Goal: Task Accomplishment & Management: Manage account settings

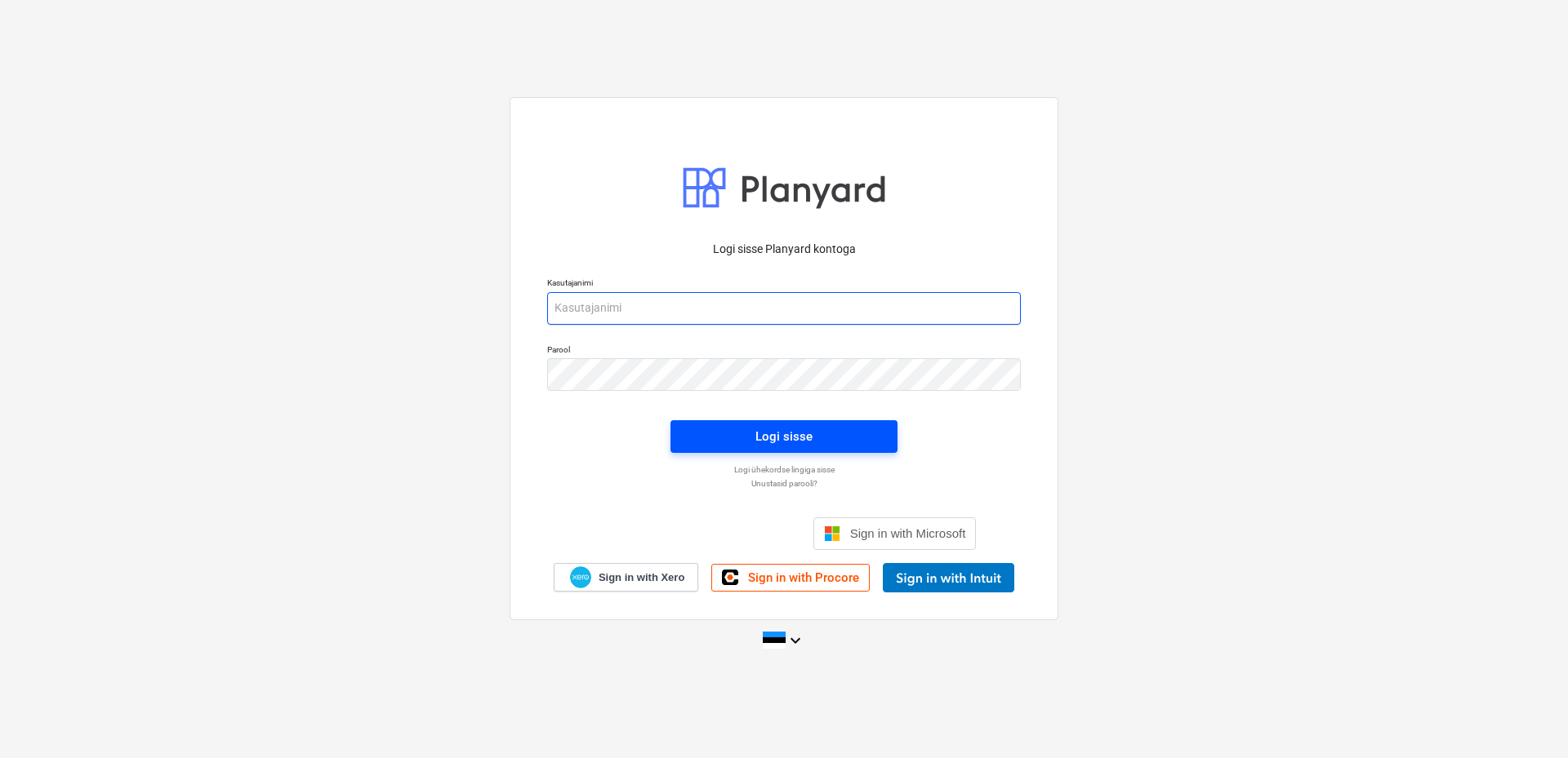
type input "[EMAIL_ADDRESS][DOMAIN_NAME]"
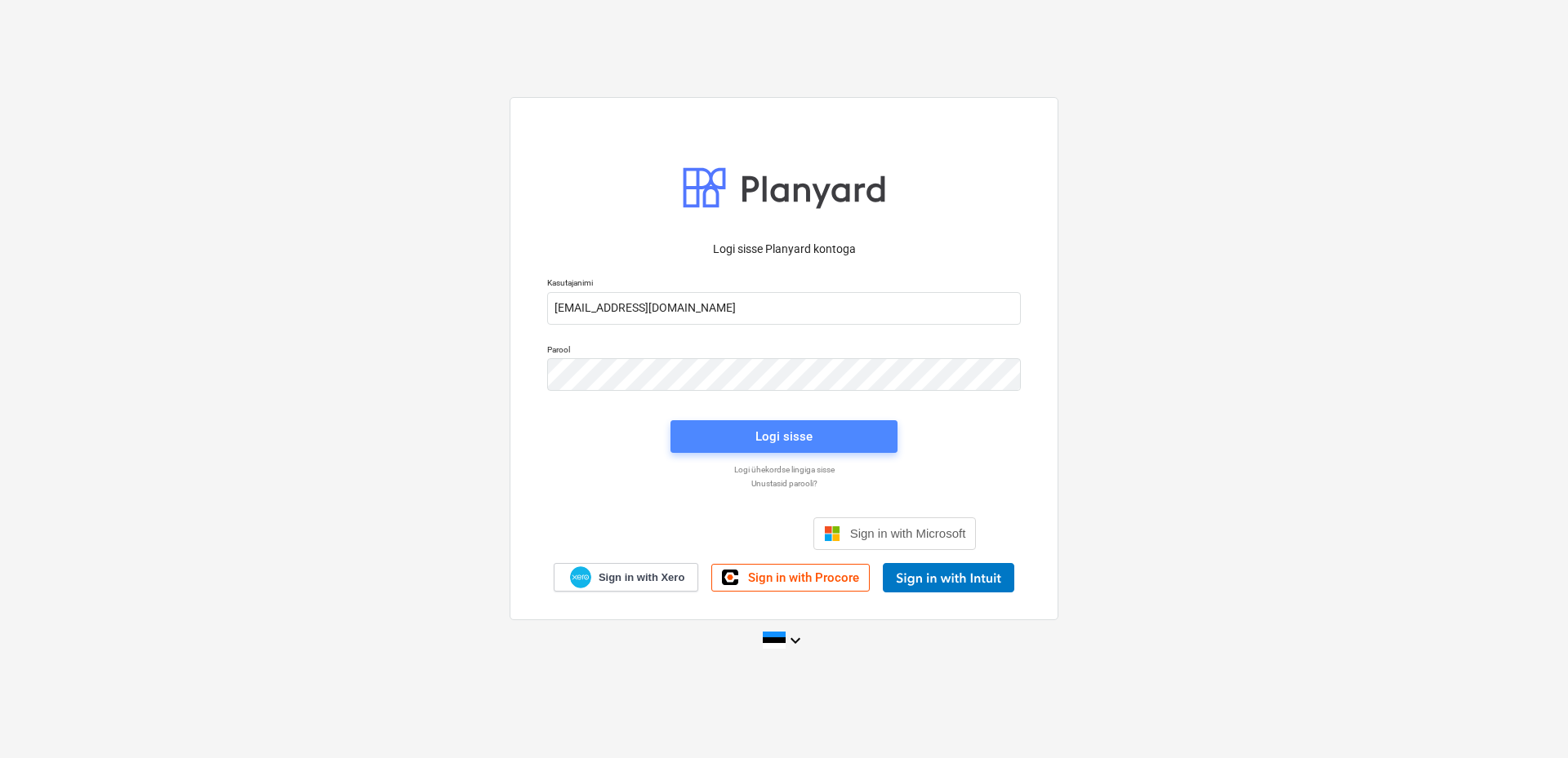
click at [815, 435] on span "Logi sisse" at bounding box center [783, 436] width 188 height 21
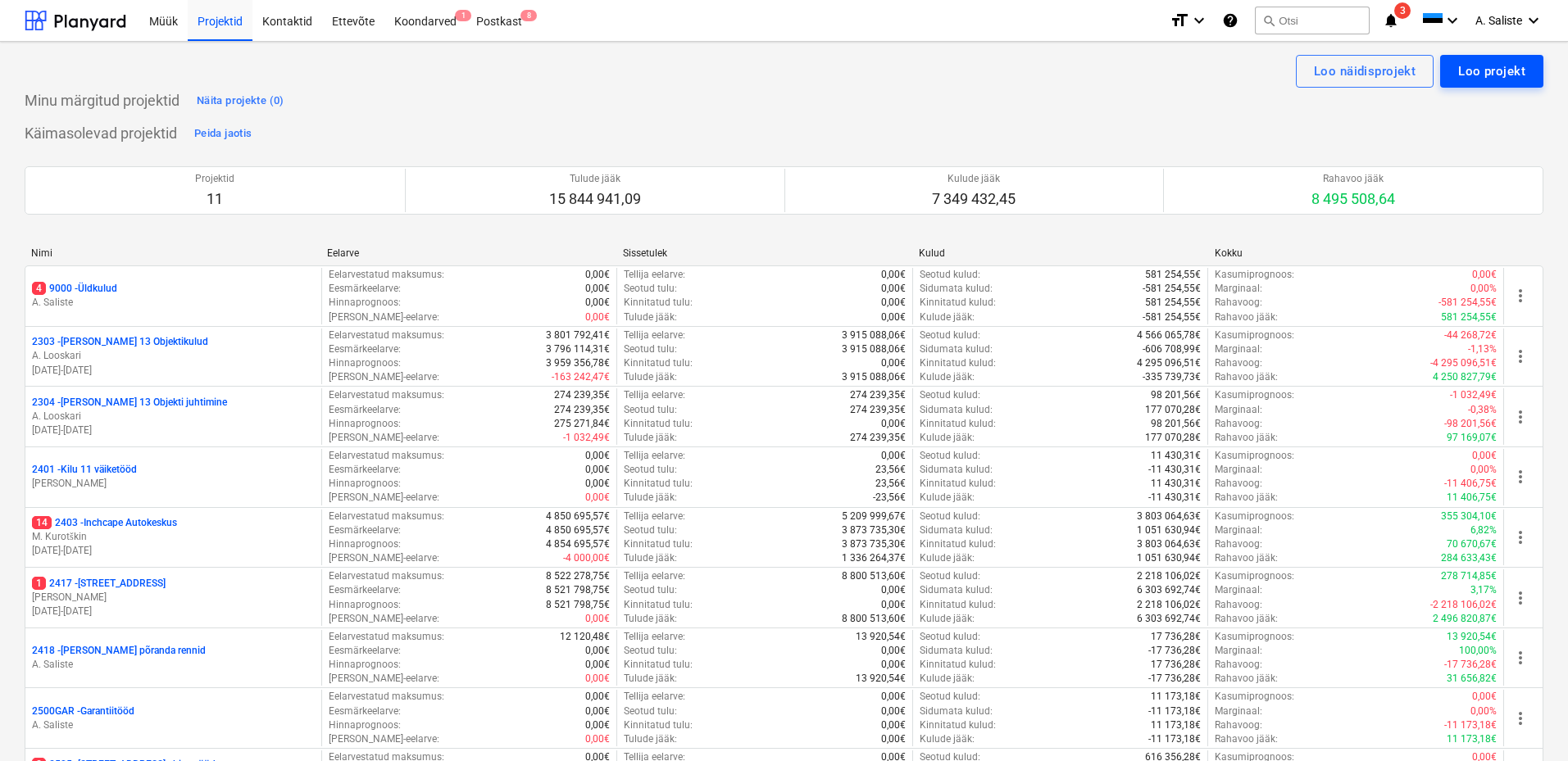
click at [1492, 72] on div "Loo projekt" at bounding box center [1492, 72] width 67 height 21
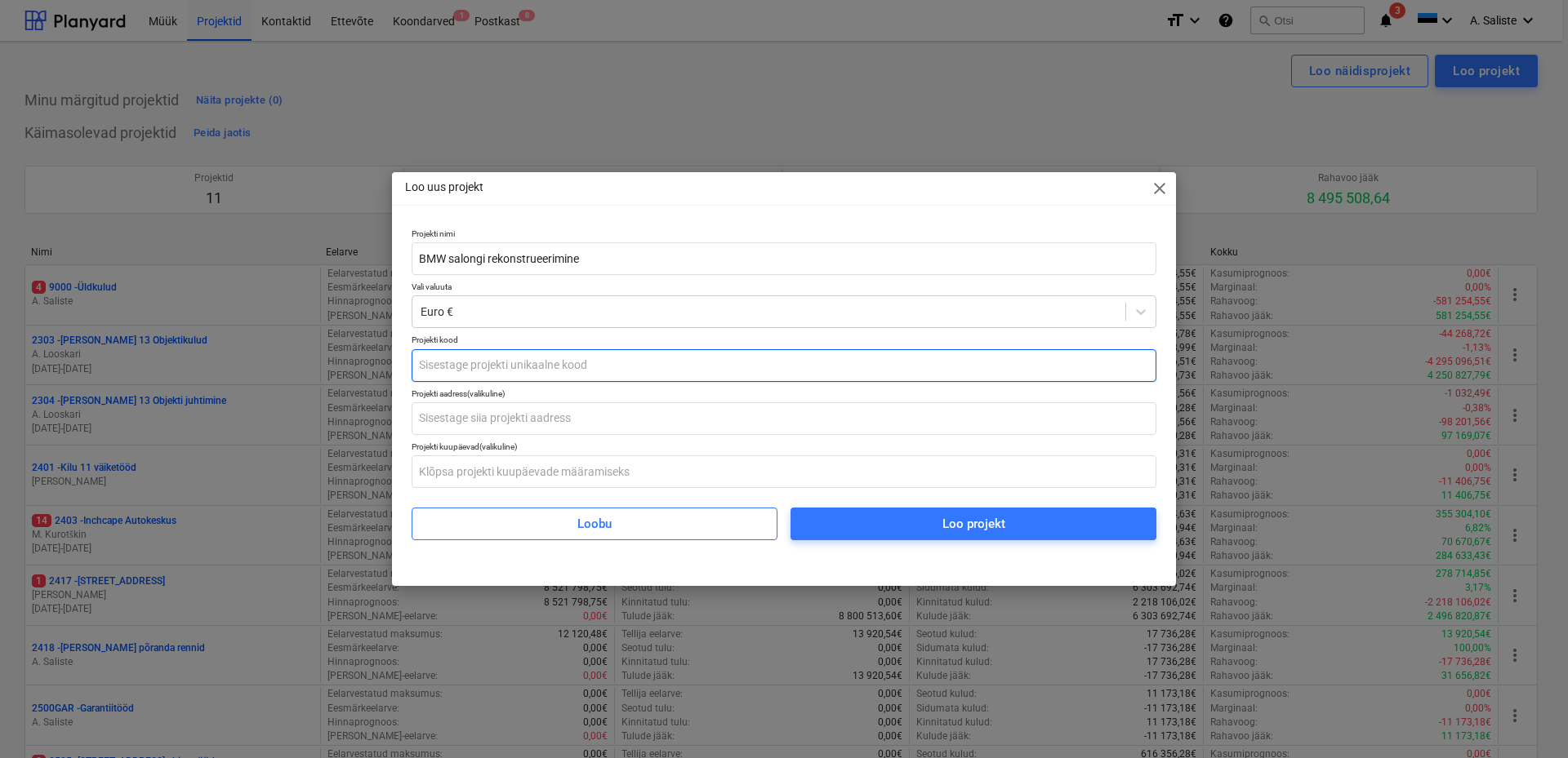
type input "BMW salongi rekonstrueerimine"
click at [490, 367] on input "text" at bounding box center [784, 365] width 744 height 33
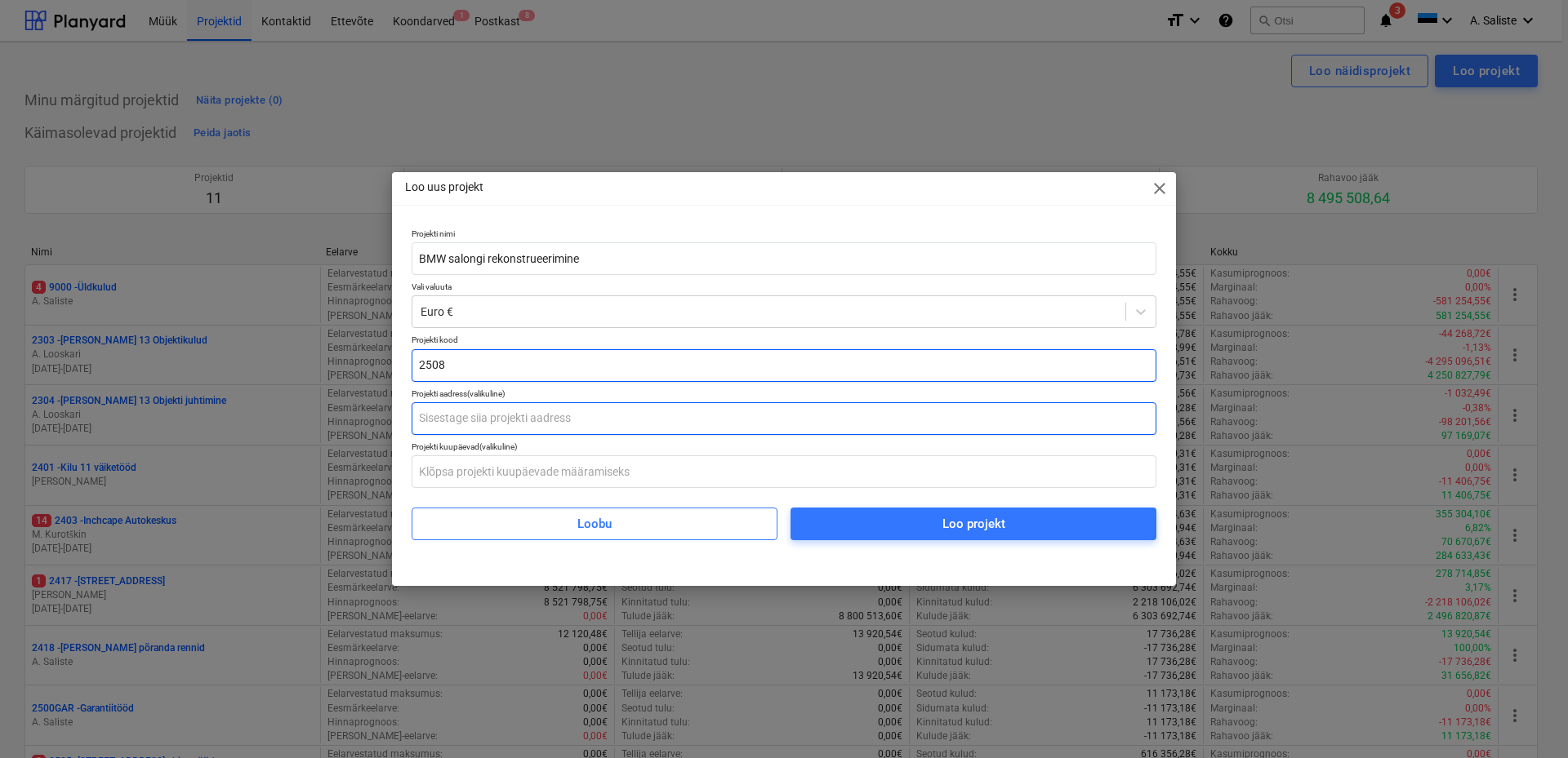
type input "2508"
click at [487, 421] on input "text" at bounding box center [784, 418] width 744 height 33
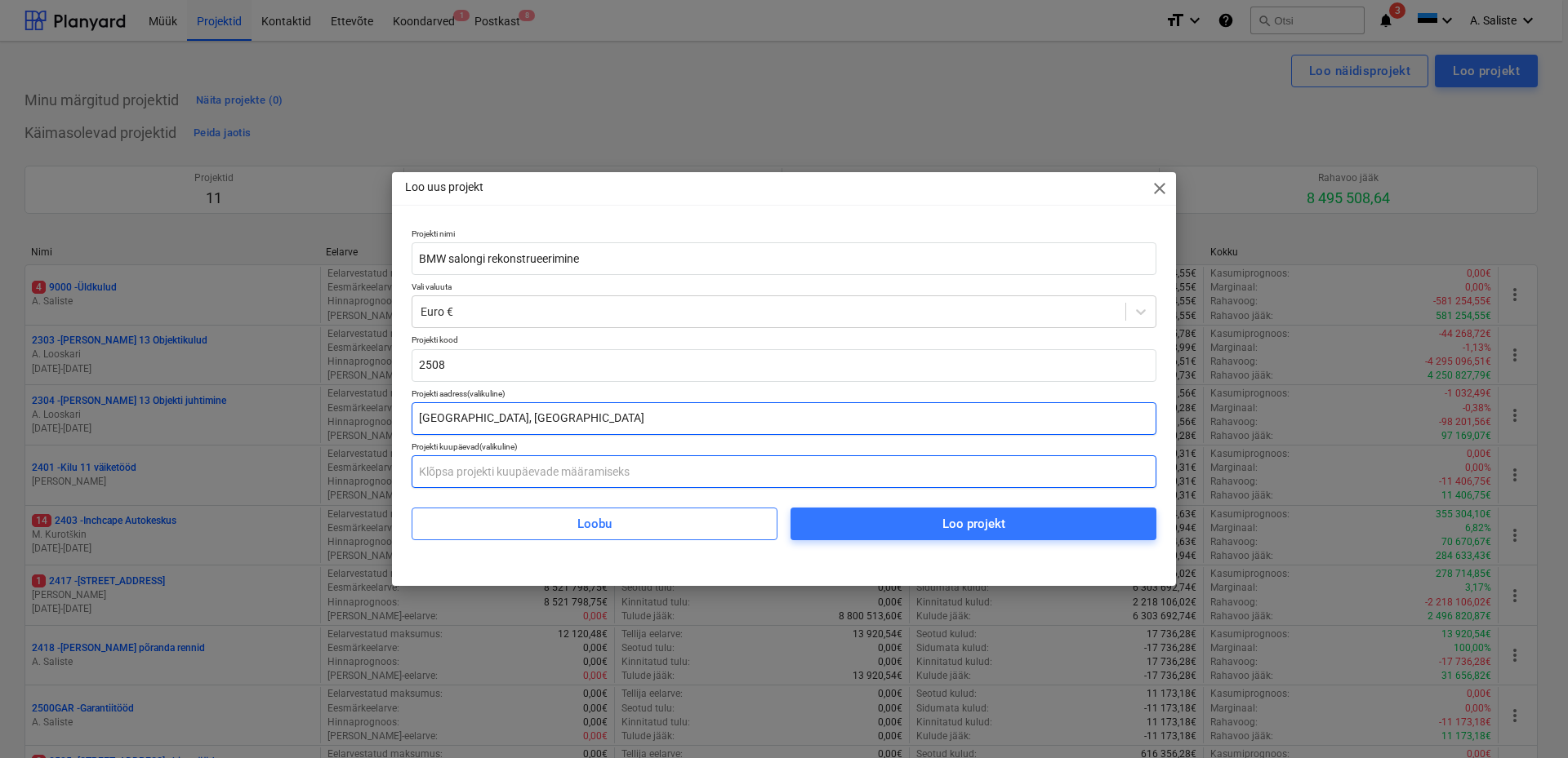
type input "[GEOGRAPHIC_DATA], [GEOGRAPHIC_DATA]"
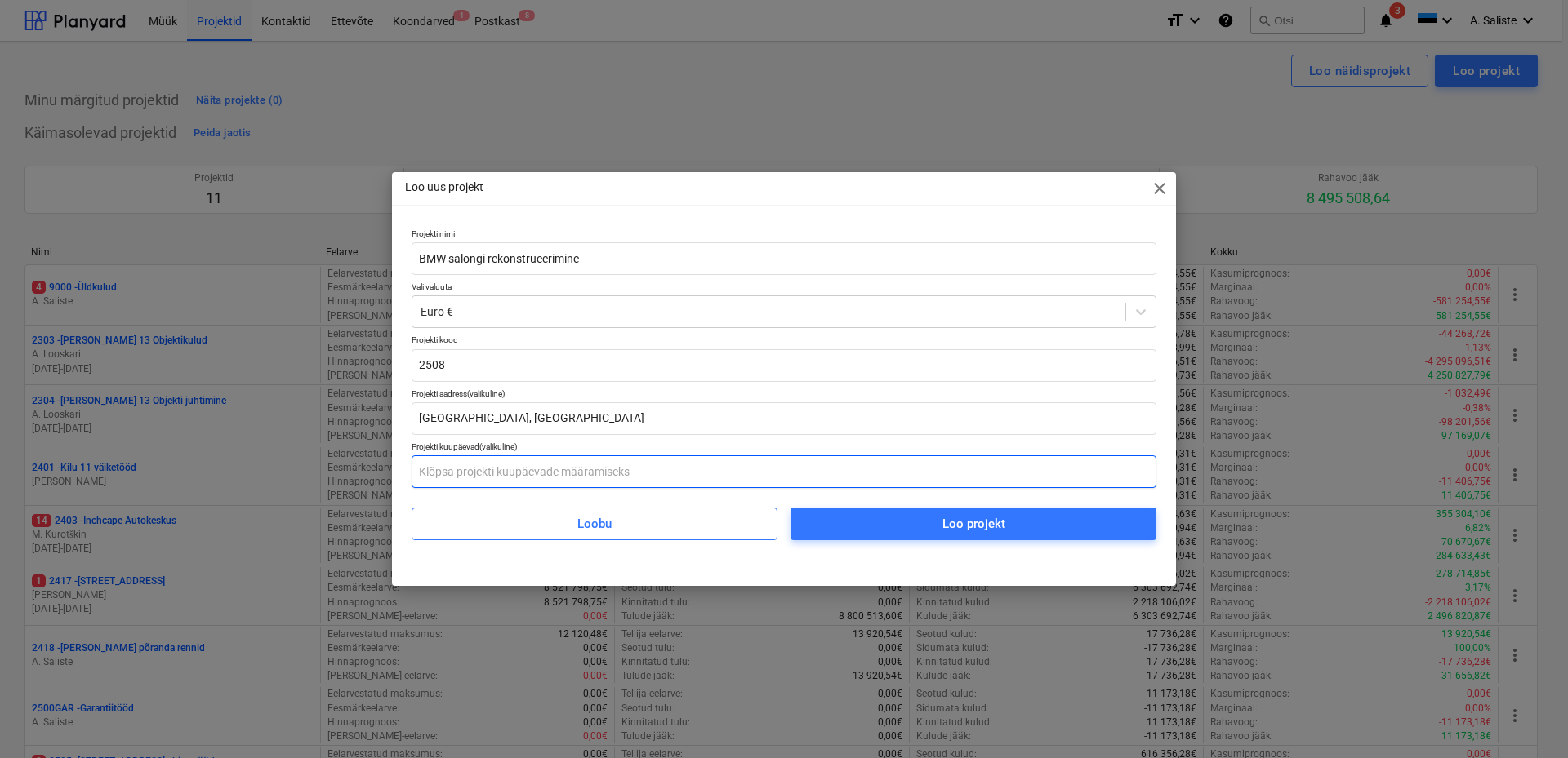
click at [588, 472] on input "text" at bounding box center [784, 472] width 744 height 33
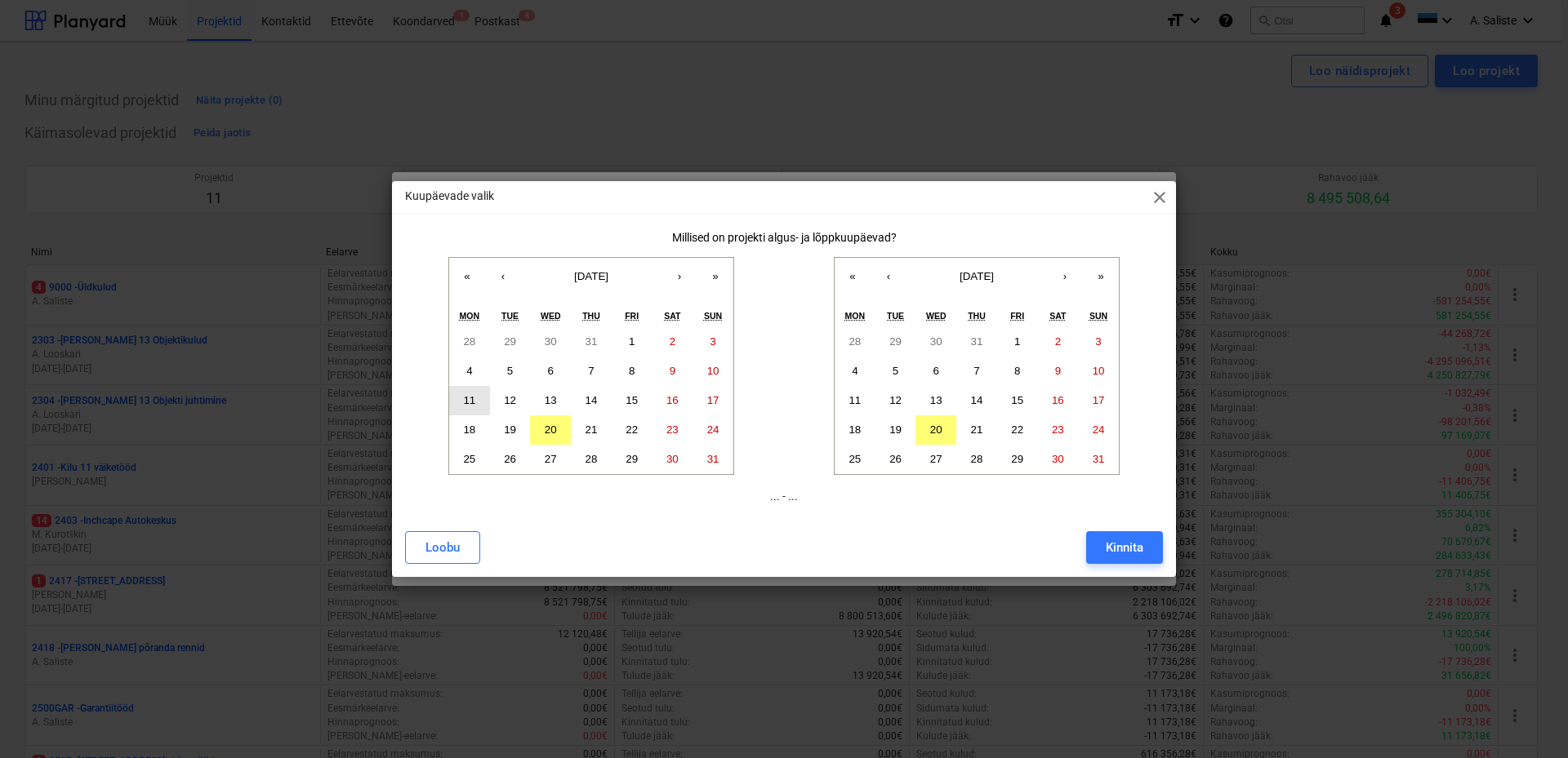
click at [471, 400] on abbr "11" at bounding box center [469, 400] width 12 height 12
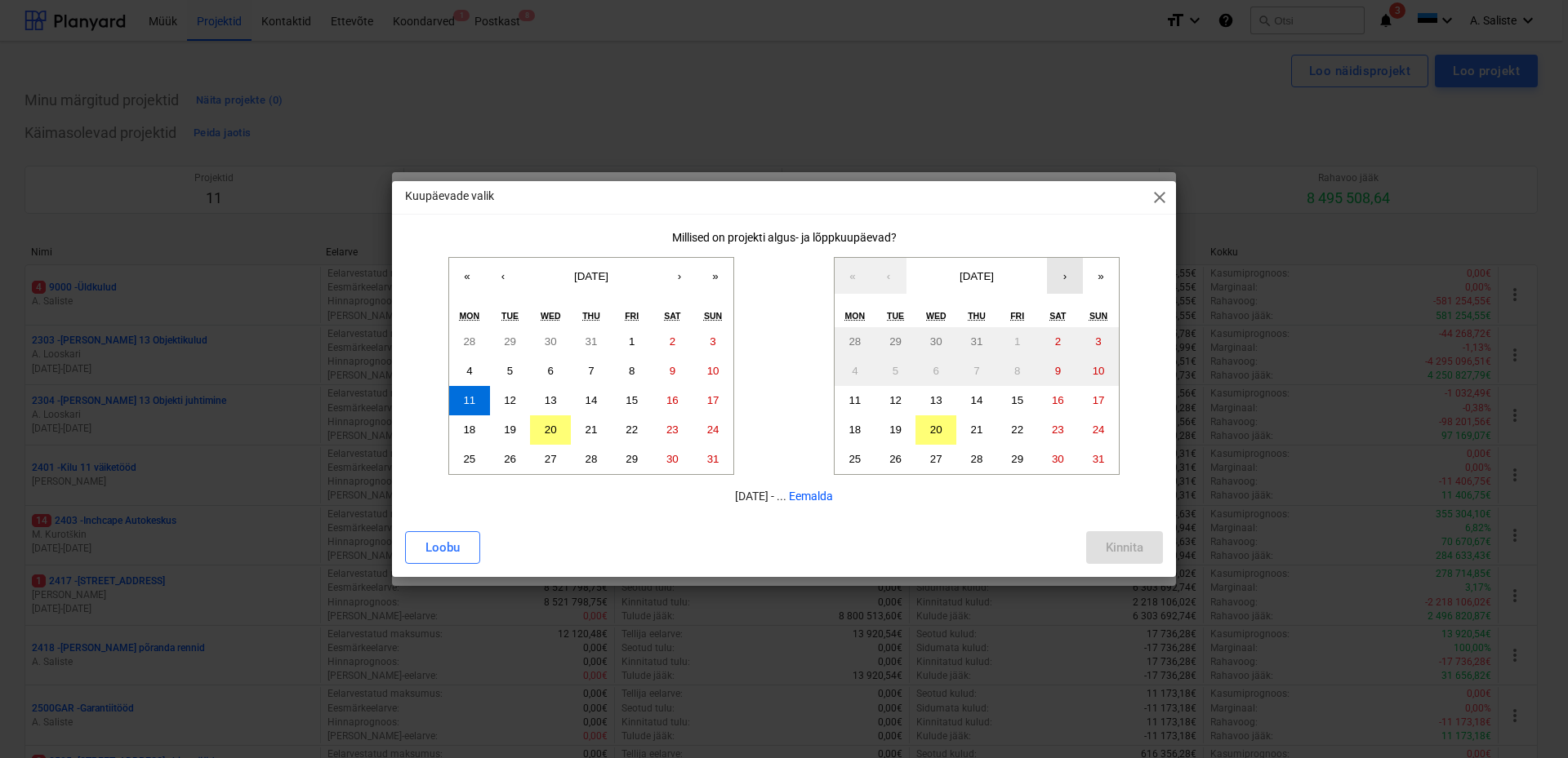
click at [1069, 280] on button "›" at bounding box center [1064, 276] width 36 height 36
click at [1015, 367] on abbr "7" at bounding box center [1017, 371] width 5 height 12
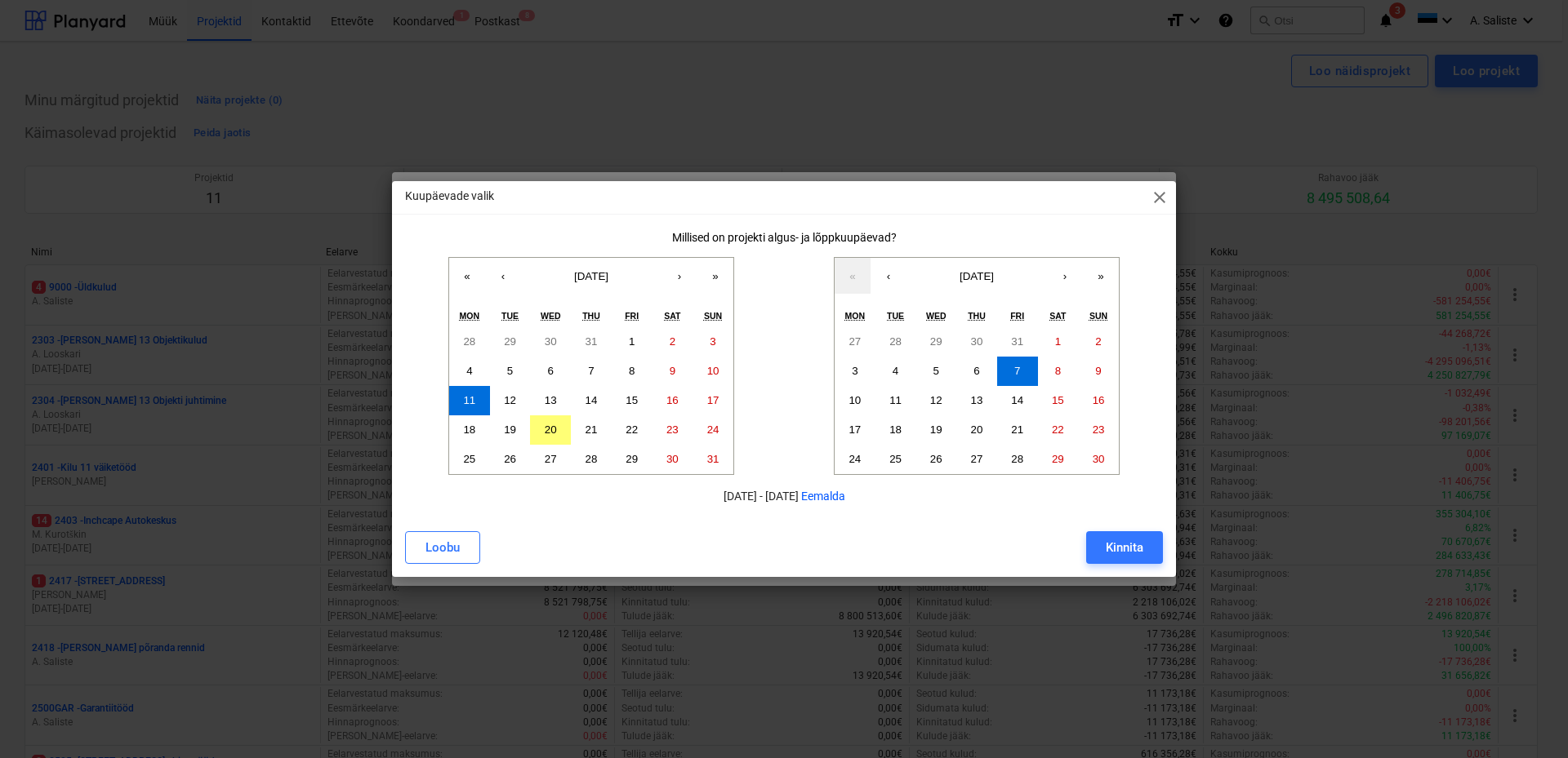
click at [1136, 545] on div "Kinnita" at bounding box center [1124, 547] width 38 height 21
type input "11.08.2025 - 07.11.2025"
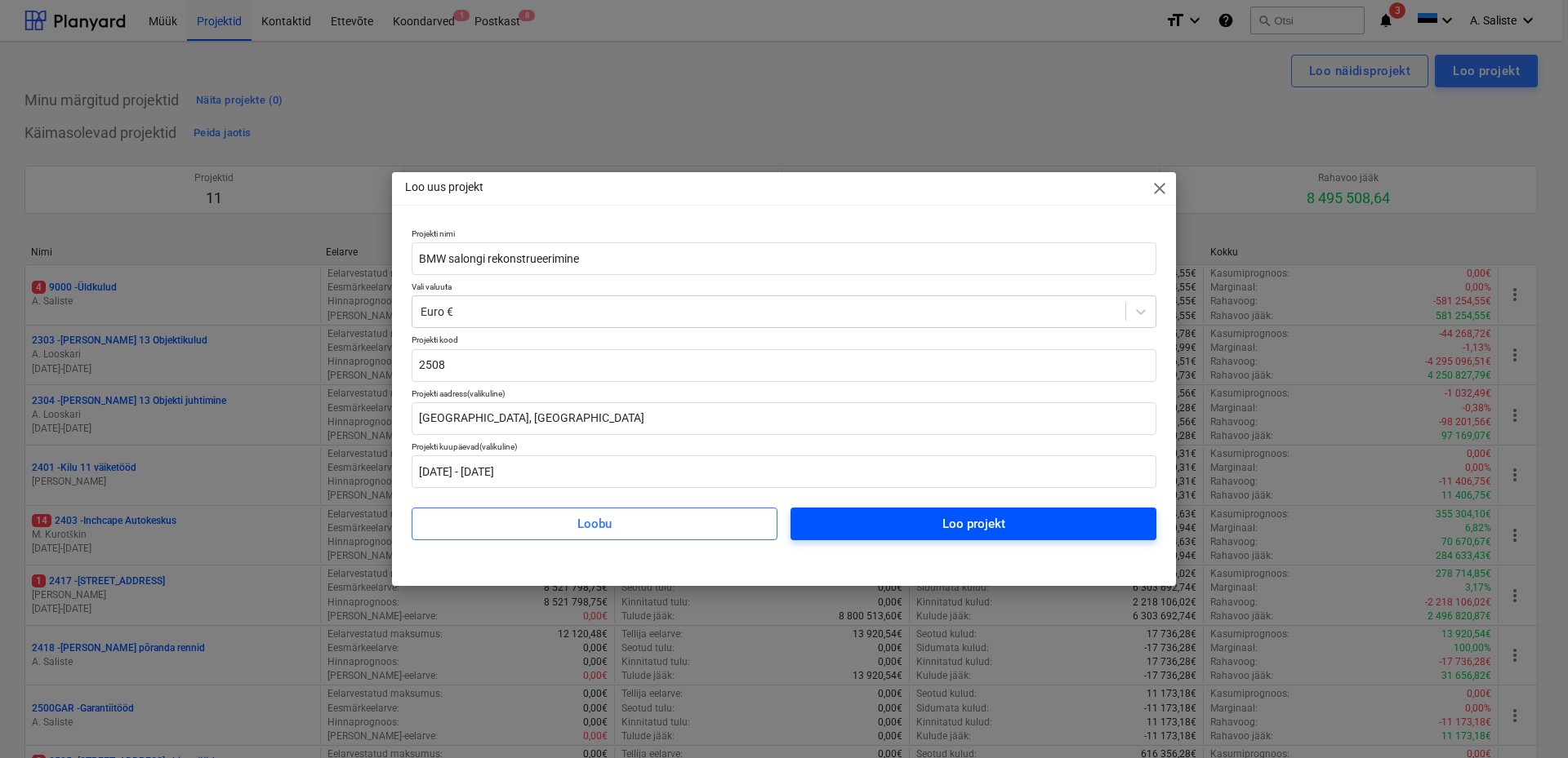
click at [909, 524] on span "Loo projekt" at bounding box center [974, 524] width 326 height 21
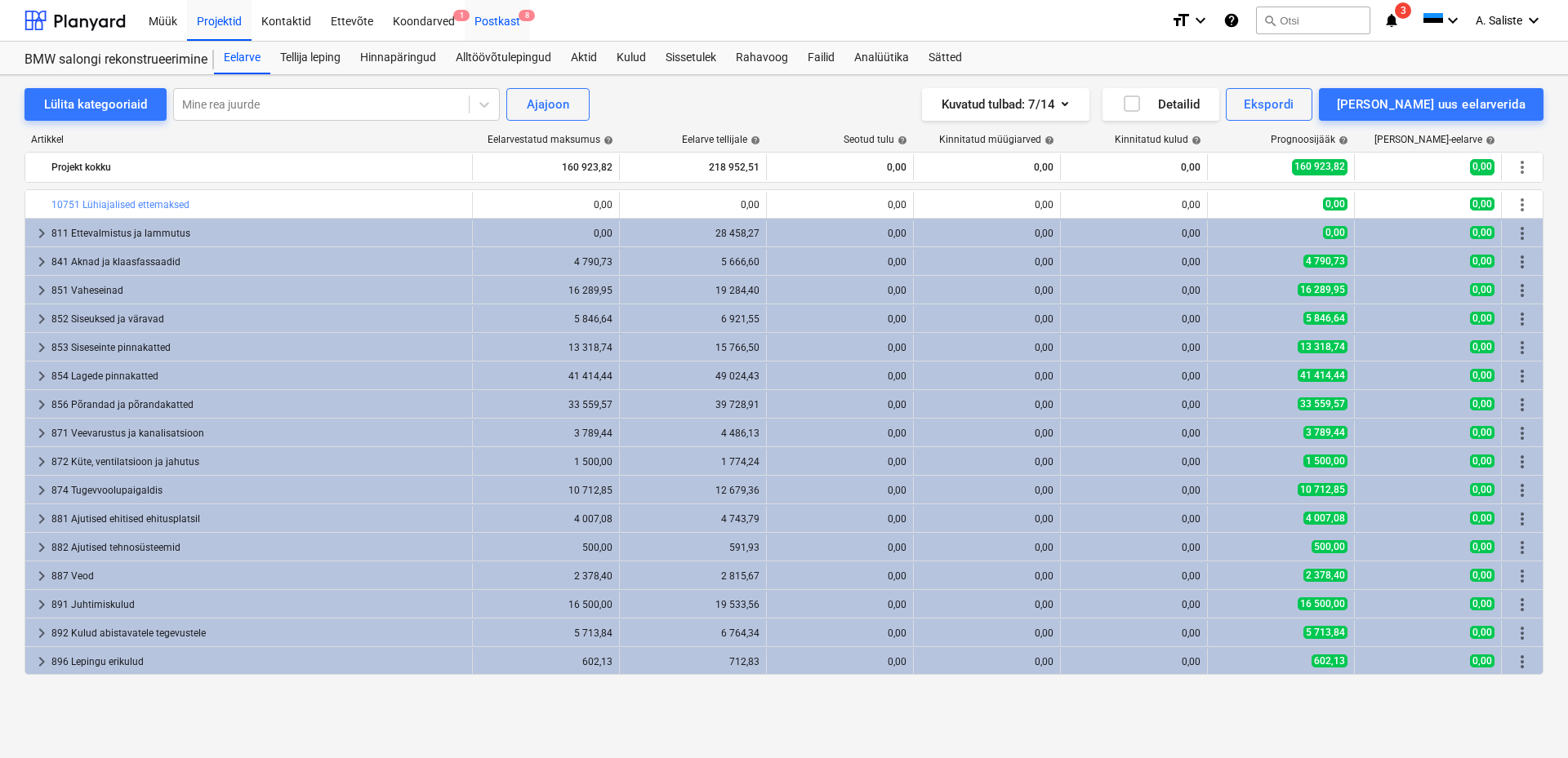
click at [512, 21] on div "Postkast 8" at bounding box center [497, 19] width 65 height 41
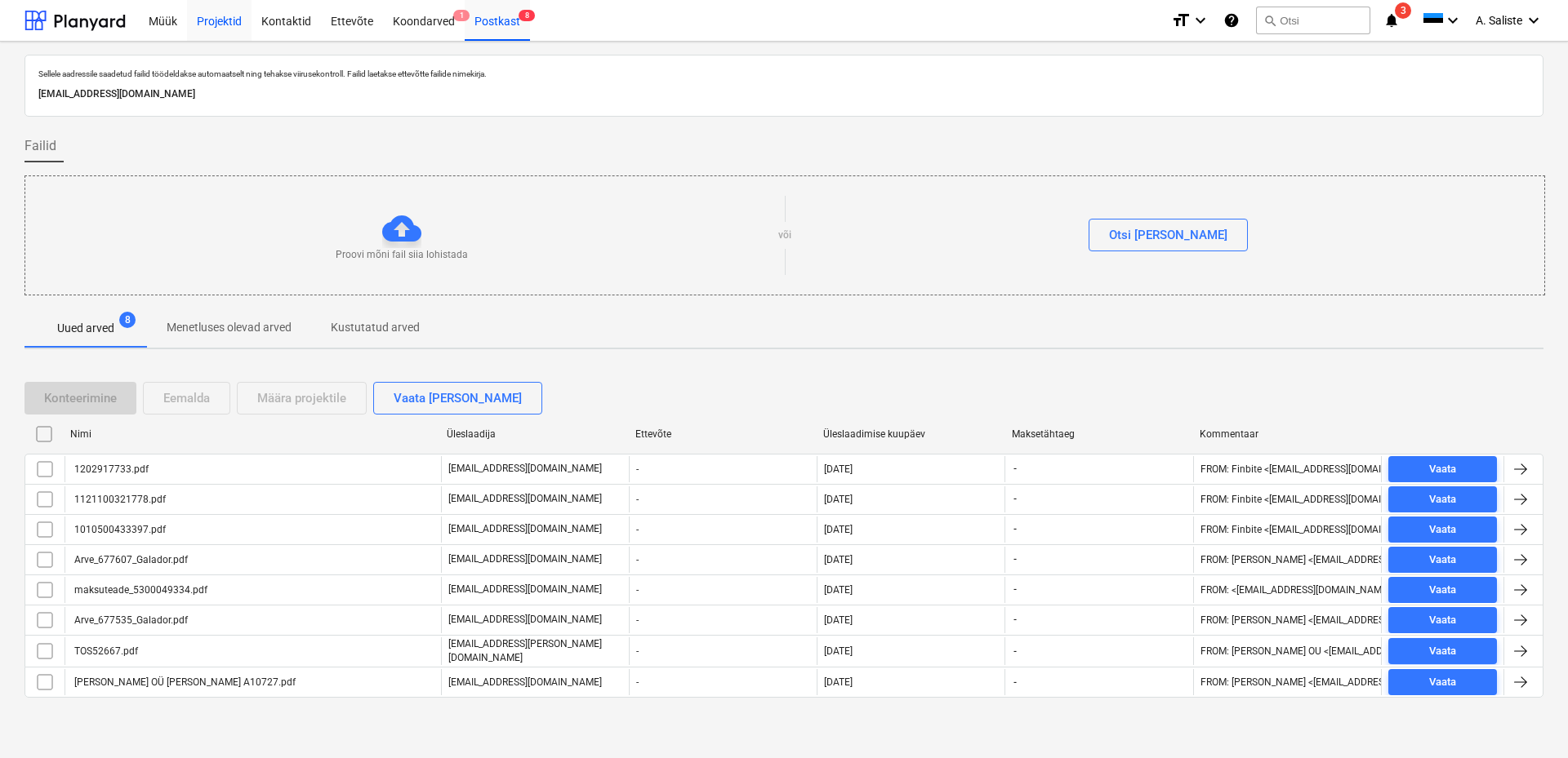
click at [233, 15] on div "Projektid" at bounding box center [219, 19] width 64 height 41
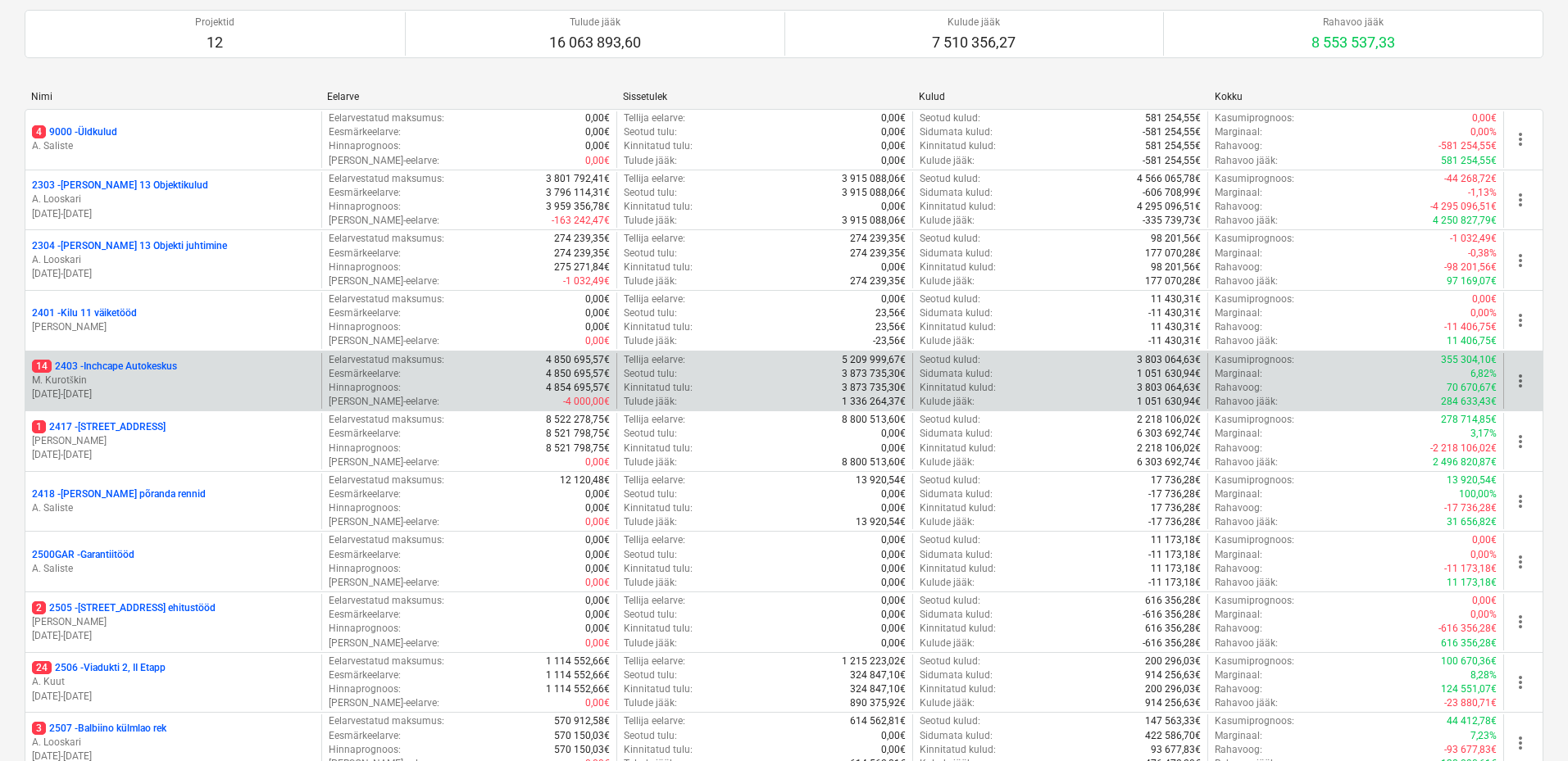
scroll to position [360, 0]
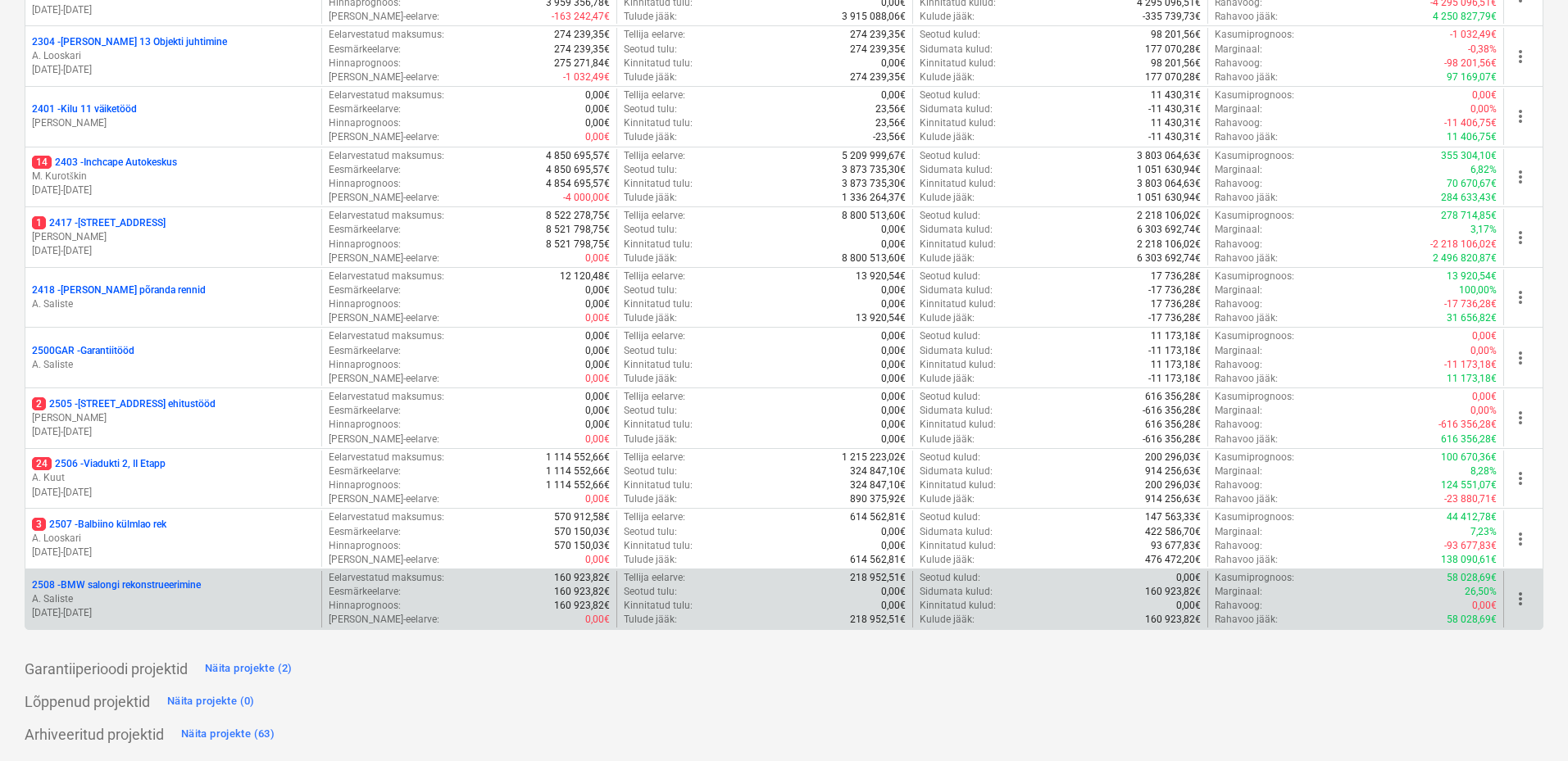
click at [209, 587] on div "2508 - BMW salongi rekonstrueerimine" at bounding box center [173, 586] width 282 height 14
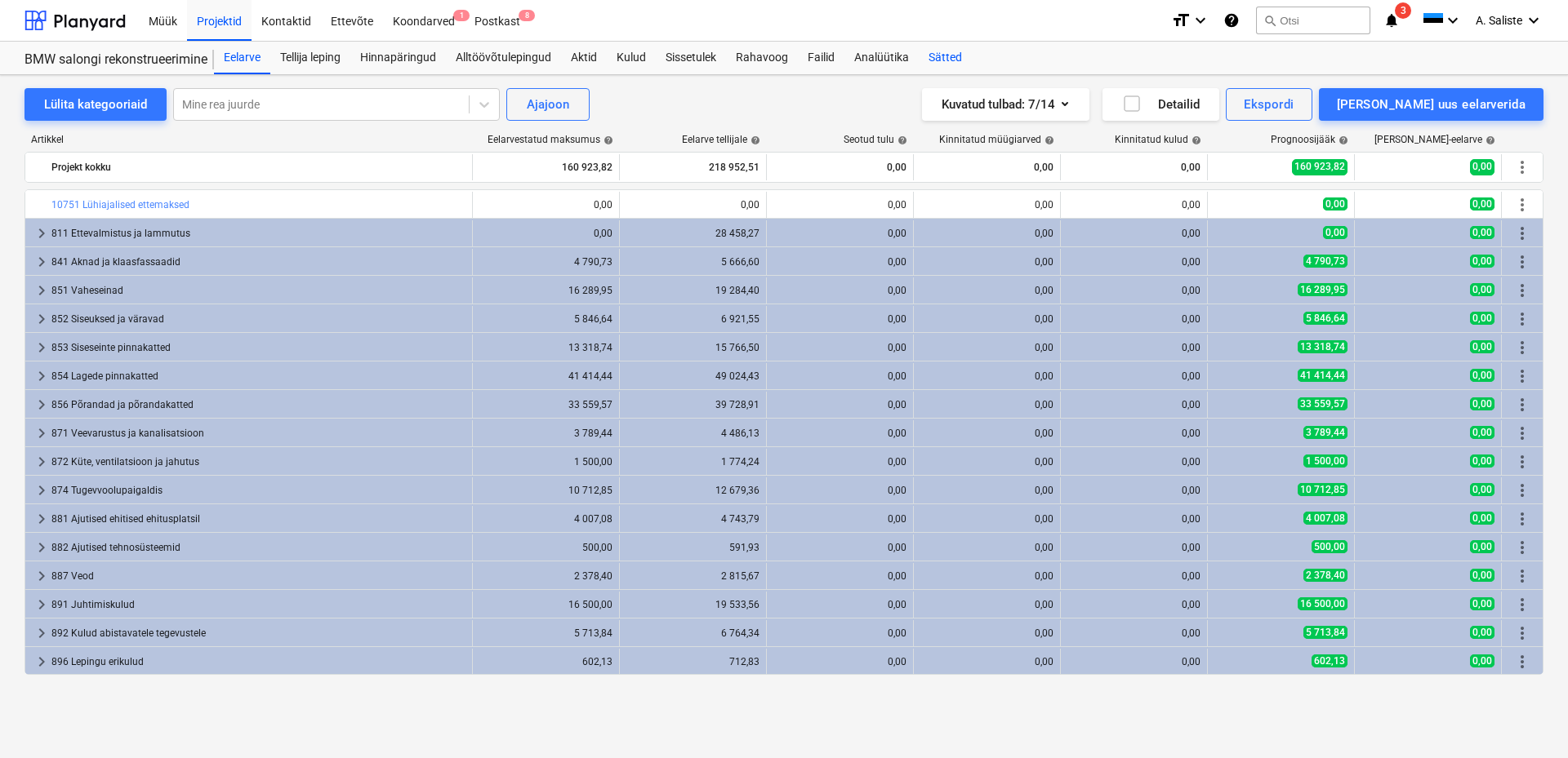
click at [943, 49] on div "Sätted" at bounding box center [945, 57] width 53 height 33
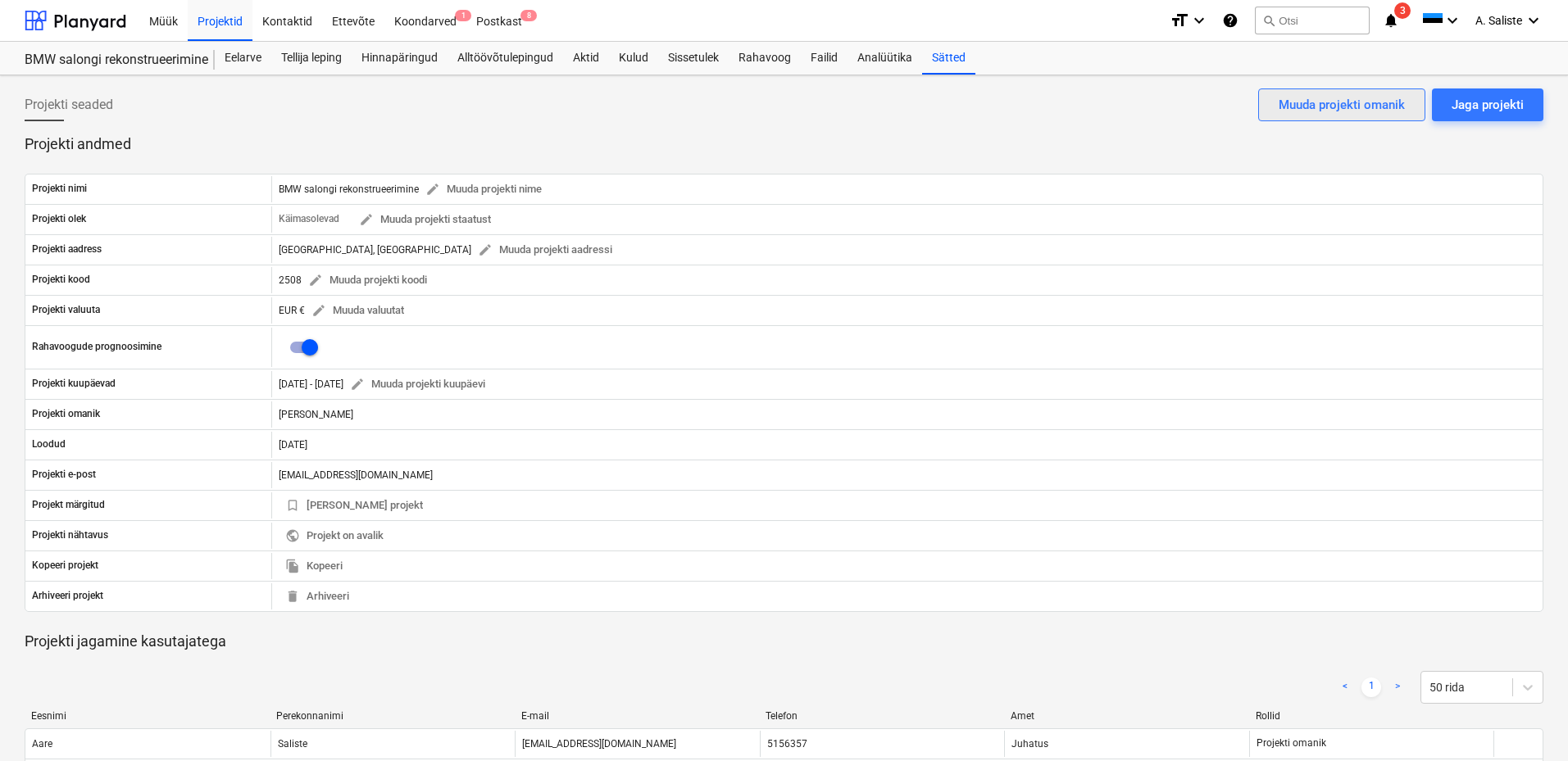
click at [1329, 99] on div "Muuda projekti omanik" at bounding box center [1341, 104] width 127 height 21
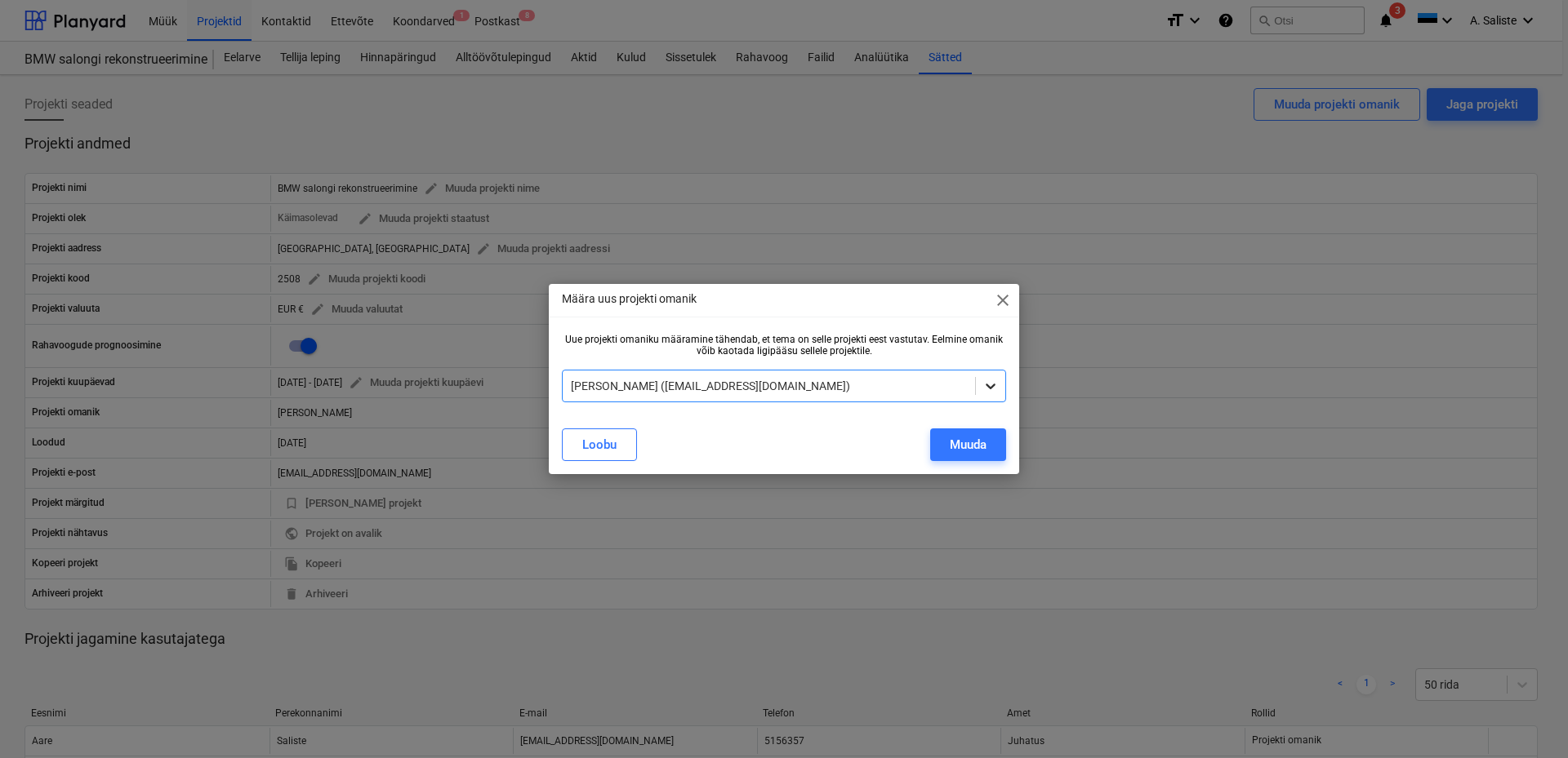
click at [987, 387] on icon at bounding box center [990, 386] width 17 height 17
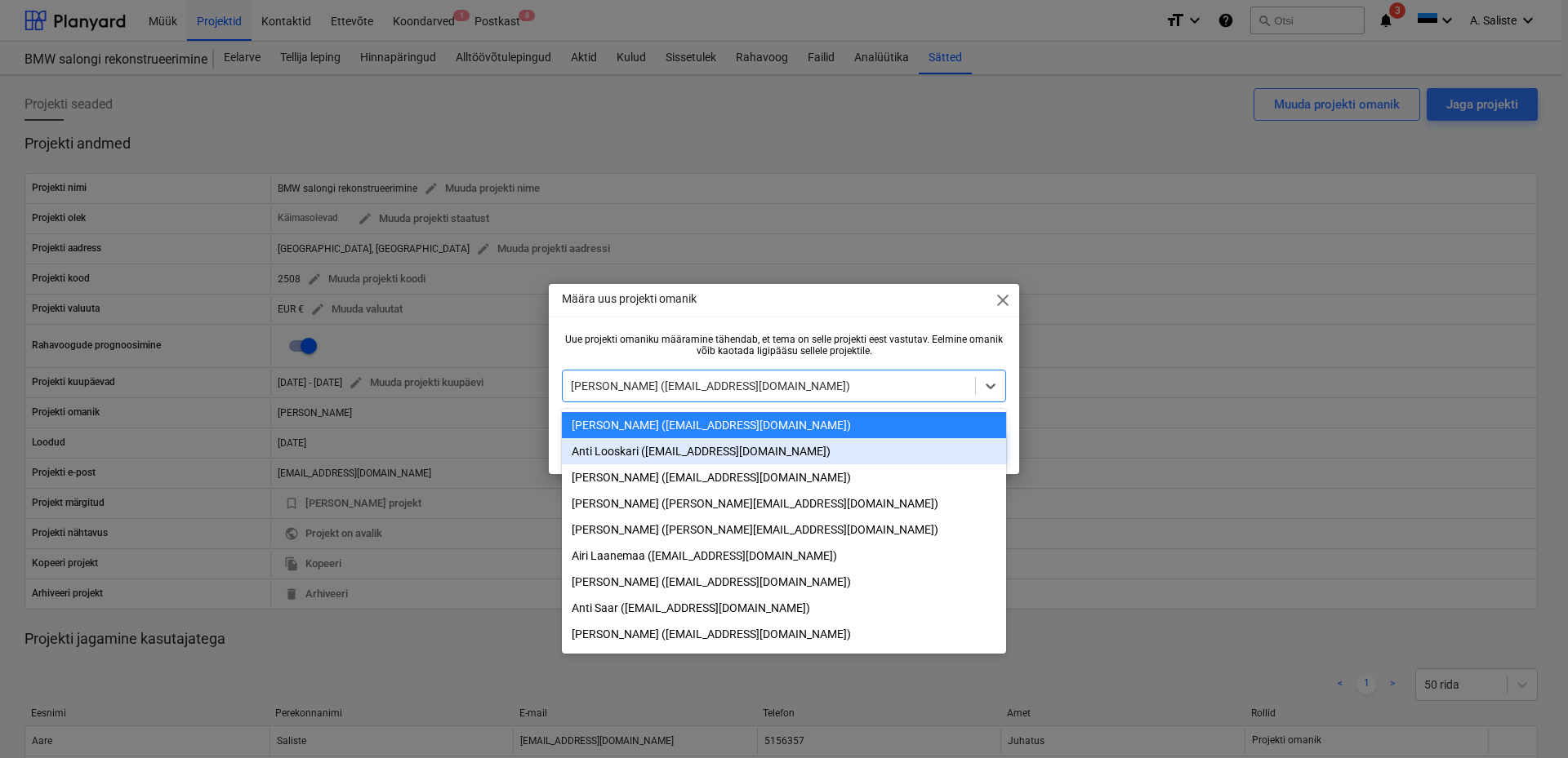
click at [657, 450] on div "Anti Looskari (anti@grandehitus.ee)" at bounding box center [784, 451] width 444 height 26
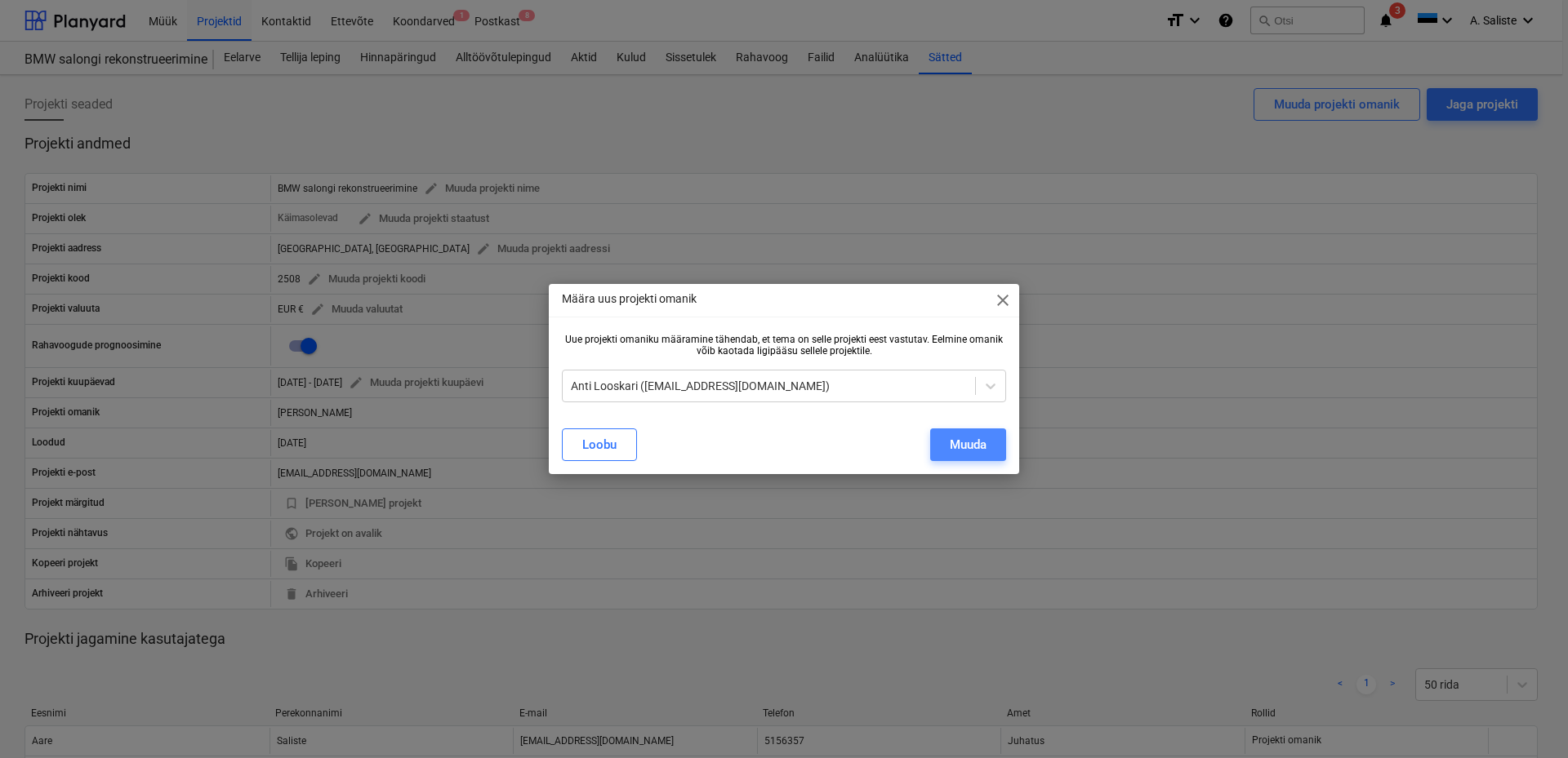
click at [954, 441] on div "Muuda" at bounding box center [968, 445] width 37 height 21
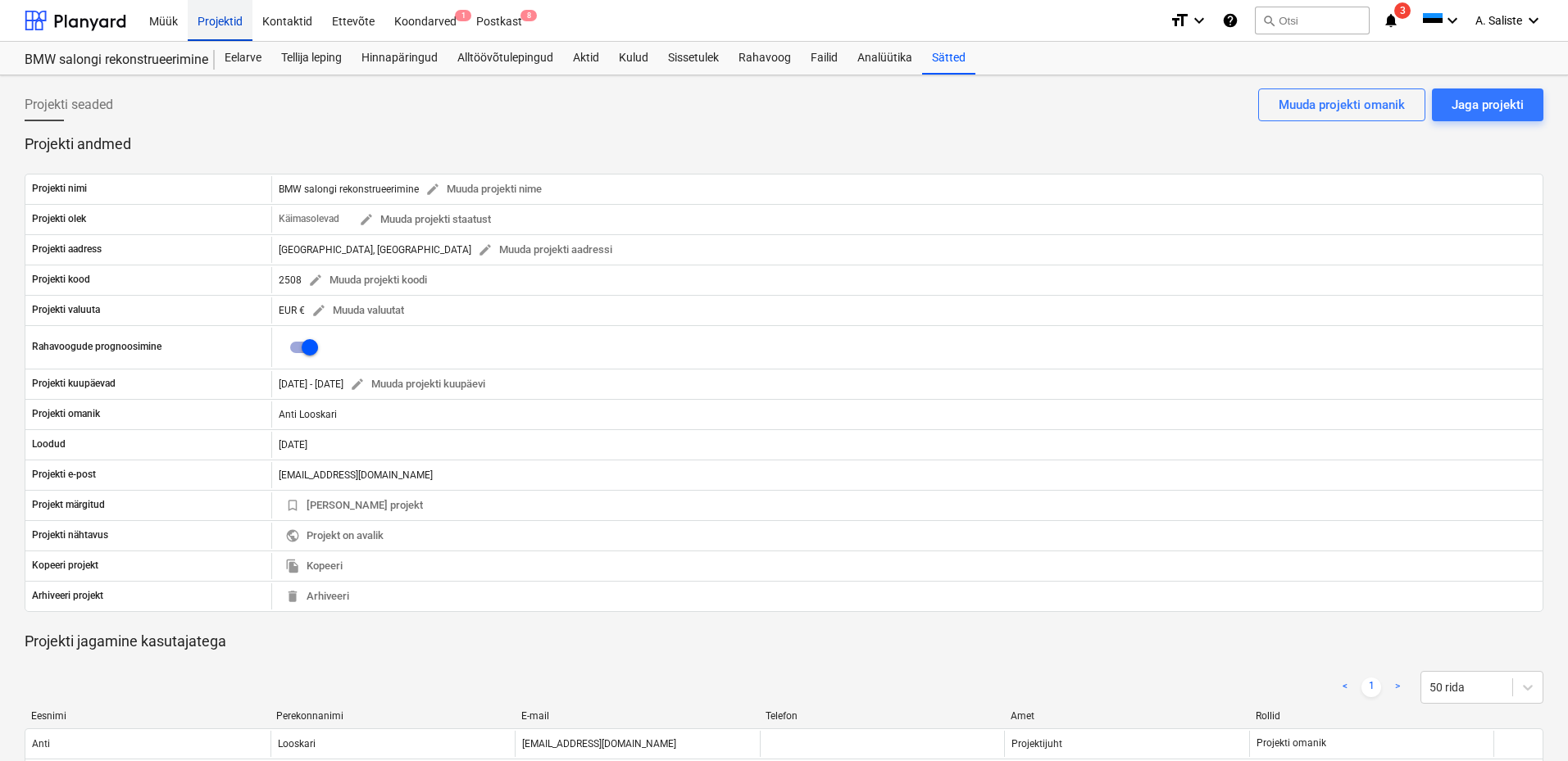
click at [216, 21] on div "Projektid" at bounding box center [220, 19] width 65 height 42
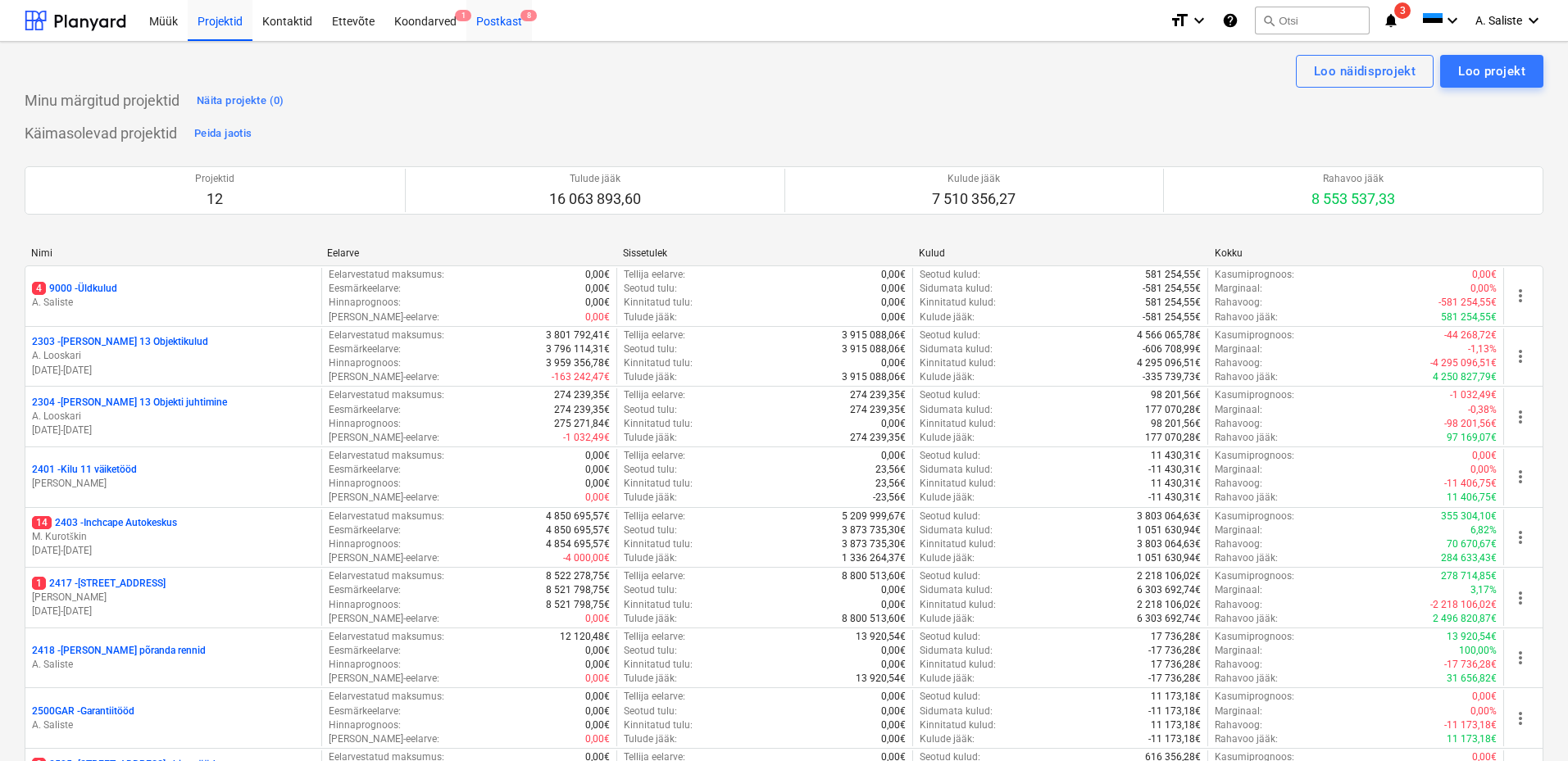
click at [499, 20] on div "Postkast 8" at bounding box center [499, 19] width 66 height 42
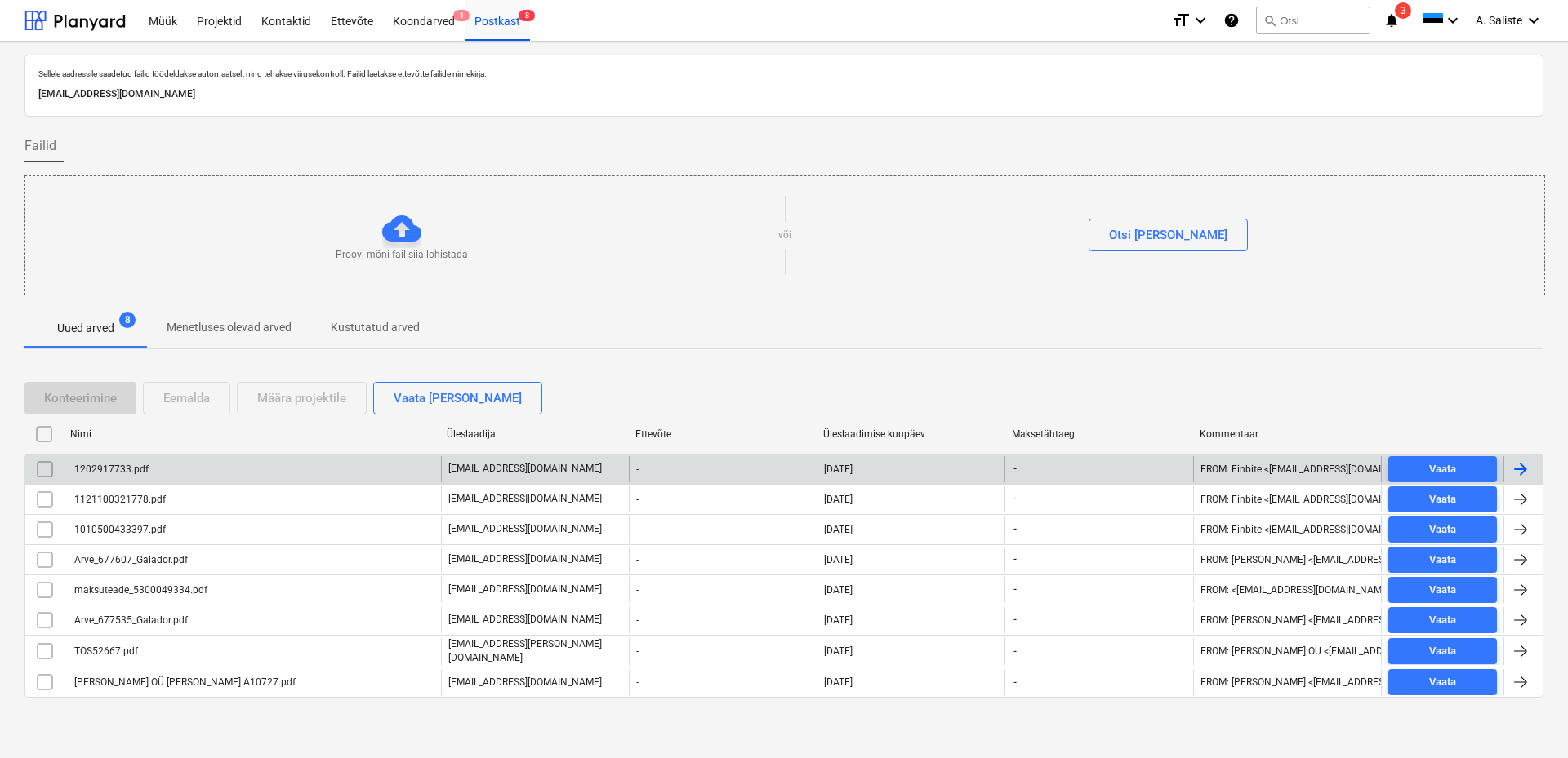
click at [165, 473] on div "1202917733.pdf" at bounding box center [252, 470] width 377 height 26
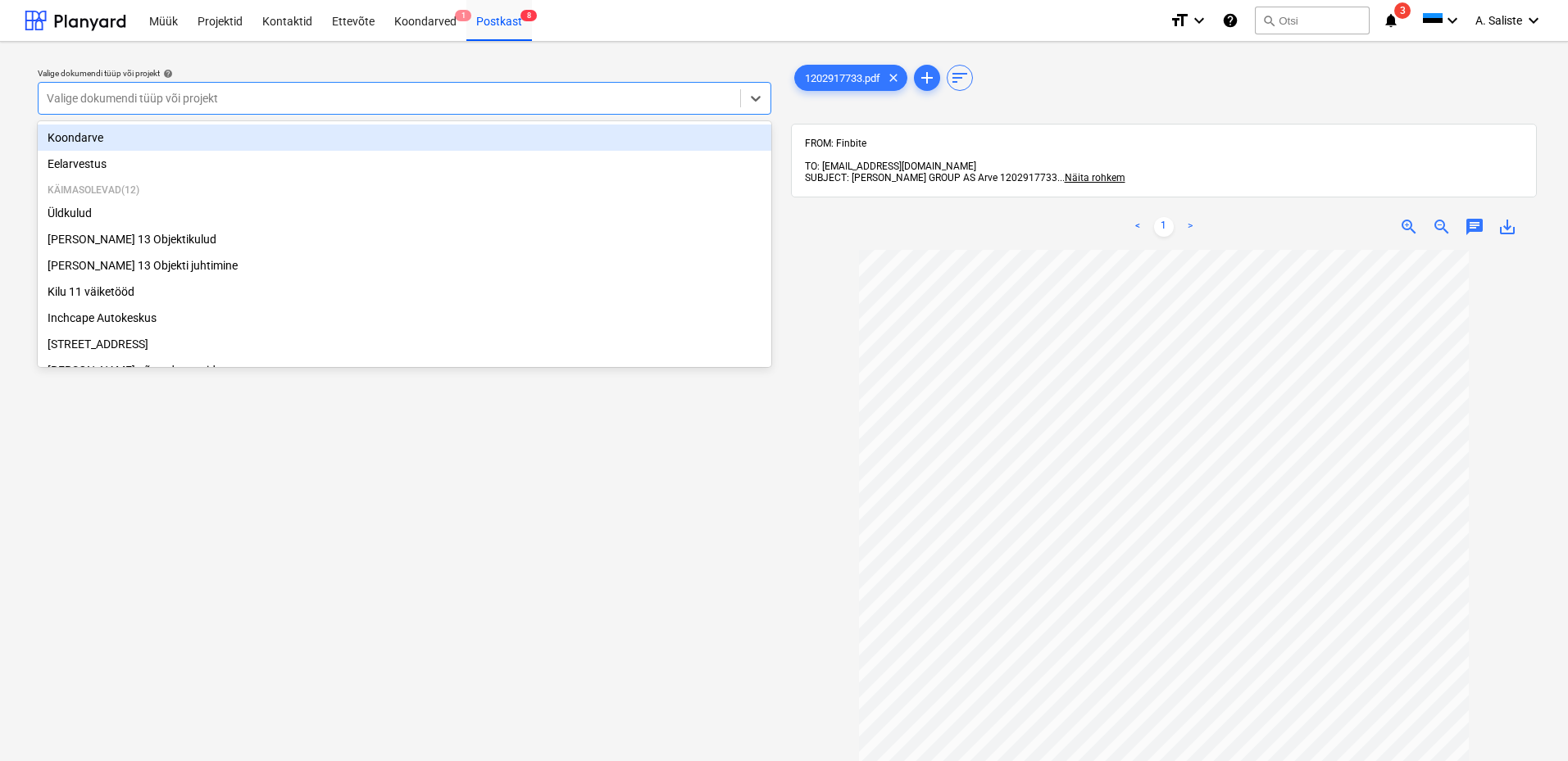
click at [440, 103] on div at bounding box center [390, 98] width 685 height 17
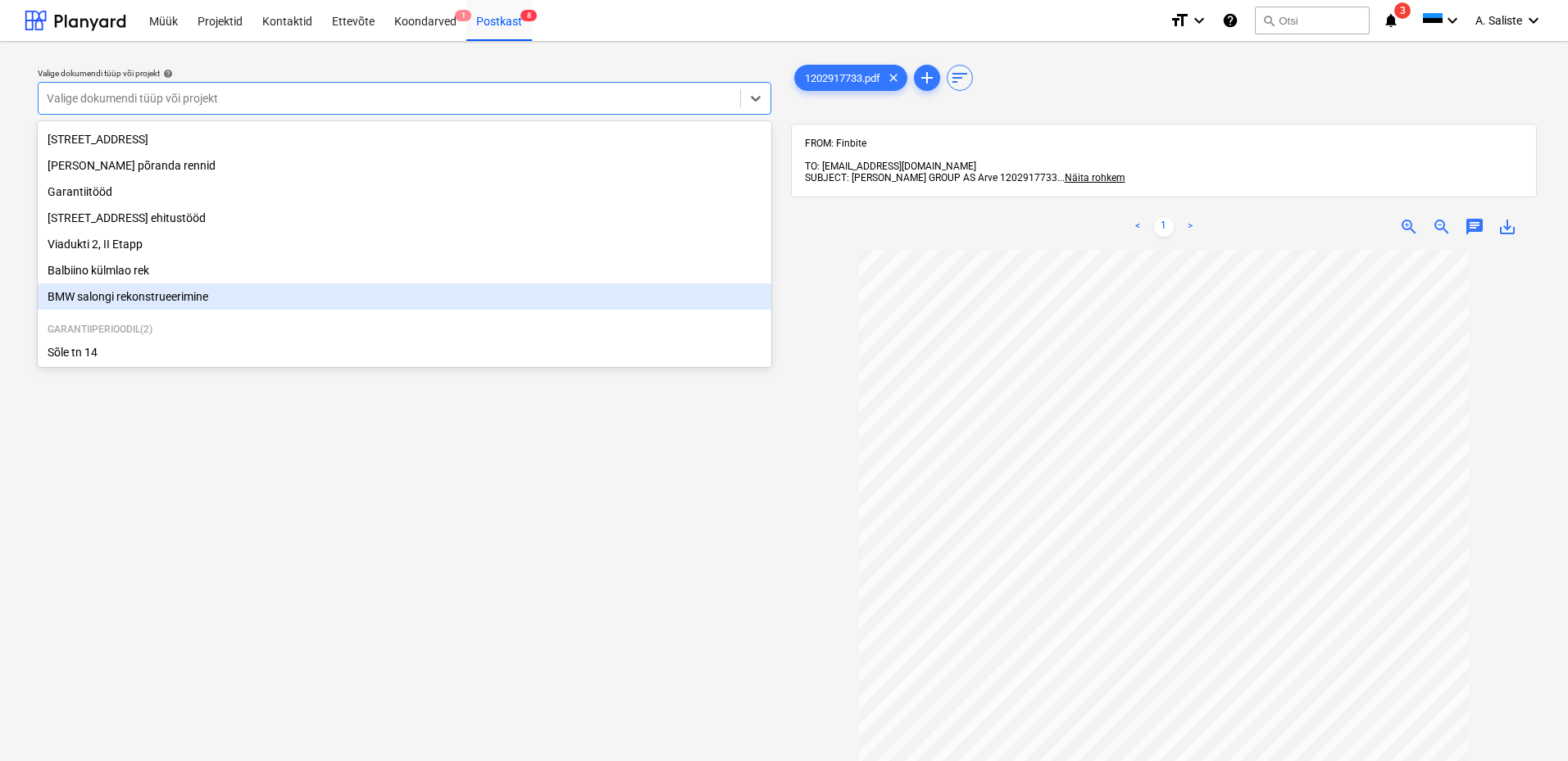
scroll to position [252, 0]
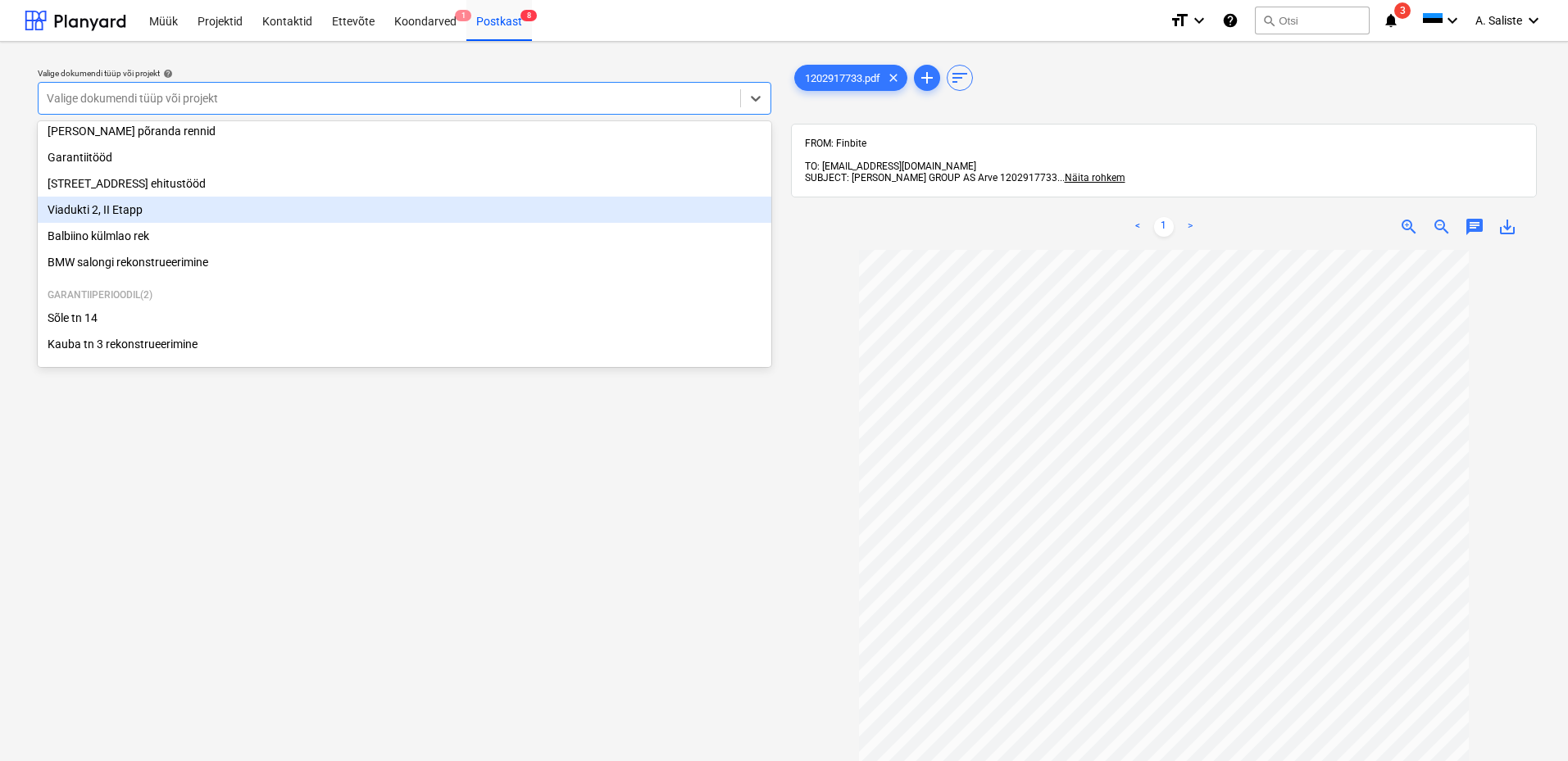
click at [151, 205] on div "Viadukti 2, II Etapp" at bounding box center [405, 210] width 734 height 27
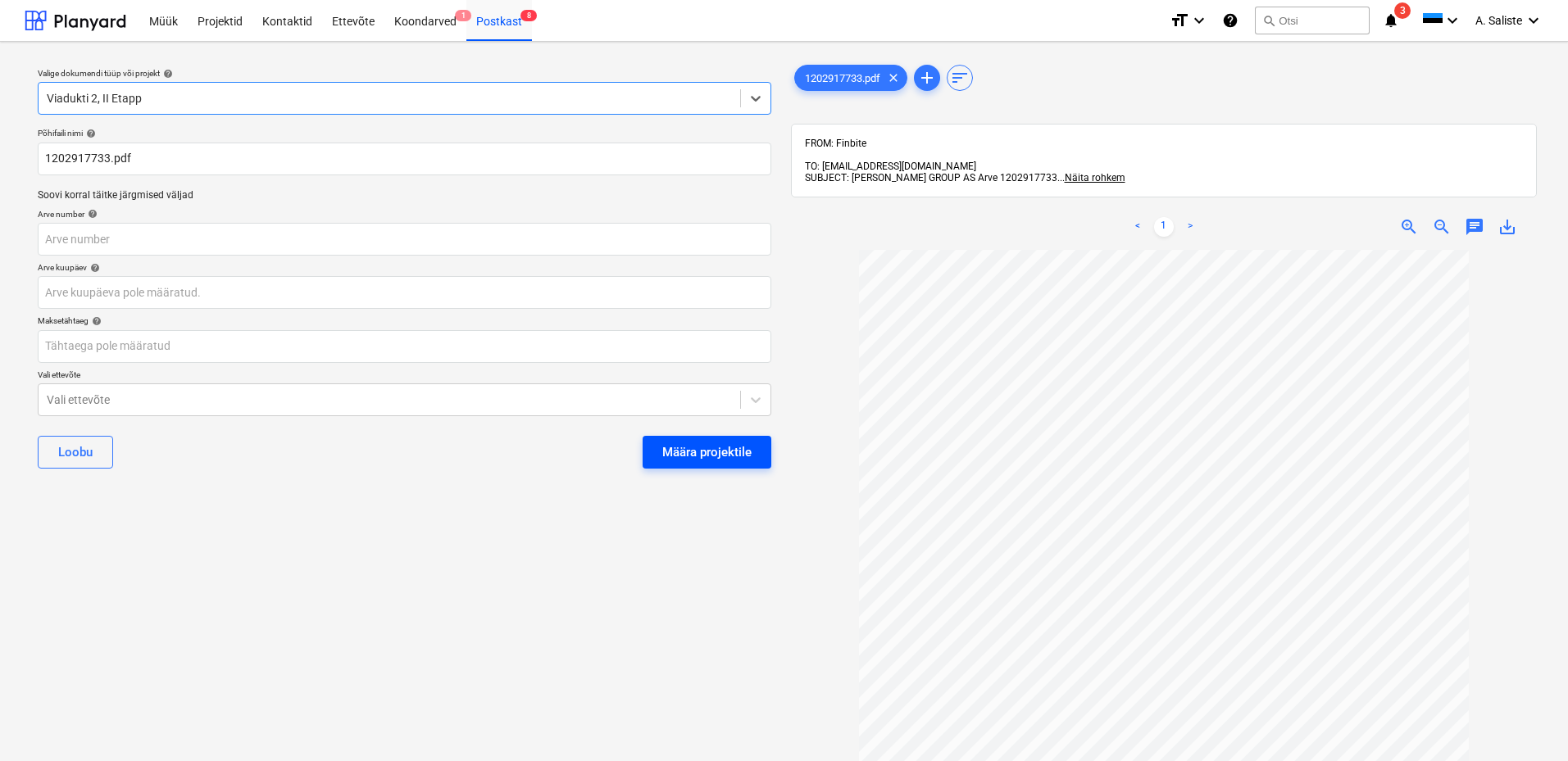
click at [746, 457] on div "Määra projektile" at bounding box center [707, 452] width 89 height 21
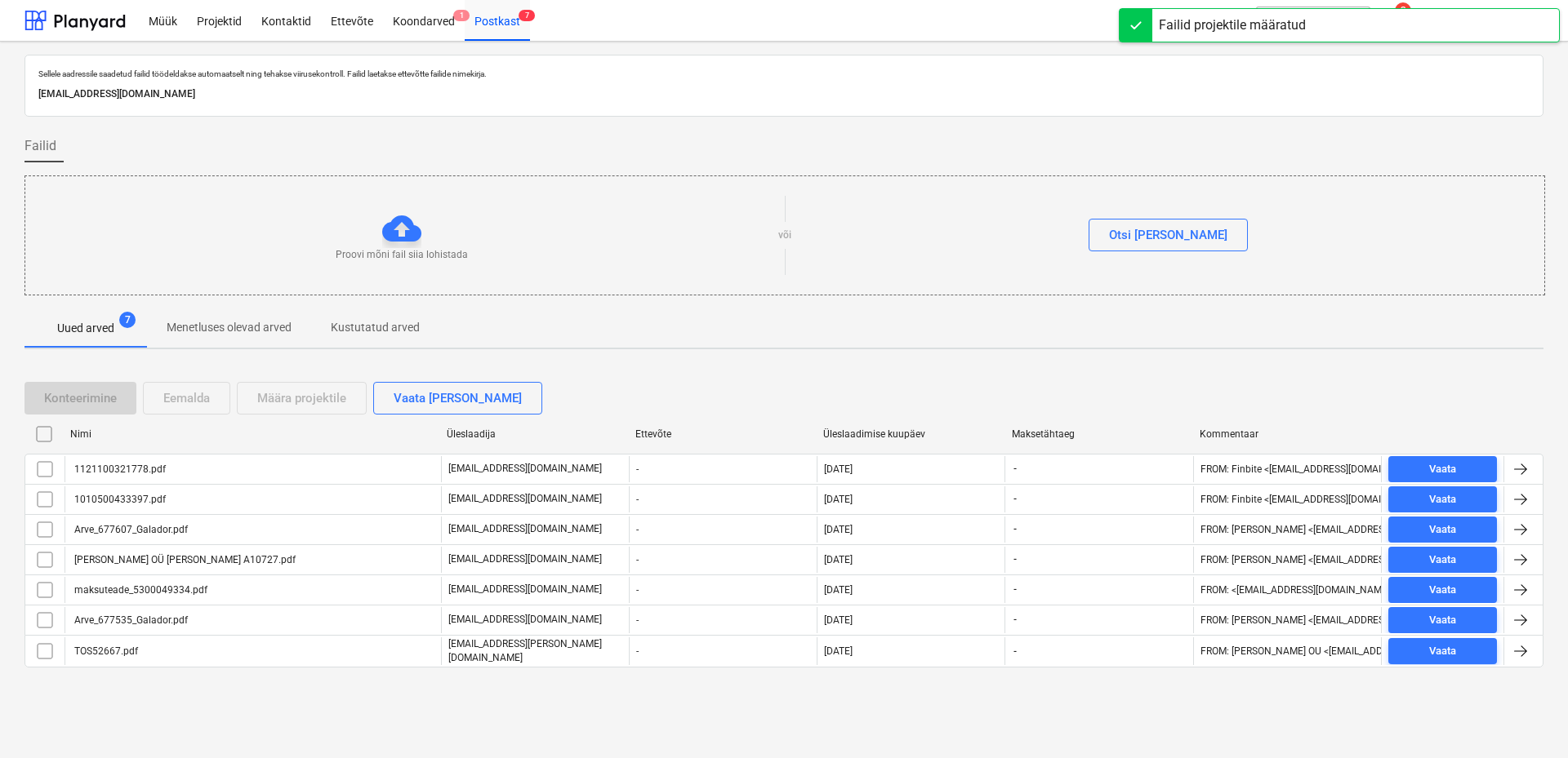
click at [112, 465] on div "1121100321778.pdf" at bounding box center [118, 469] width 93 height 11
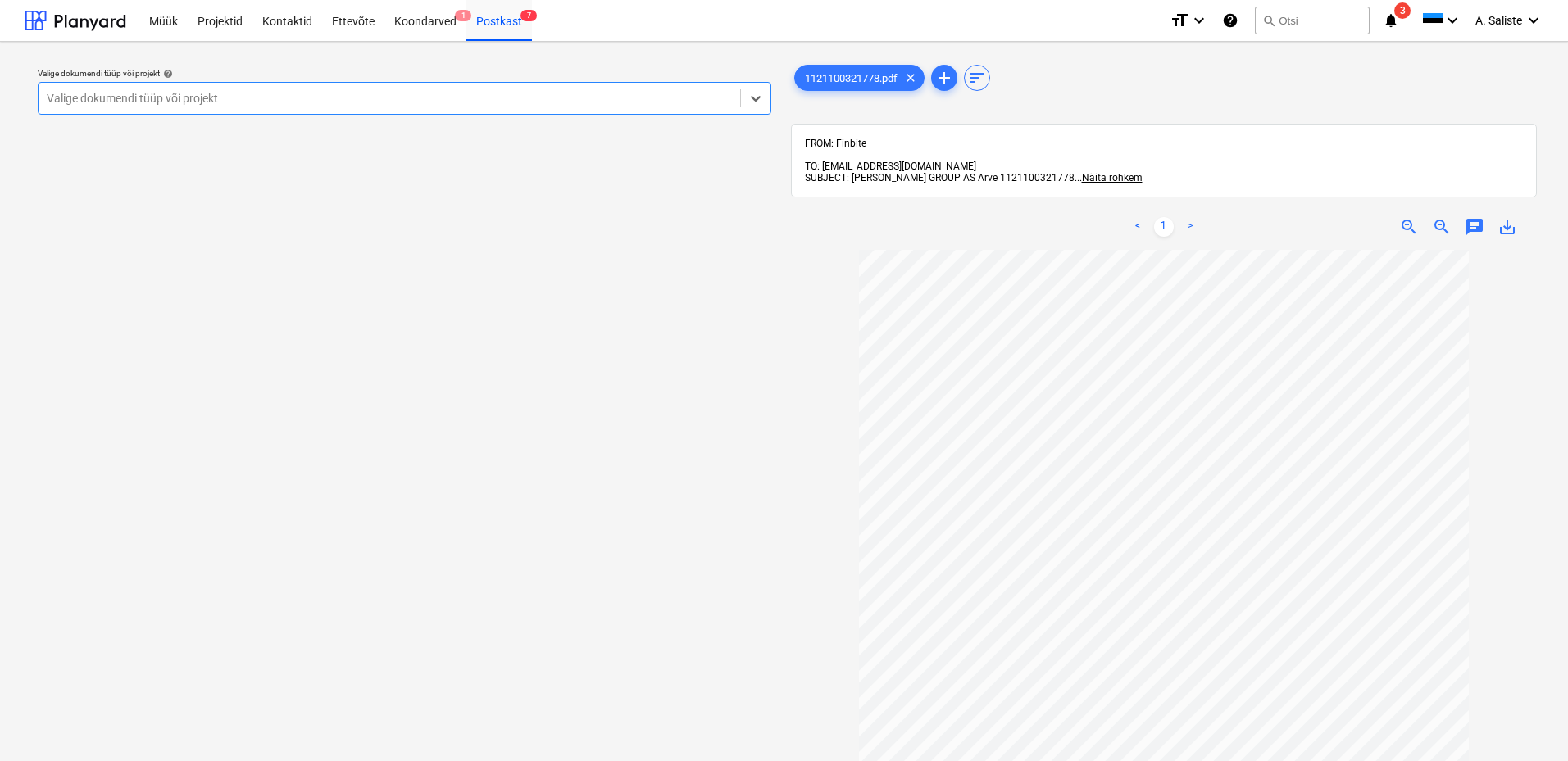
click at [660, 104] on div at bounding box center [390, 98] width 685 height 17
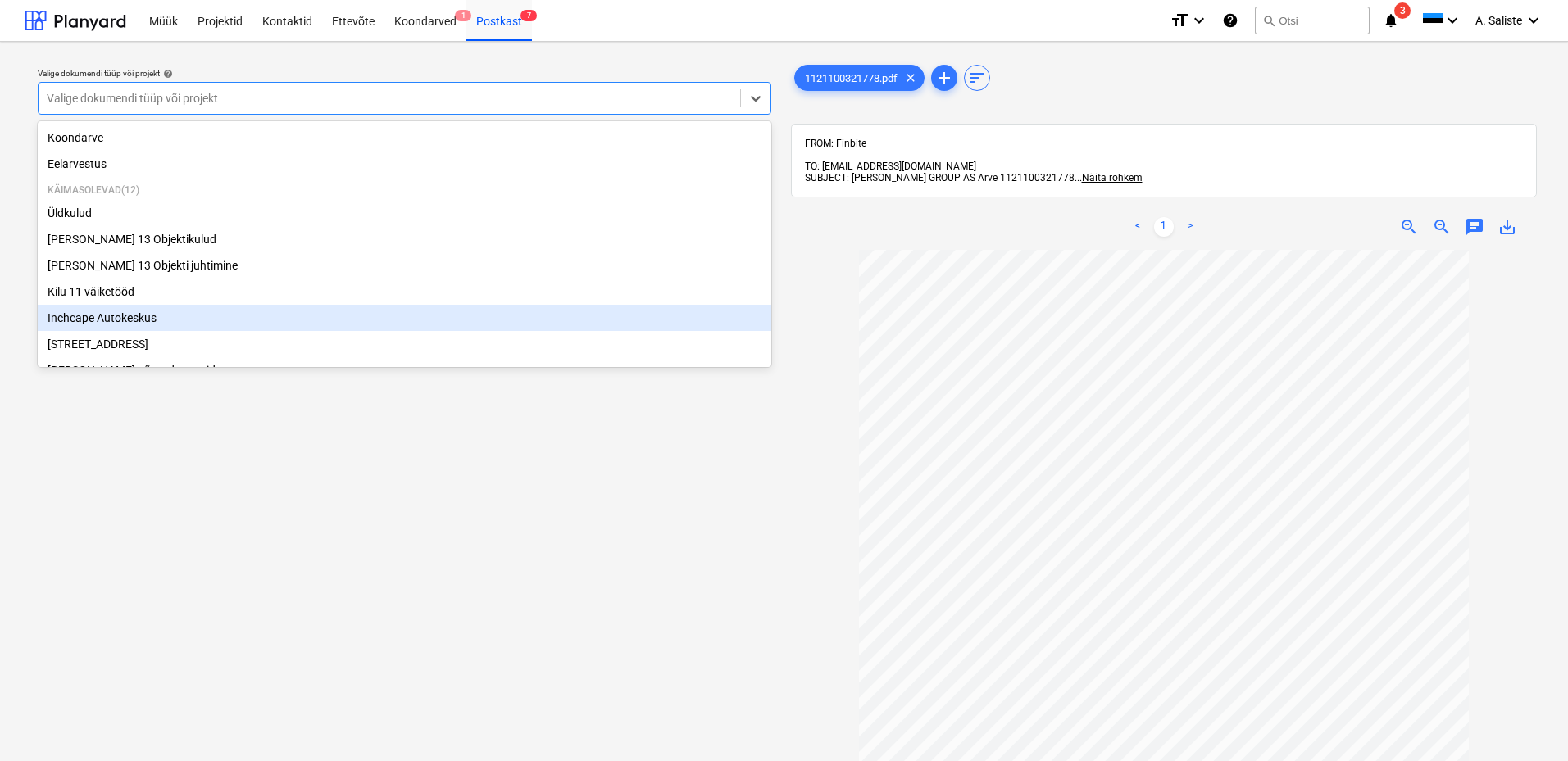
click at [145, 320] on div "Inchcape Autokeskus" at bounding box center [405, 318] width 734 height 27
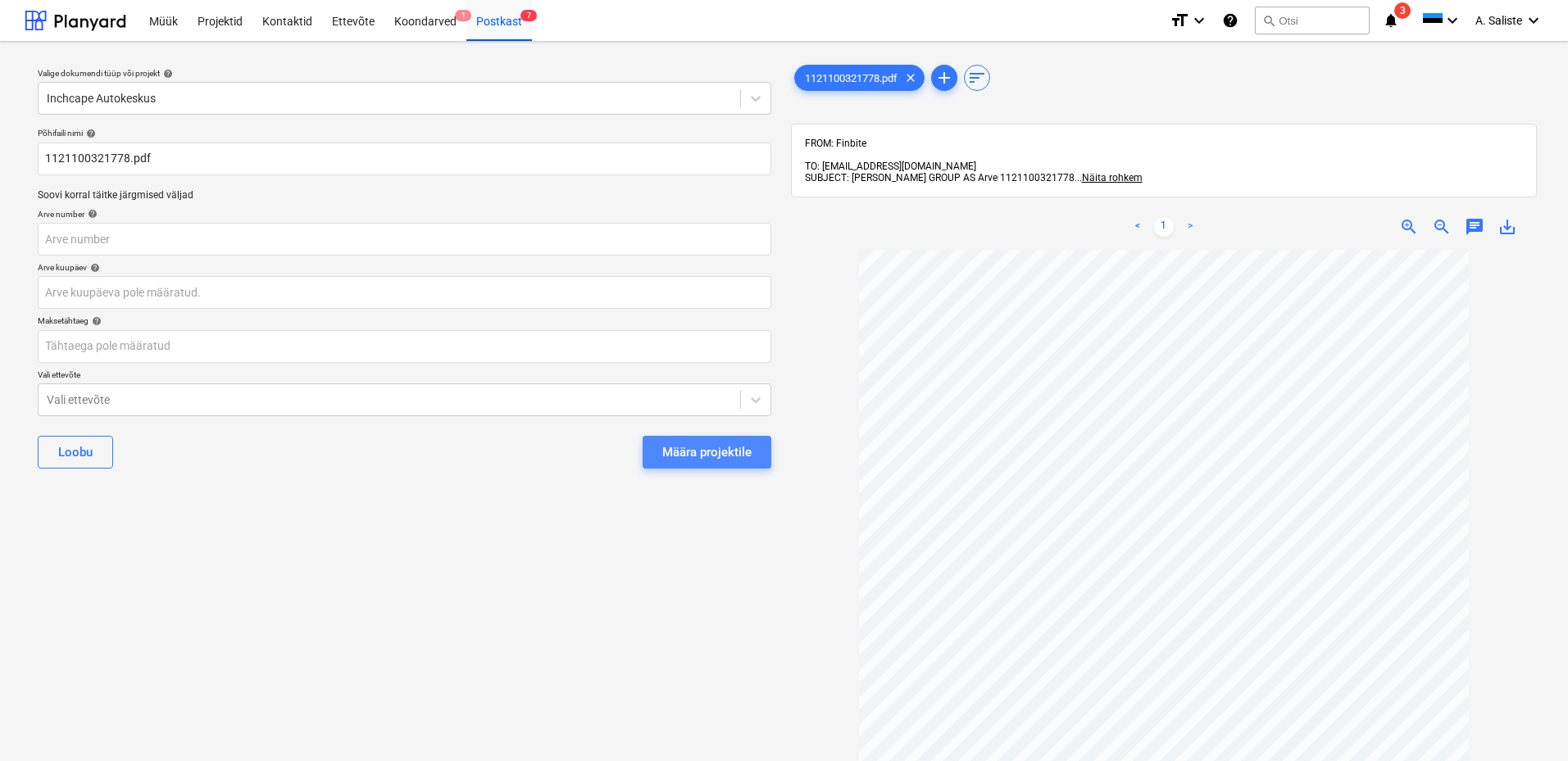
click at [664, 442] on div "Määra projektile" at bounding box center [707, 452] width 89 height 21
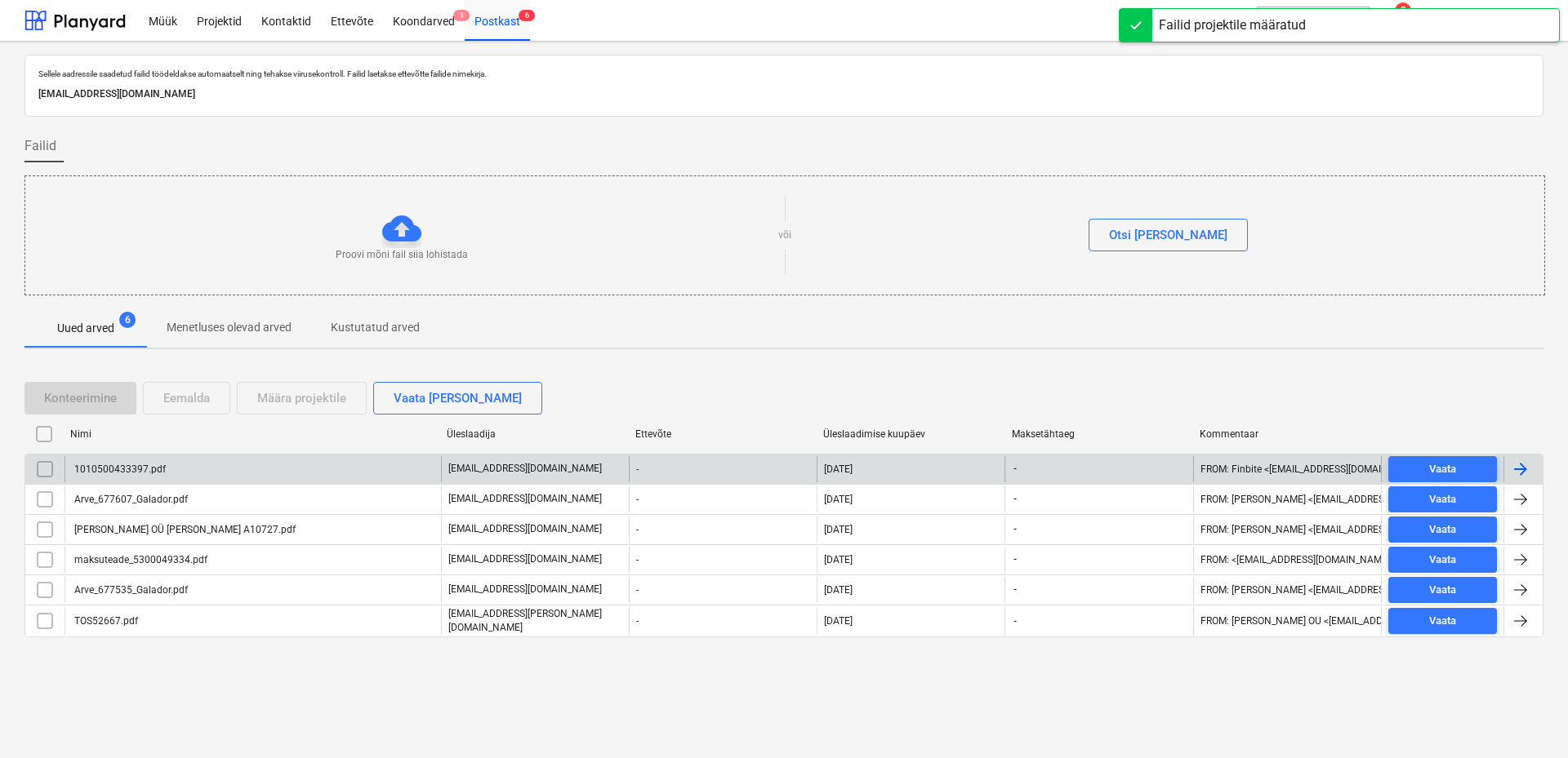
click at [153, 468] on div "1010500433397.pdf" at bounding box center [118, 469] width 93 height 11
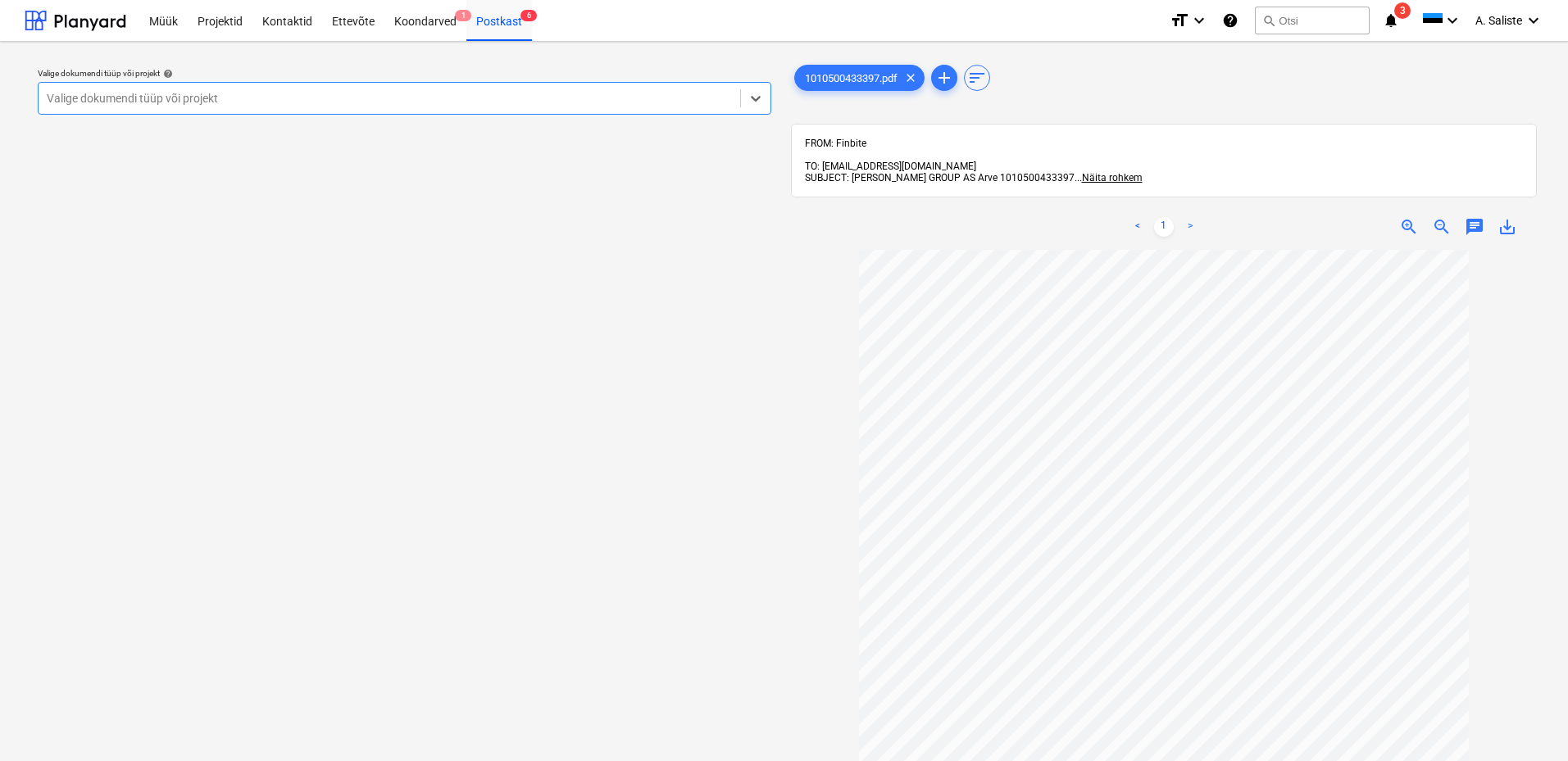
click at [633, 107] on div "Valige dokumendi tüüp või projekt" at bounding box center [390, 98] width 702 height 23
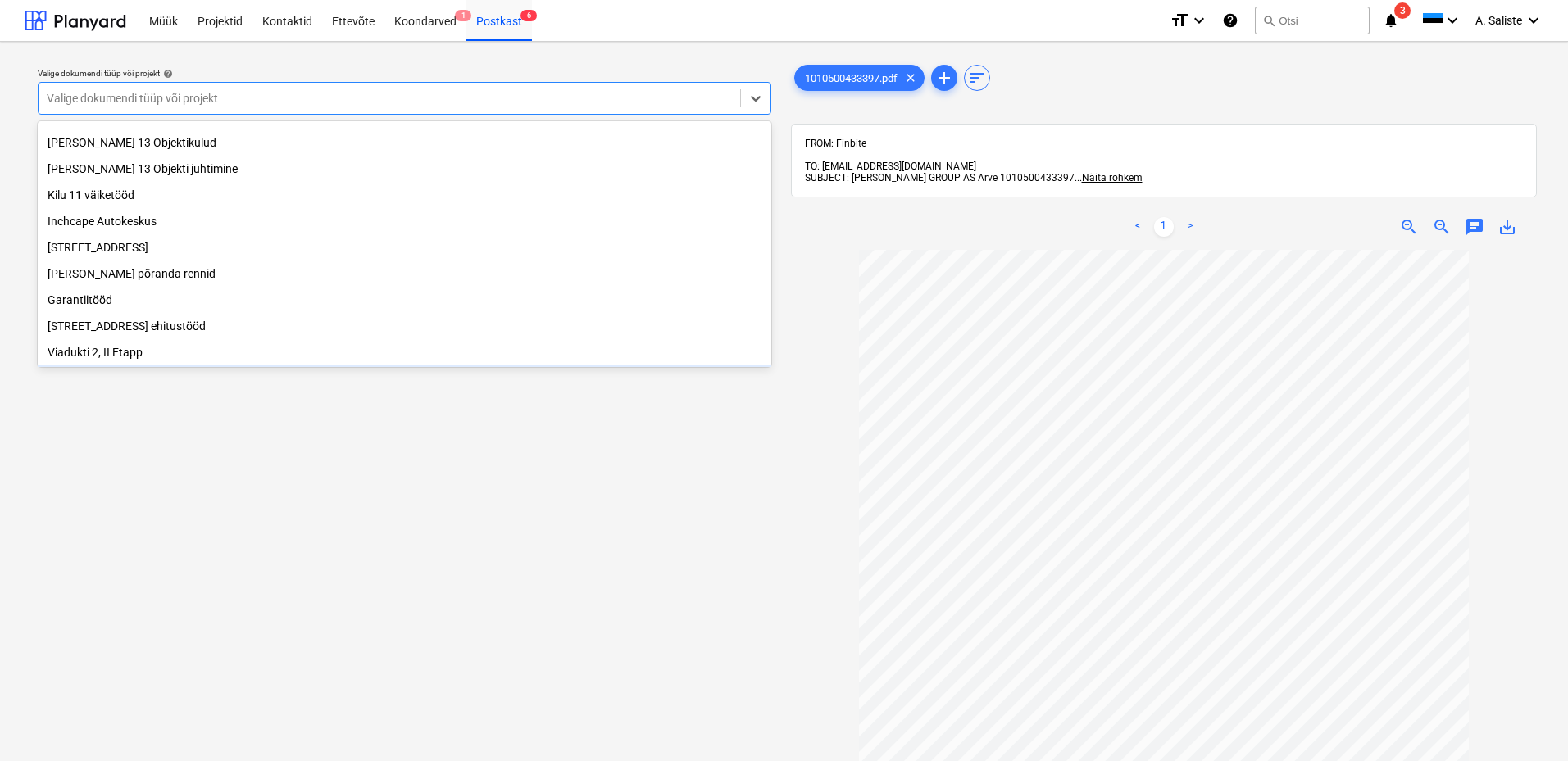
scroll to position [88, 0]
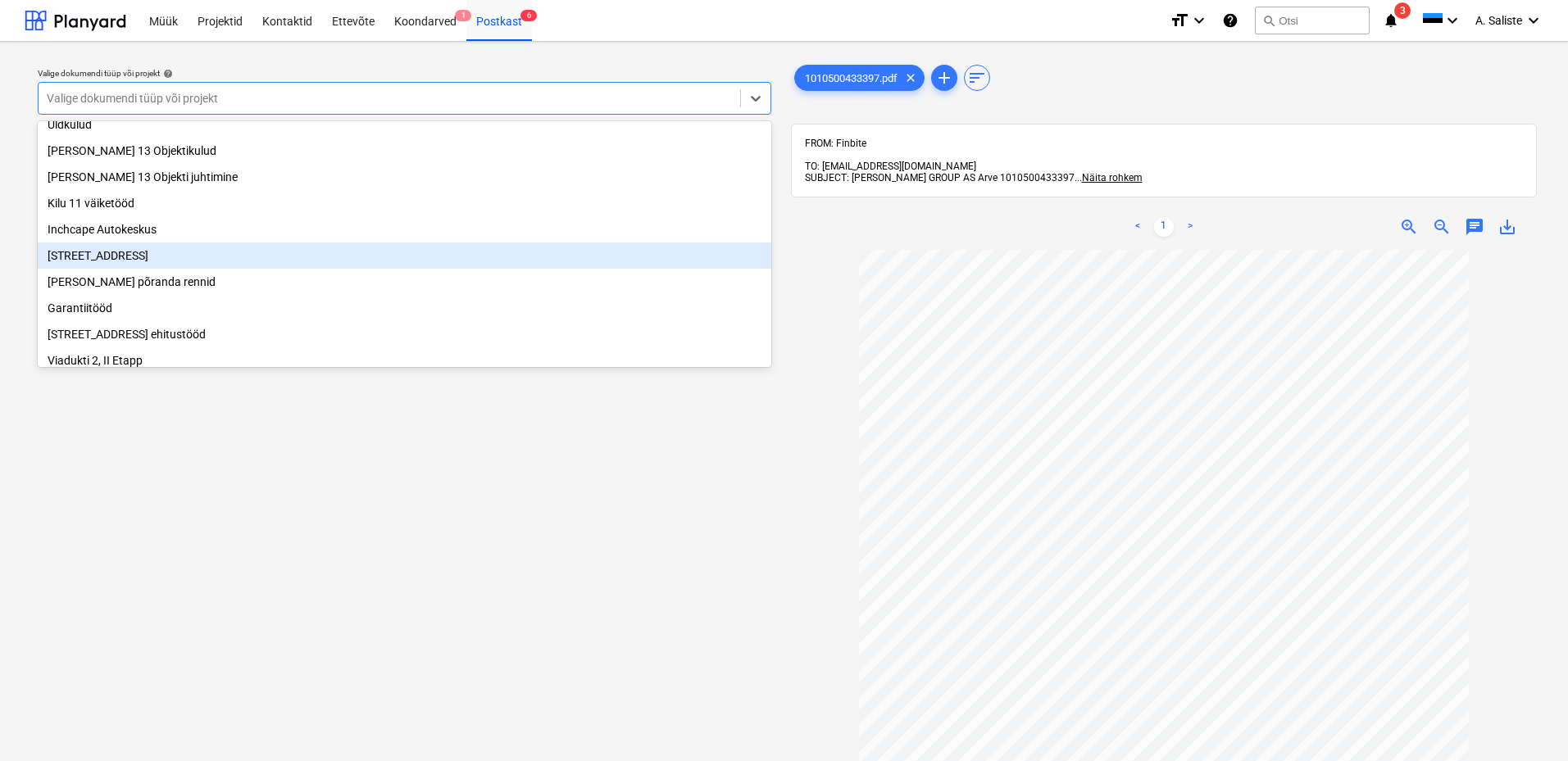
click at [147, 263] on div "[STREET_ADDRESS]" at bounding box center [405, 256] width 734 height 27
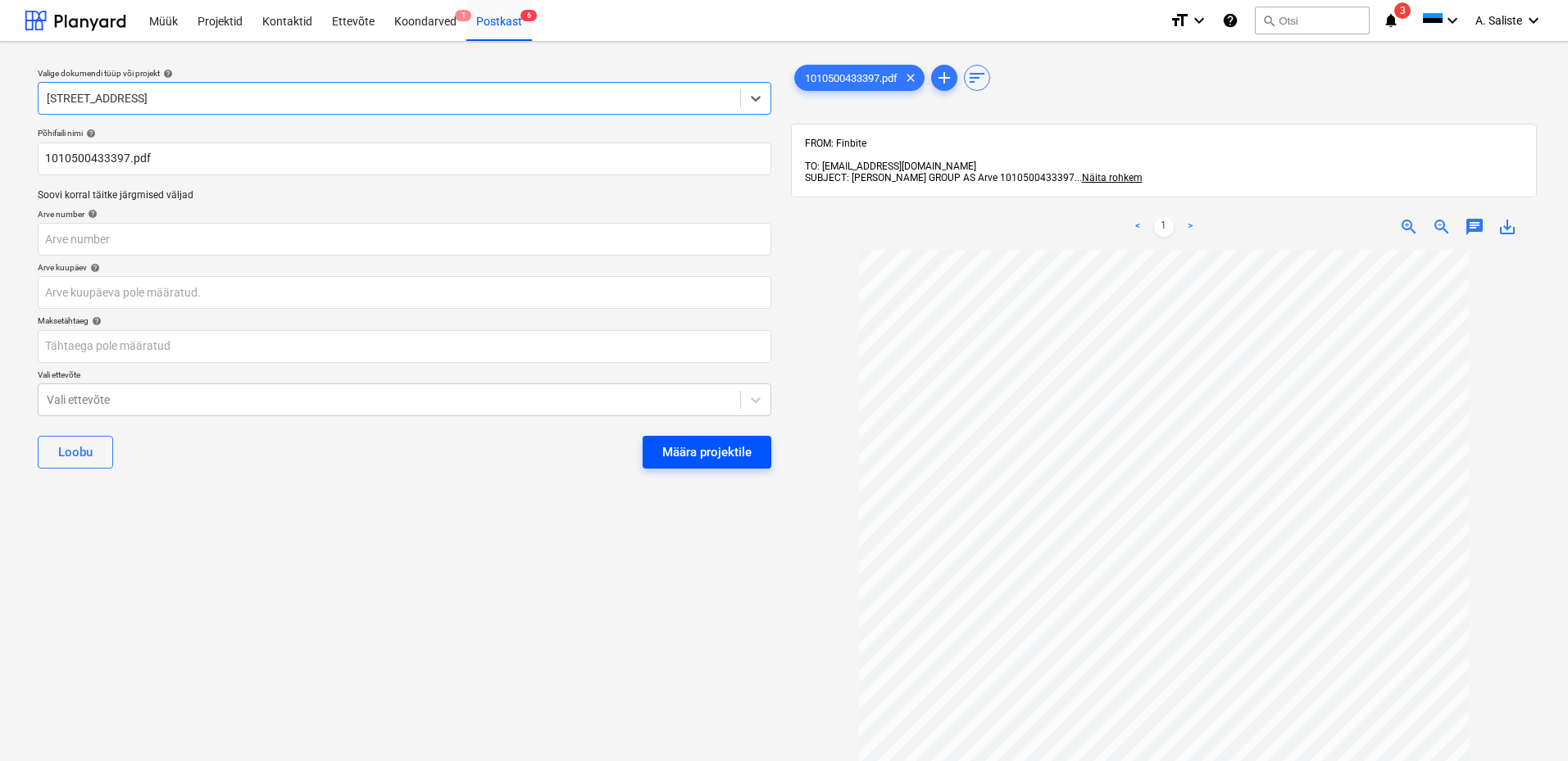
click at [681, 446] on div "Määra projektile" at bounding box center [707, 452] width 89 height 21
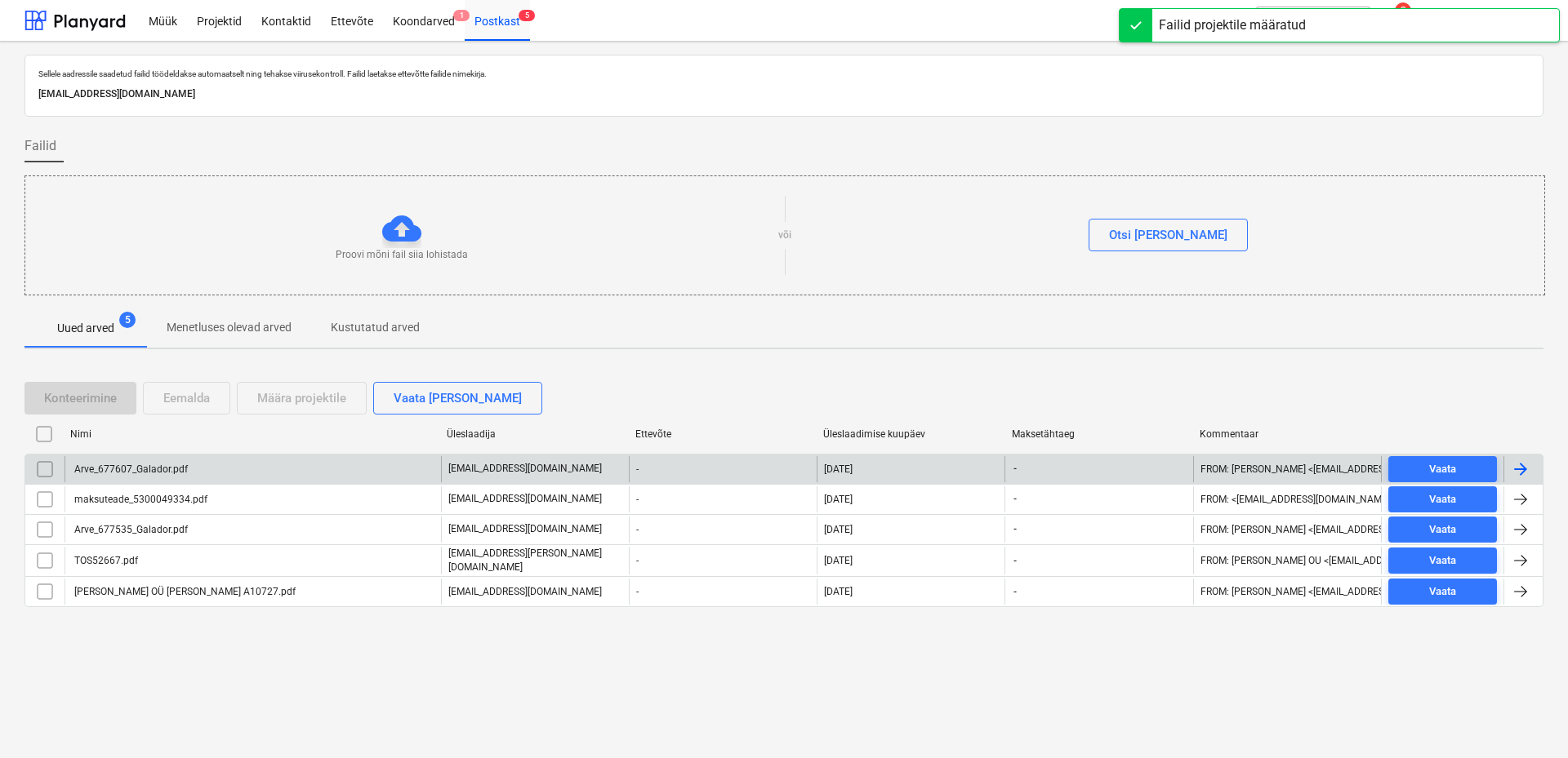
click at [222, 475] on div "Arve_677607_Galador.pdf" at bounding box center [252, 470] width 377 height 26
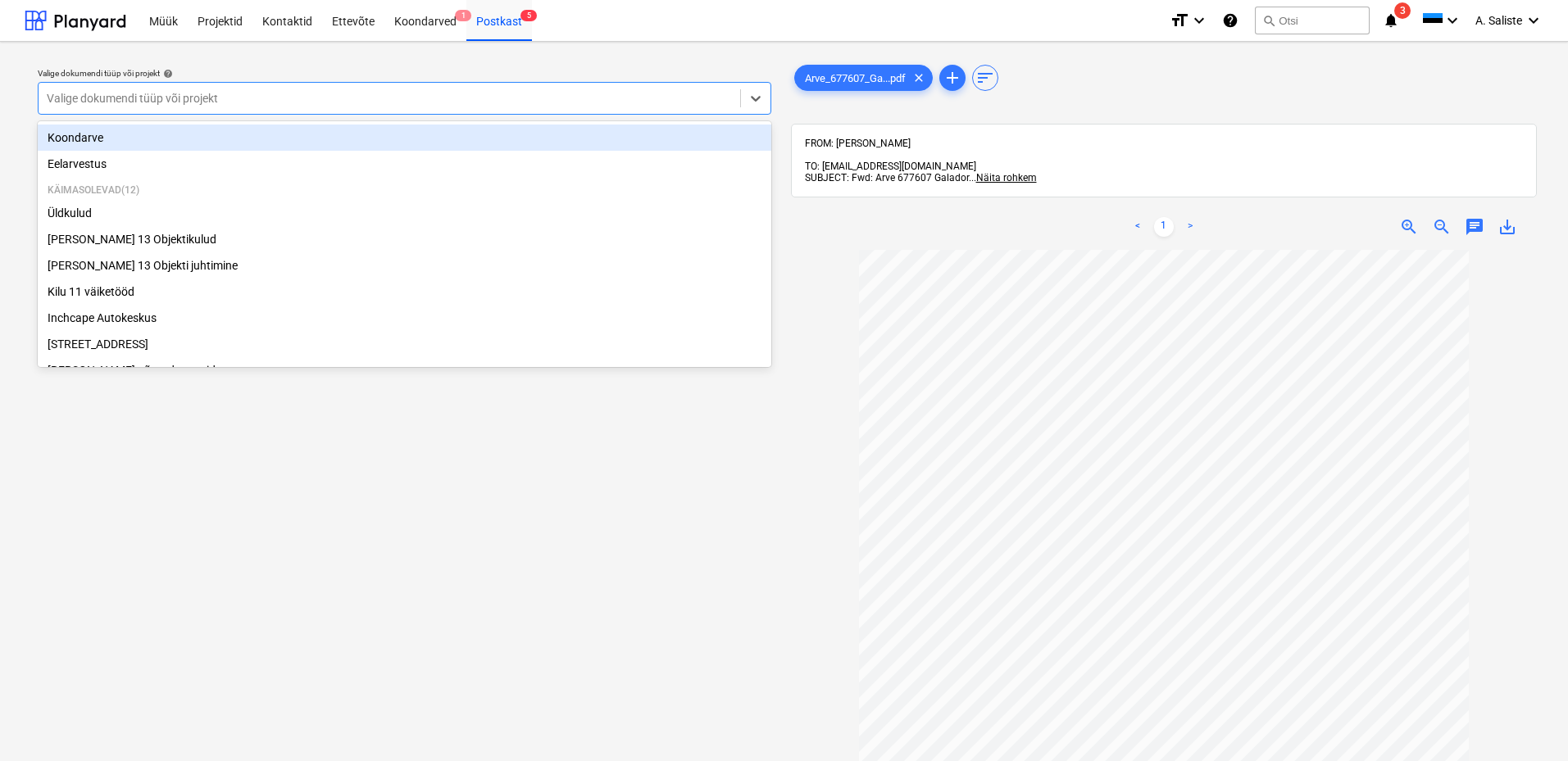
click at [669, 92] on div at bounding box center [390, 98] width 685 height 17
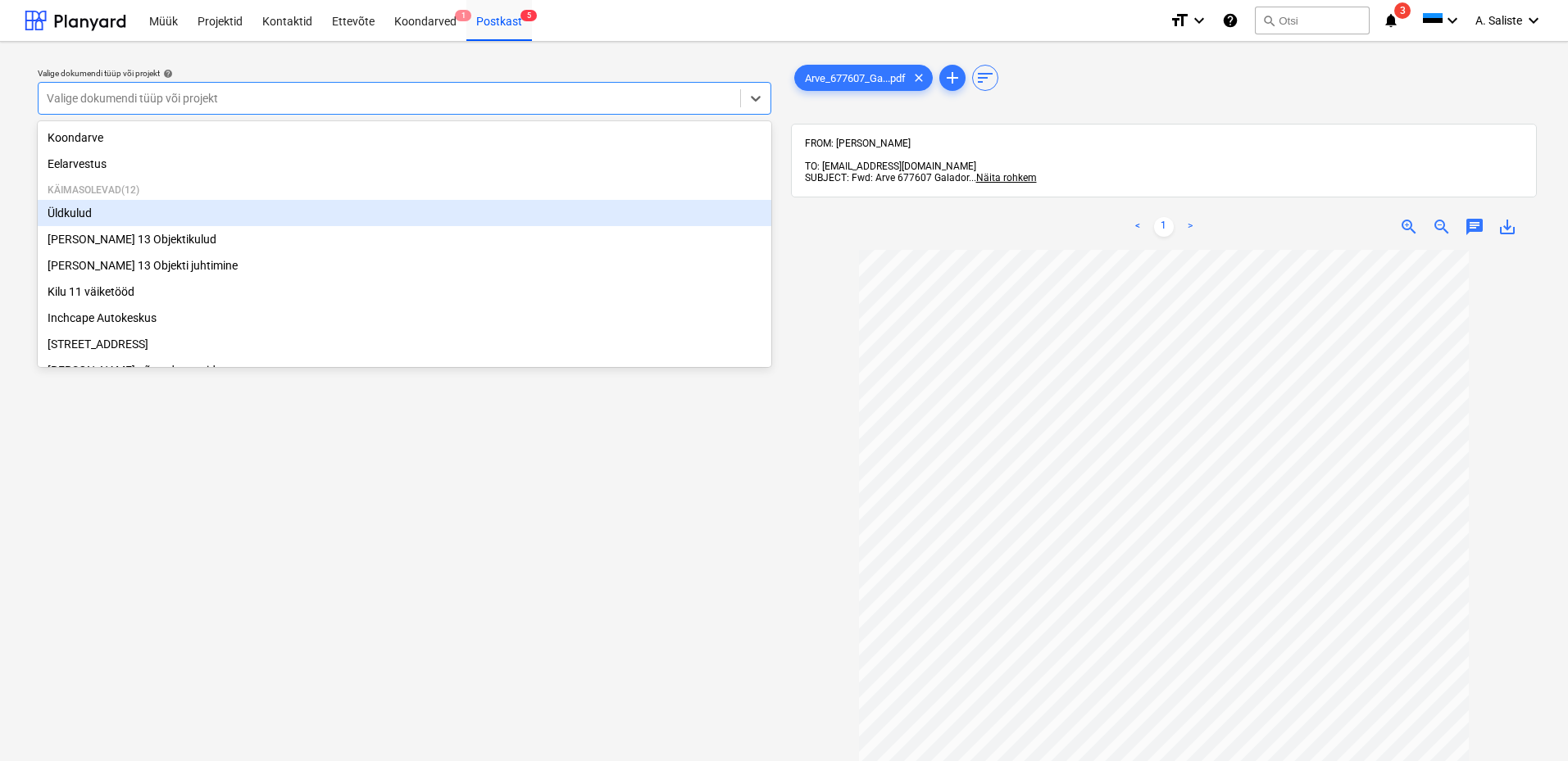
click at [123, 214] on div "Üldkulud" at bounding box center [405, 213] width 734 height 27
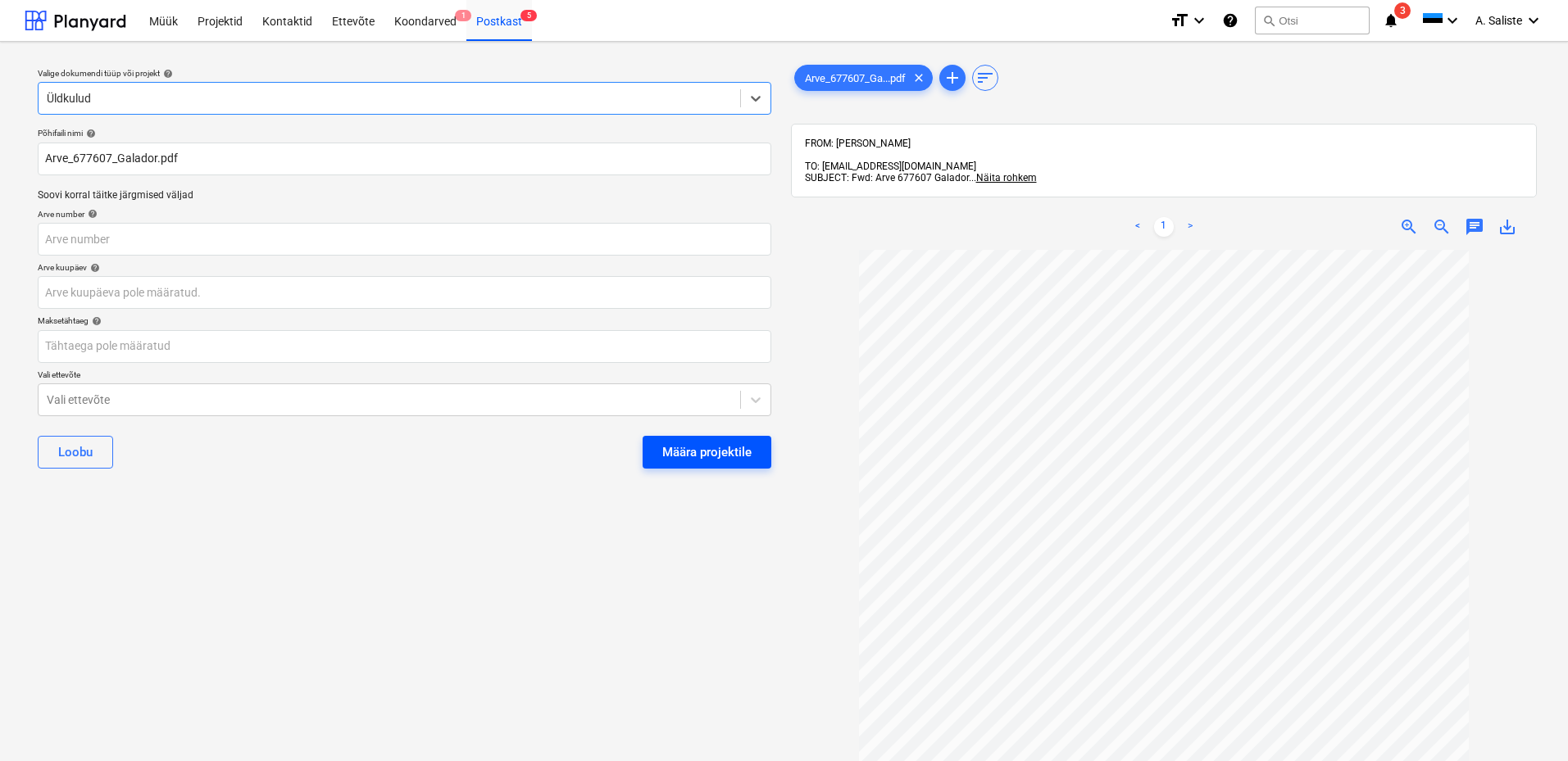
click at [699, 458] on div "Määra projektile" at bounding box center [707, 452] width 89 height 21
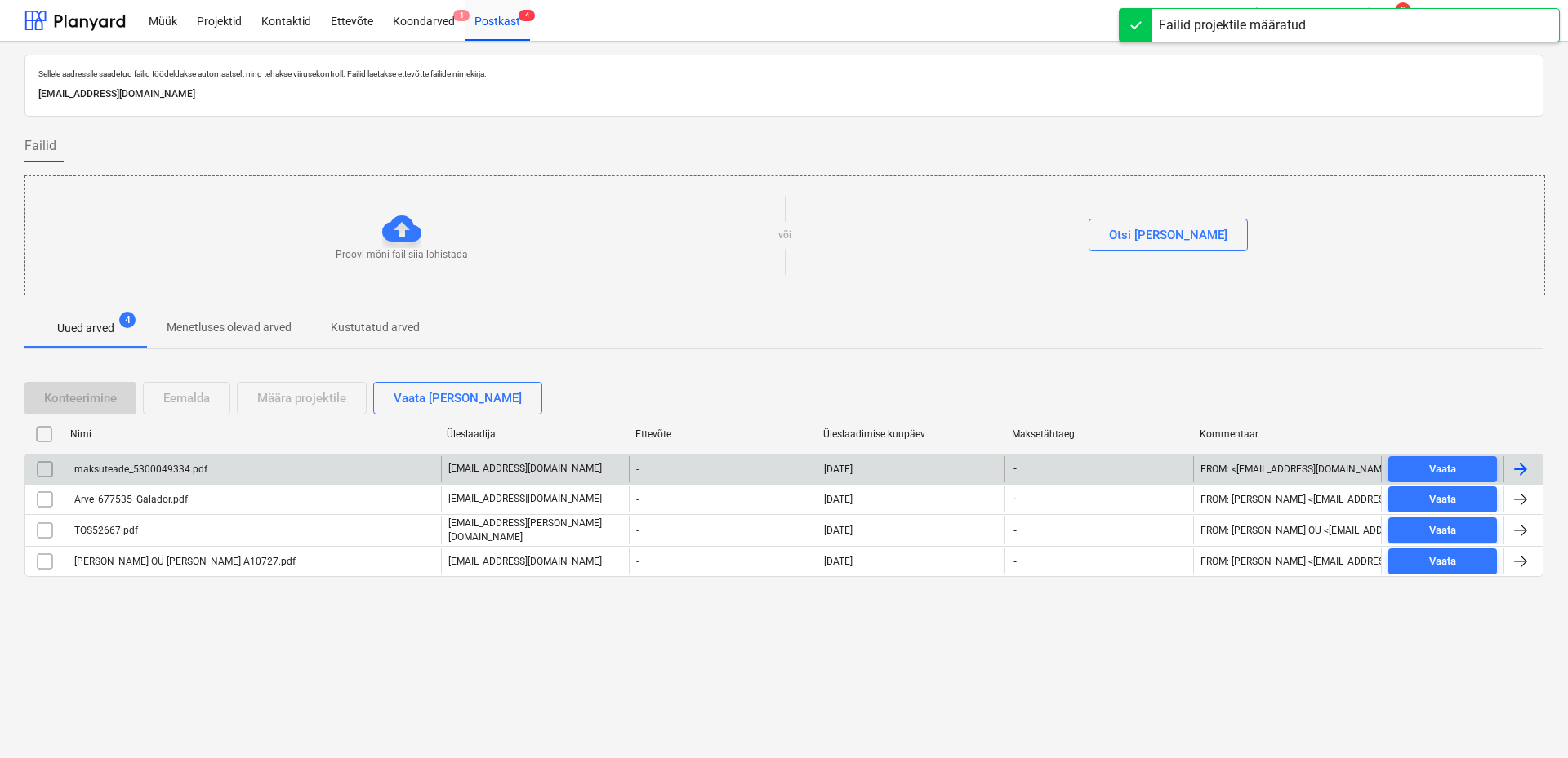
click at [228, 467] on div "maksuteade_5300049334.pdf" at bounding box center [252, 470] width 377 height 26
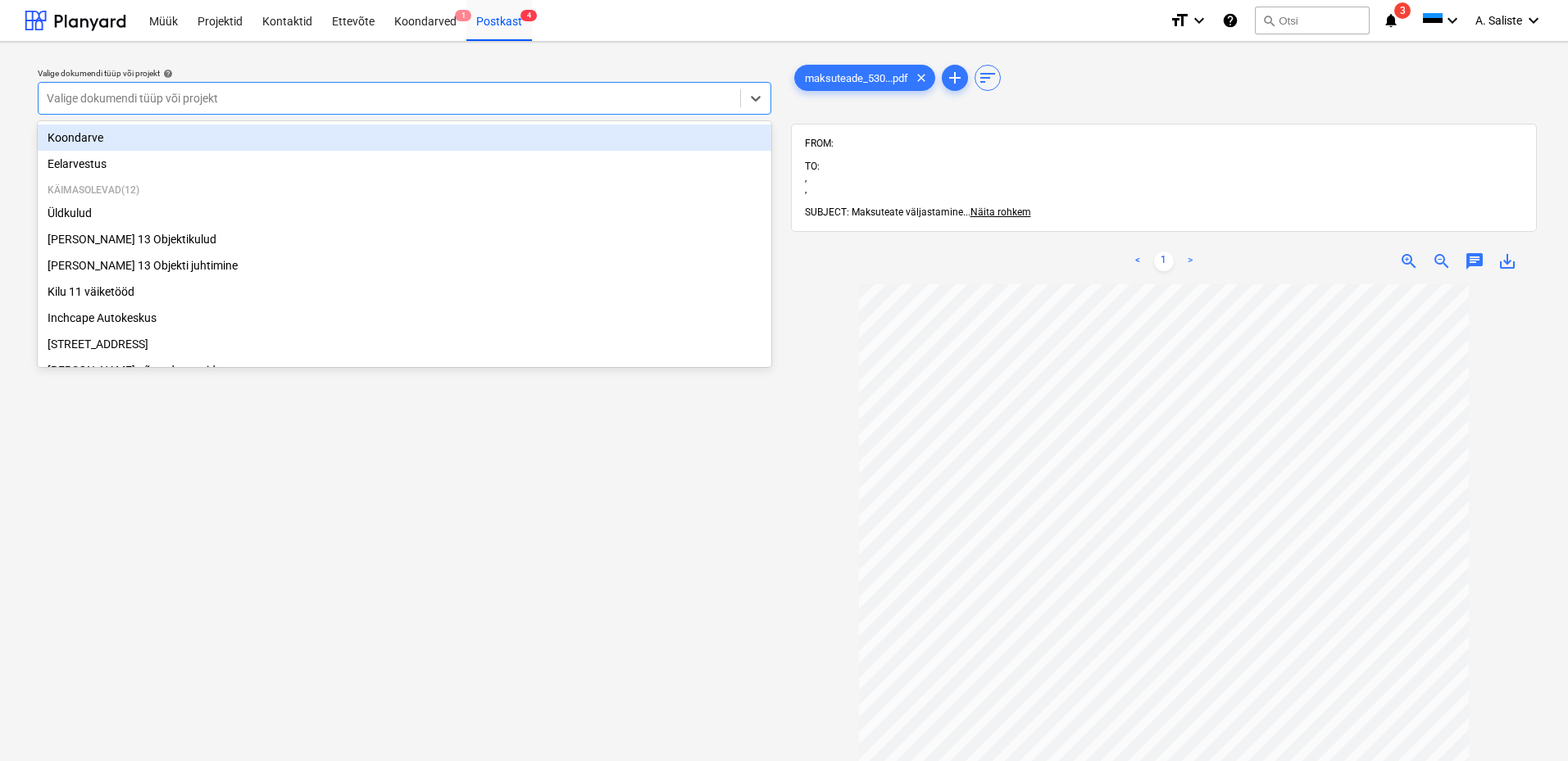
click at [412, 95] on div at bounding box center [390, 98] width 685 height 17
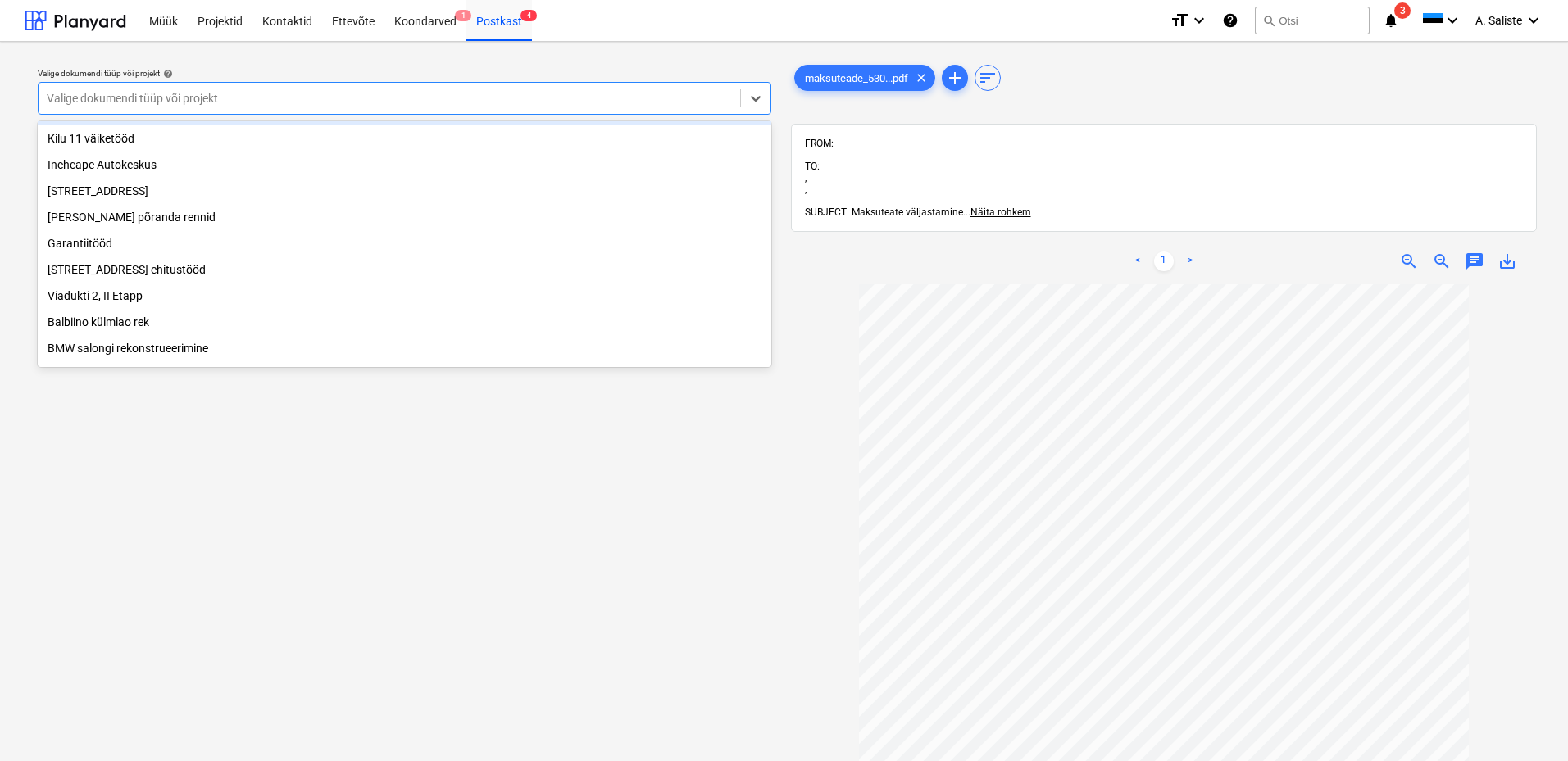
scroll to position [164, 0]
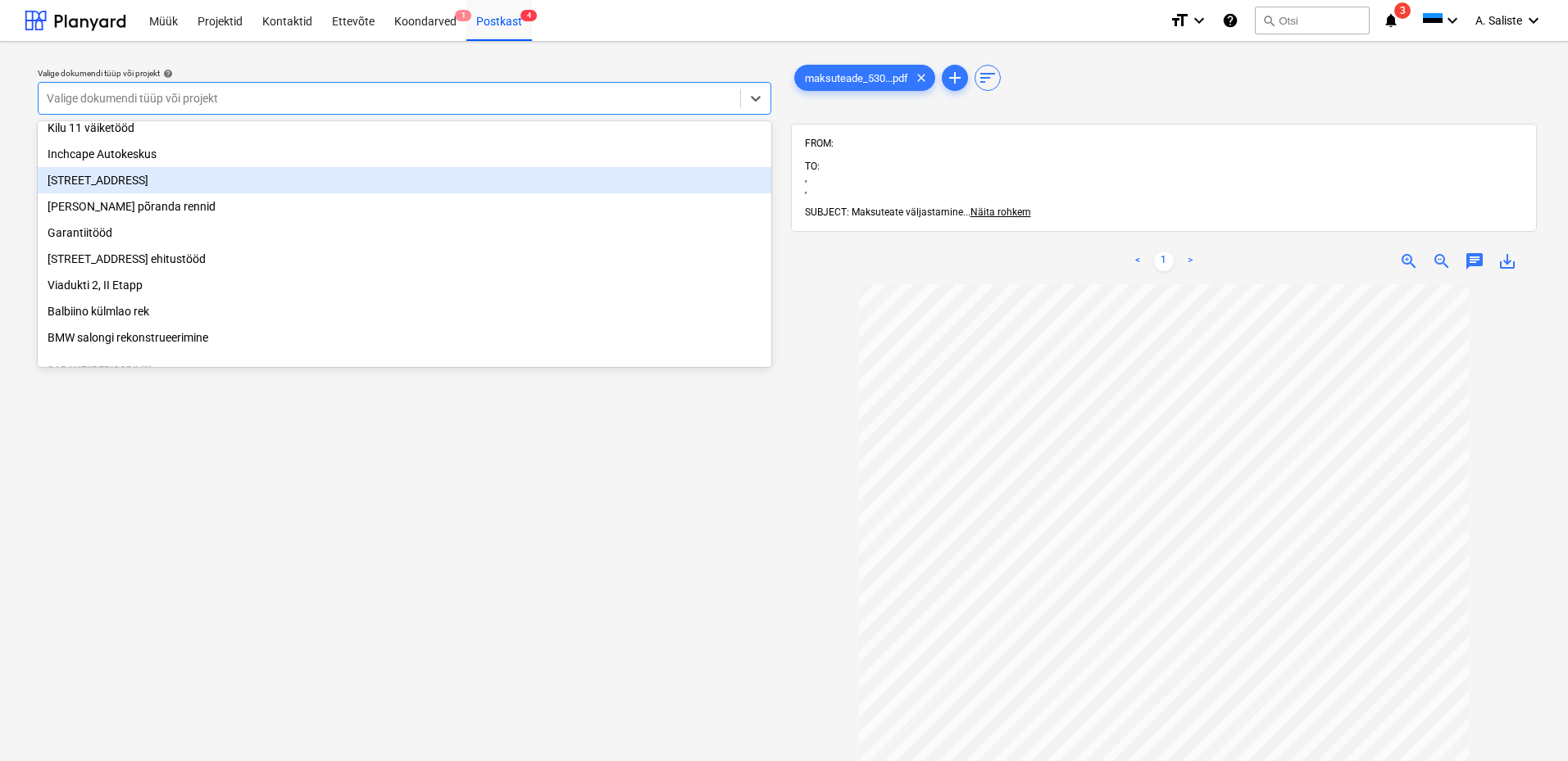
click at [187, 188] on div "[STREET_ADDRESS]" at bounding box center [405, 181] width 734 height 27
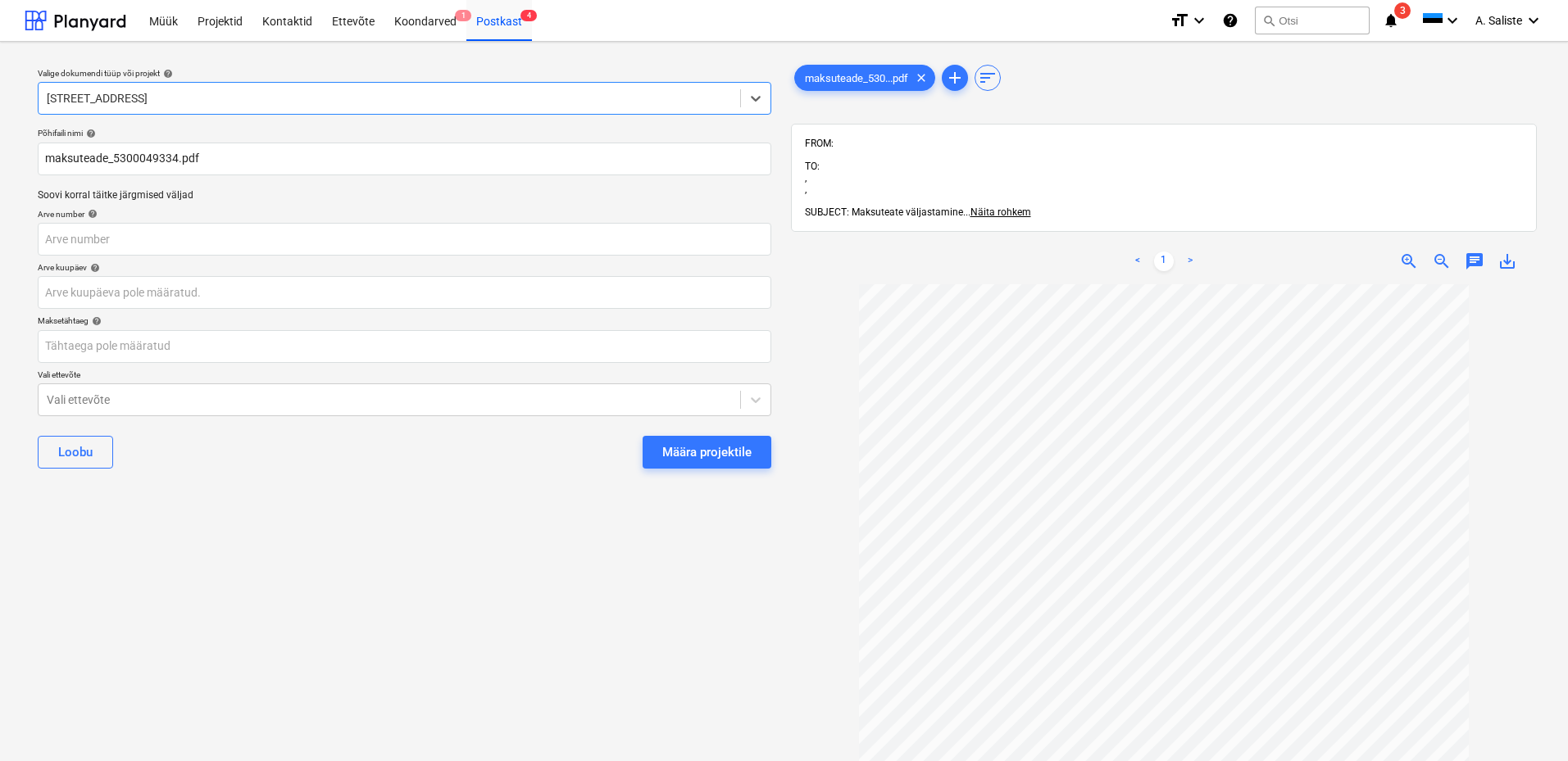
click at [742, 450] on div "Määra projektile" at bounding box center [707, 452] width 89 height 21
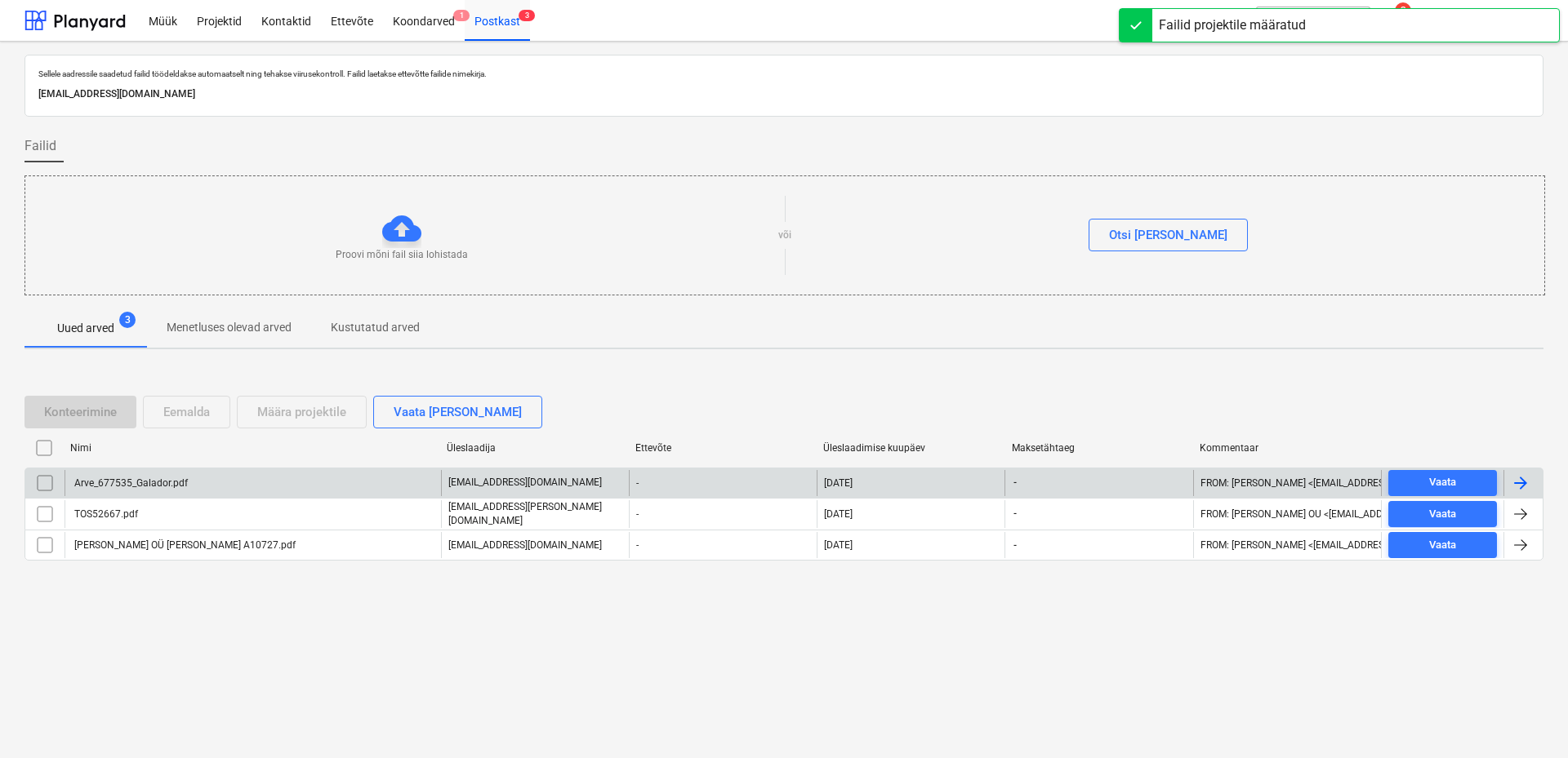
click at [252, 490] on div "Arve_677535_Galador.pdf" at bounding box center [252, 483] width 377 height 26
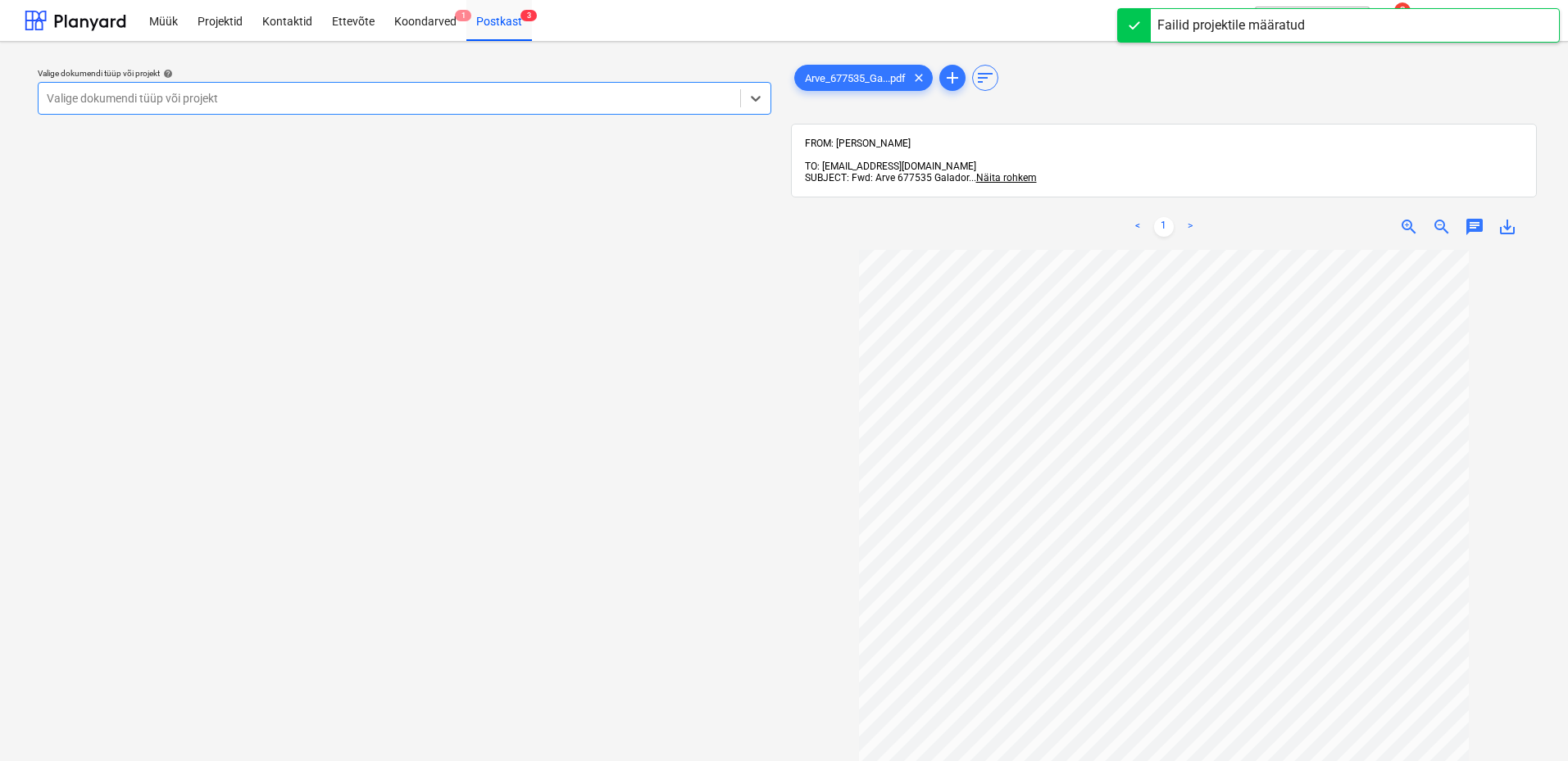
click at [600, 98] on div at bounding box center [390, 98] width 685 height 17
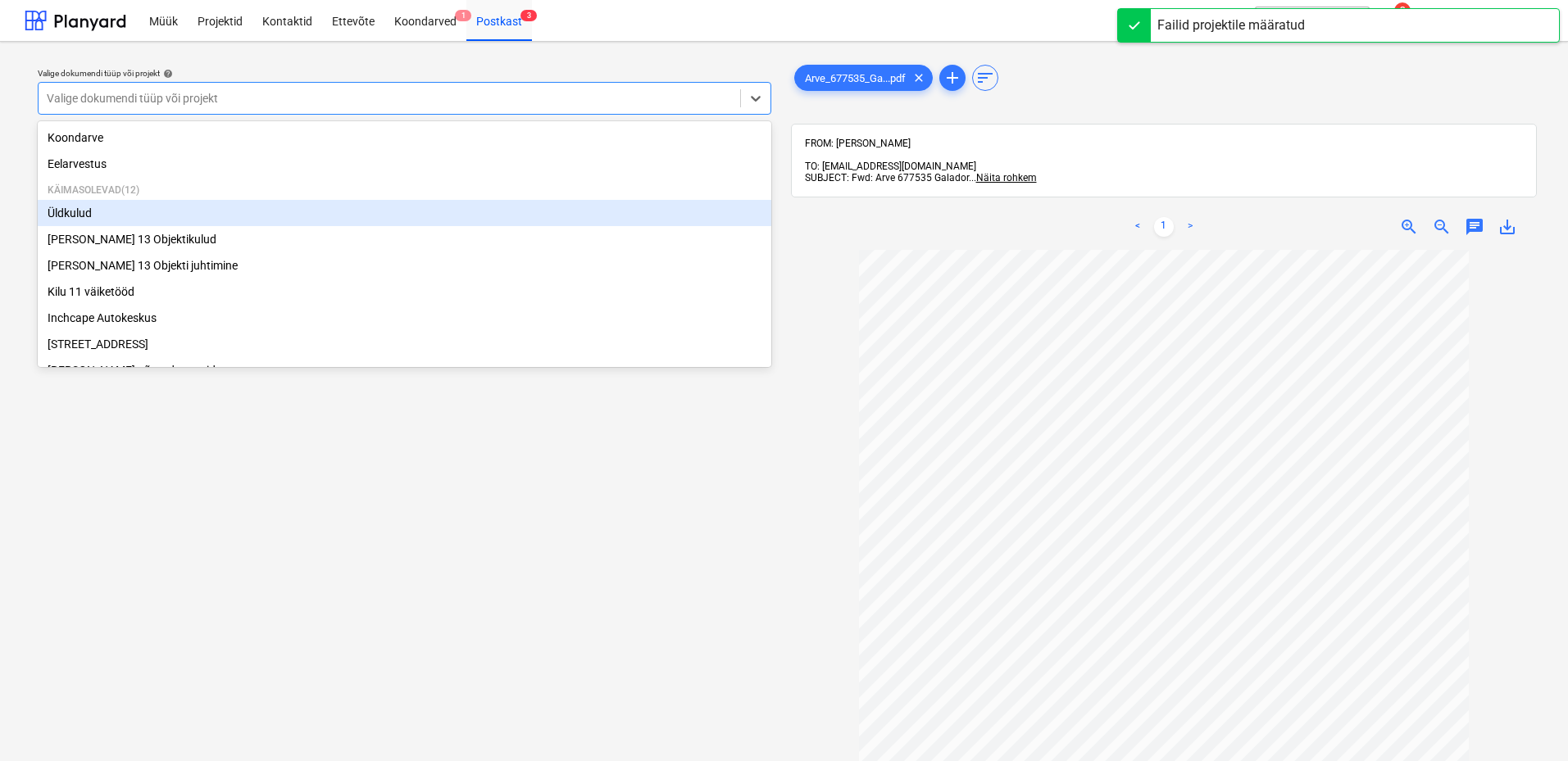
click at [163, 219] on div "Üldkulud" at bounding box center [405, 213] width 734 height 27
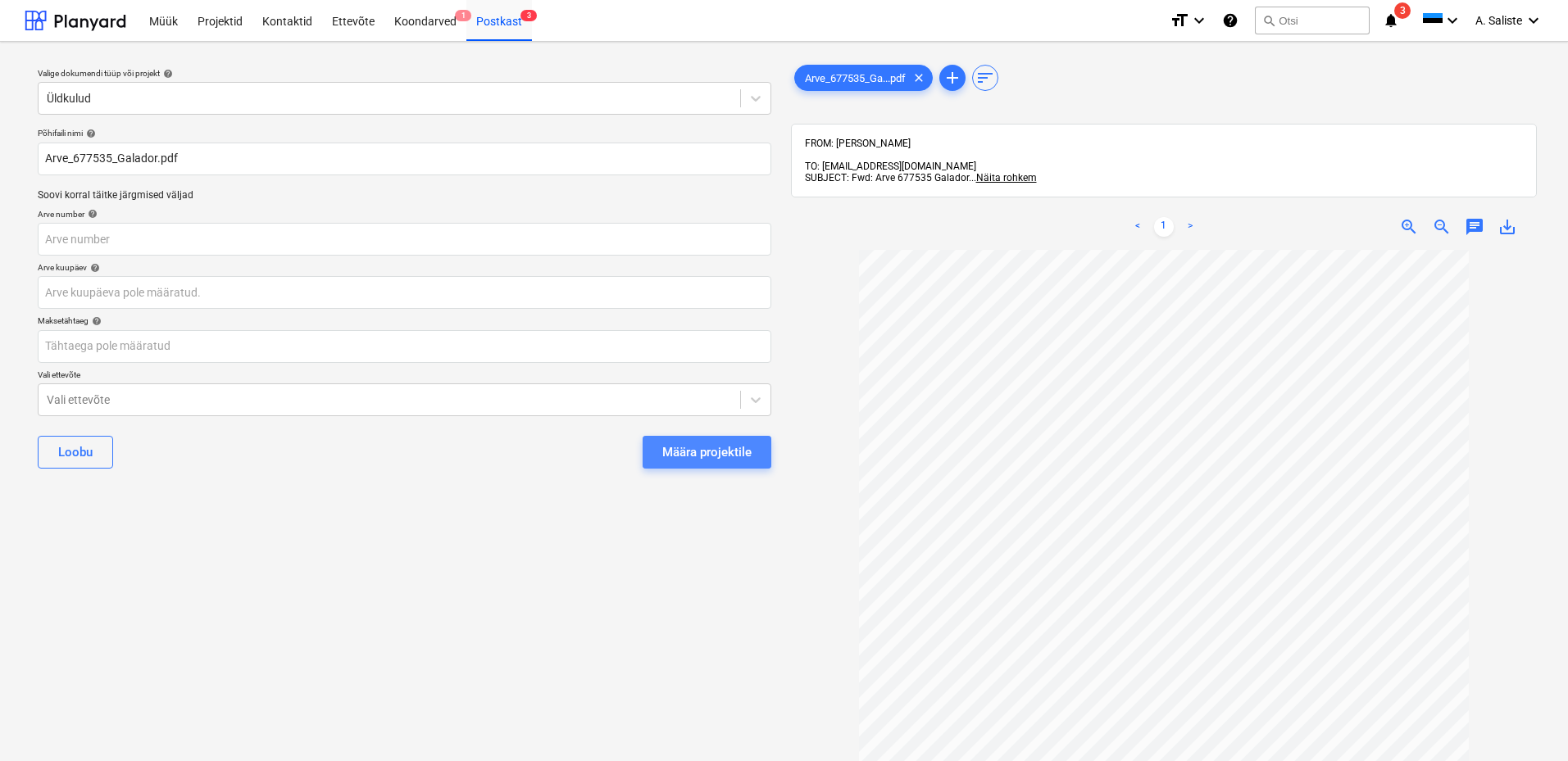
click at [720, 444] on div "Määra projektile" at bounding box center [707, 452] width 89 height 21
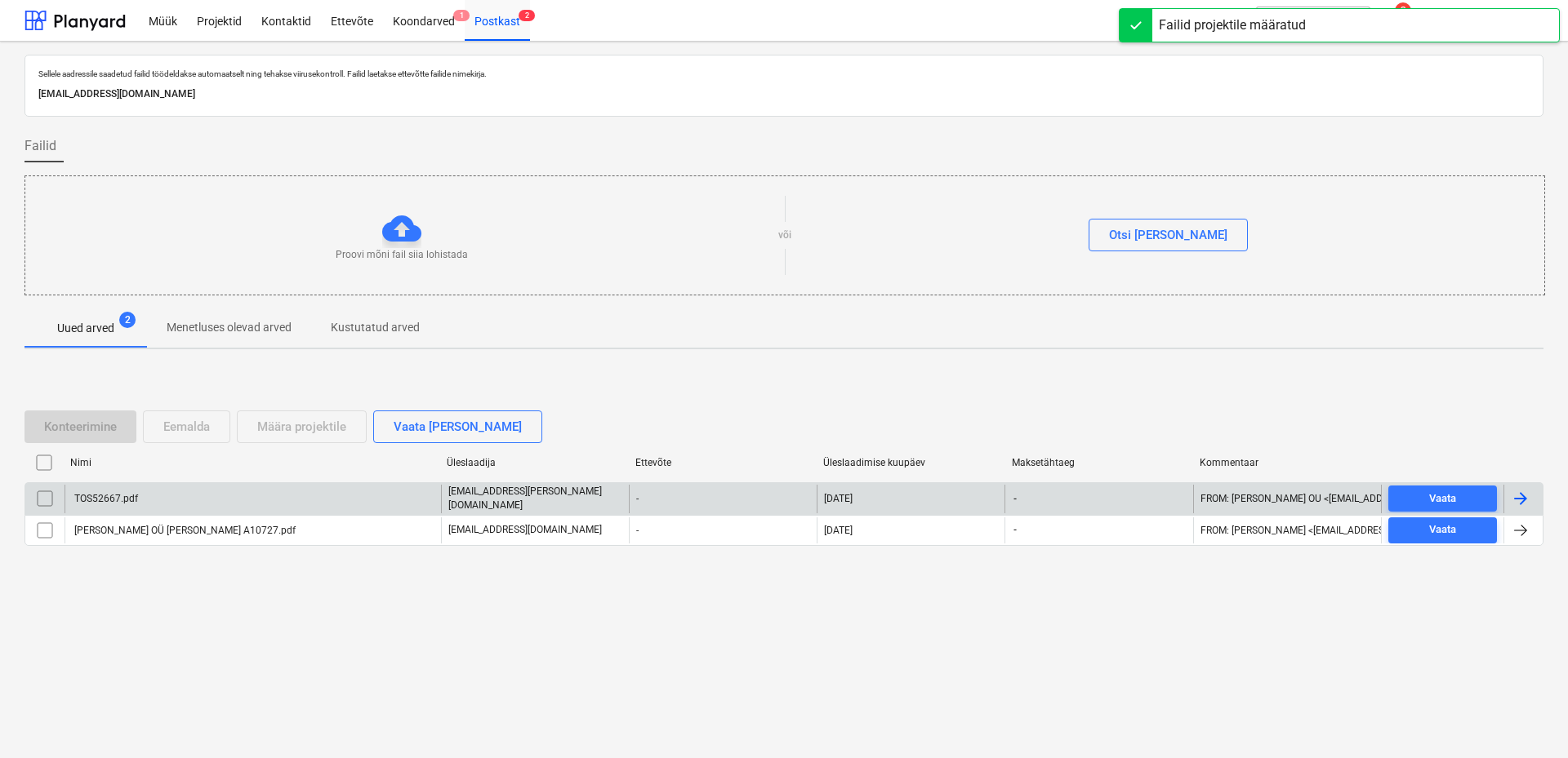
click at [171, 493] on div "TOS52667.pdf" at bounding box center [252, 498] width 377 height 27
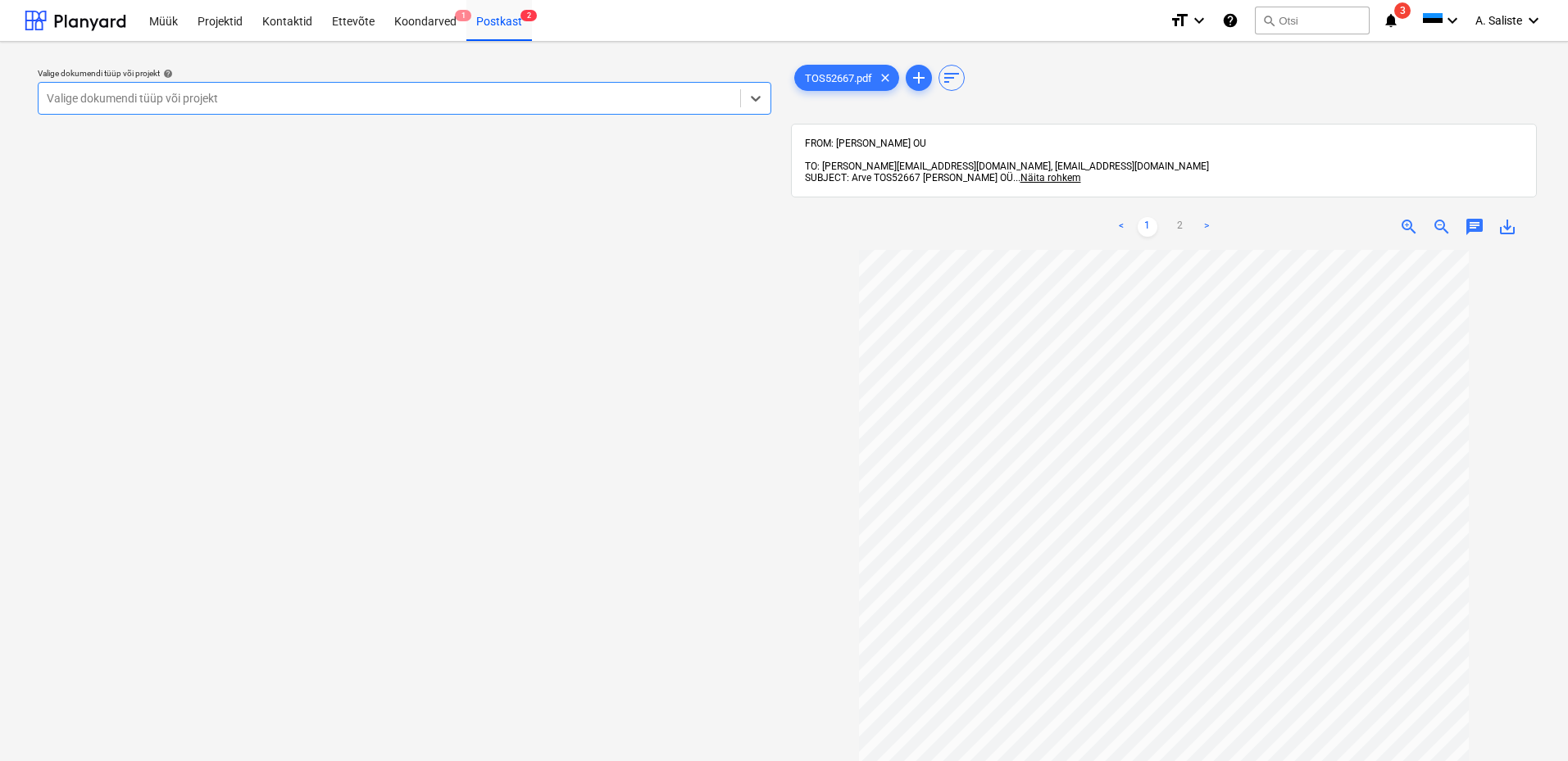
click at [630, 101] on div at bounding box center [390, 98] width 685 height 17
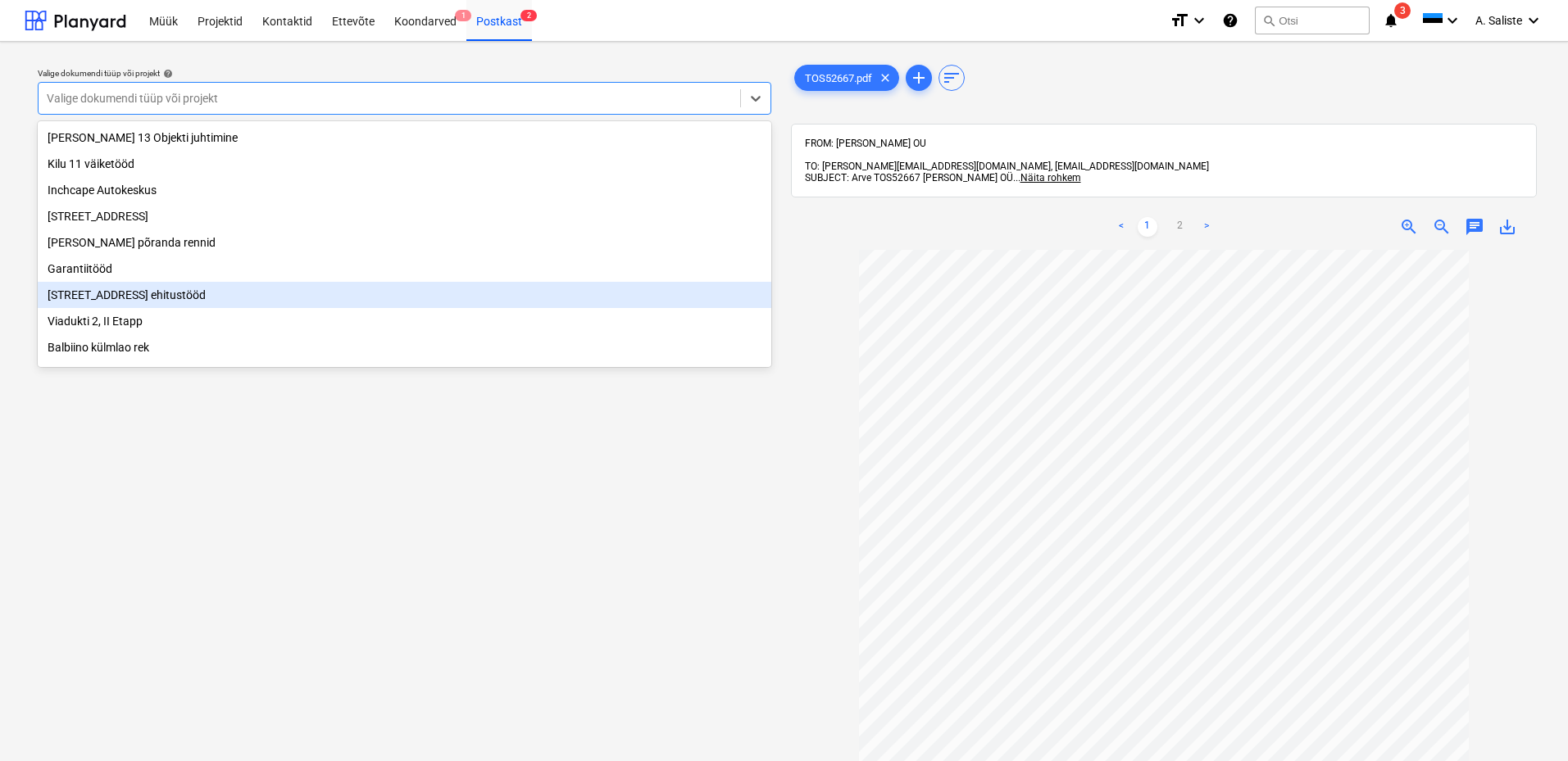
scroll to position [252, 0]
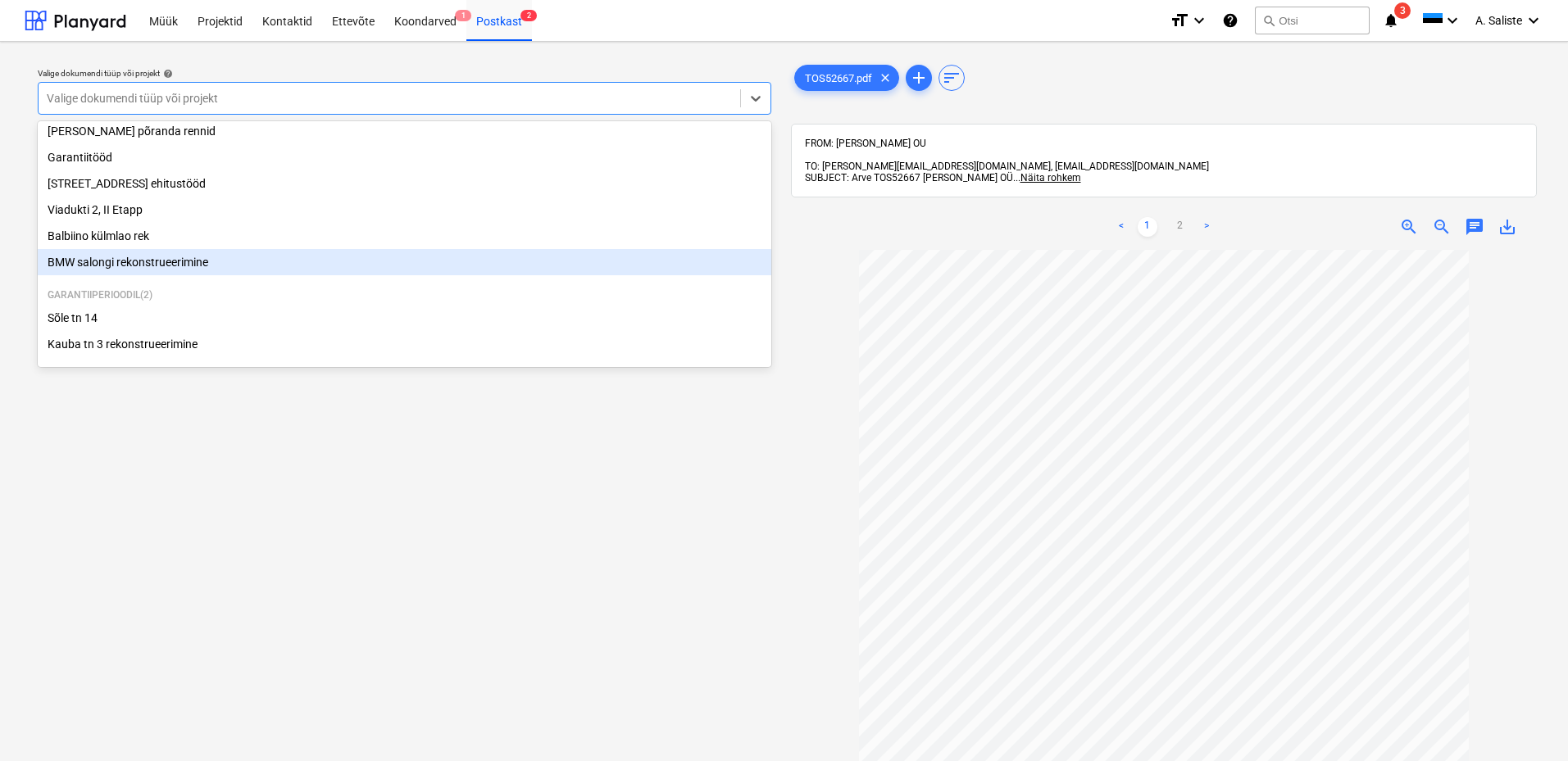
click at [194, 261] on div "BMW salongi rekonstrueerimine" at bounding box center [405, 262] width 734 height 27
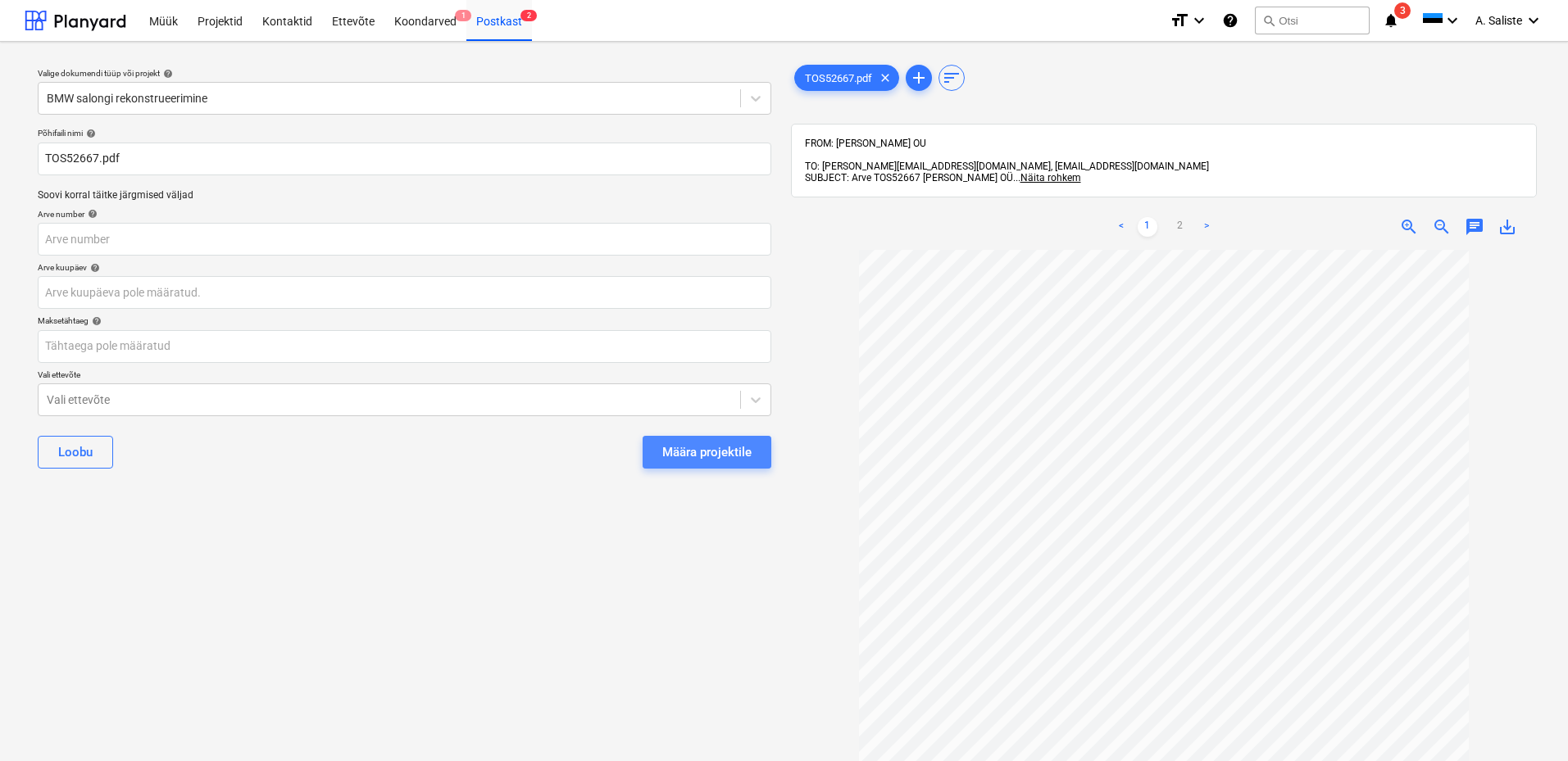
click at [715, 446] on div "Määra projektile" at bounding box center [707, 452] width 89 height 21
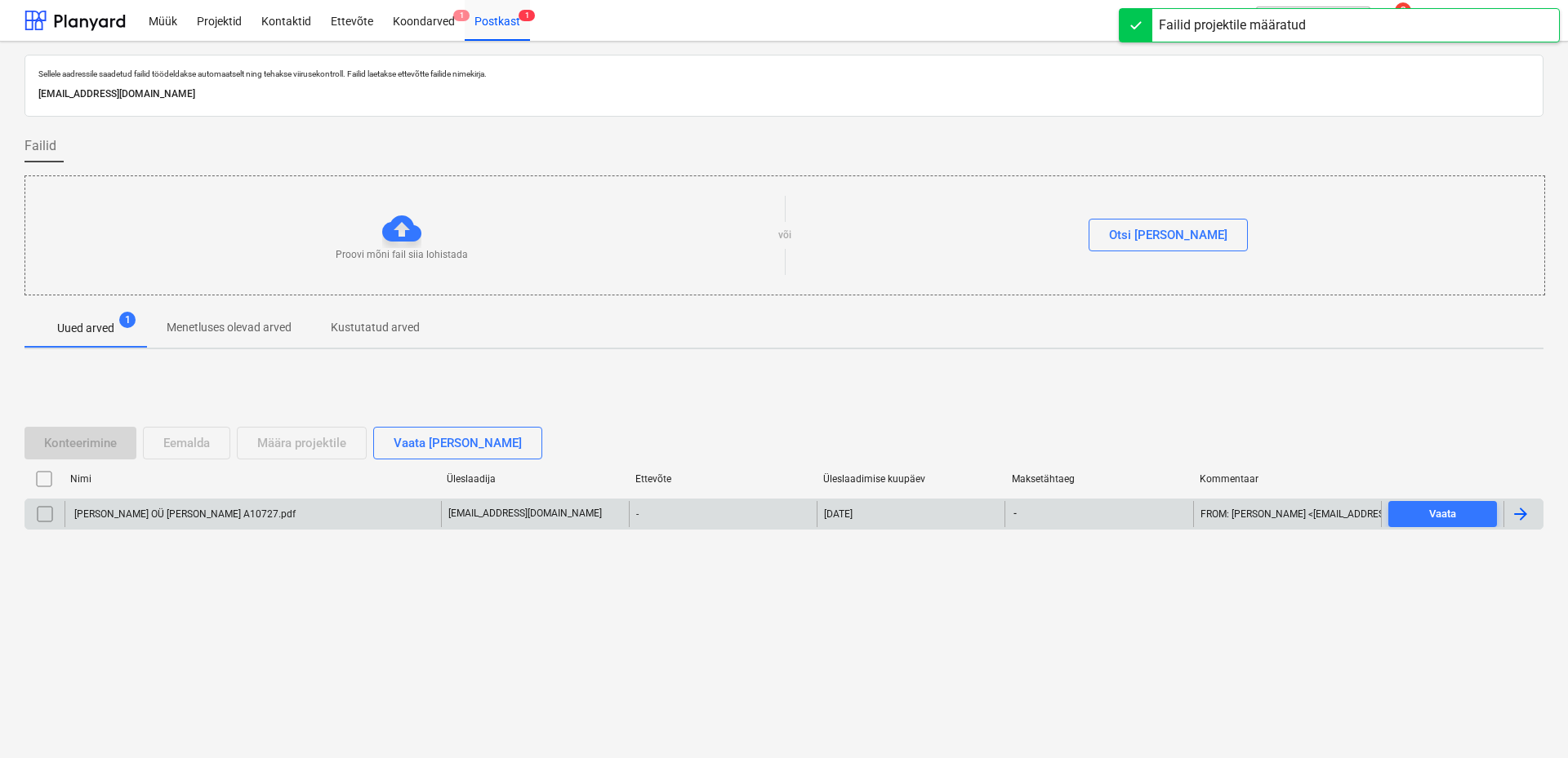
click at [198, 515] on div "Välek OÜ Arve nr A10727.pdf" at bounding box center [183, 514] width 224 height 11
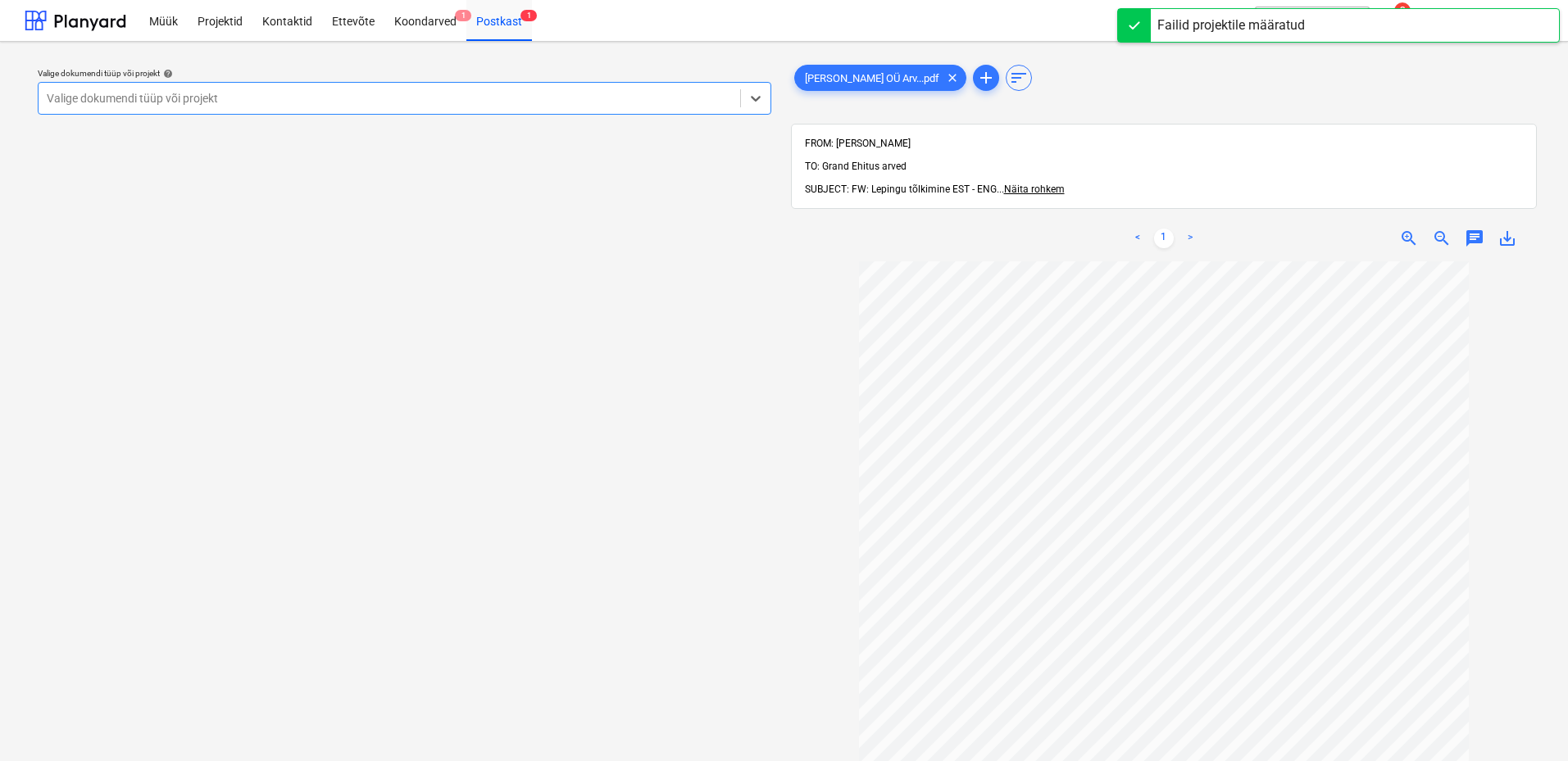
click at [561, 97] on div at bounding box center [390, 98] width 685 height 17
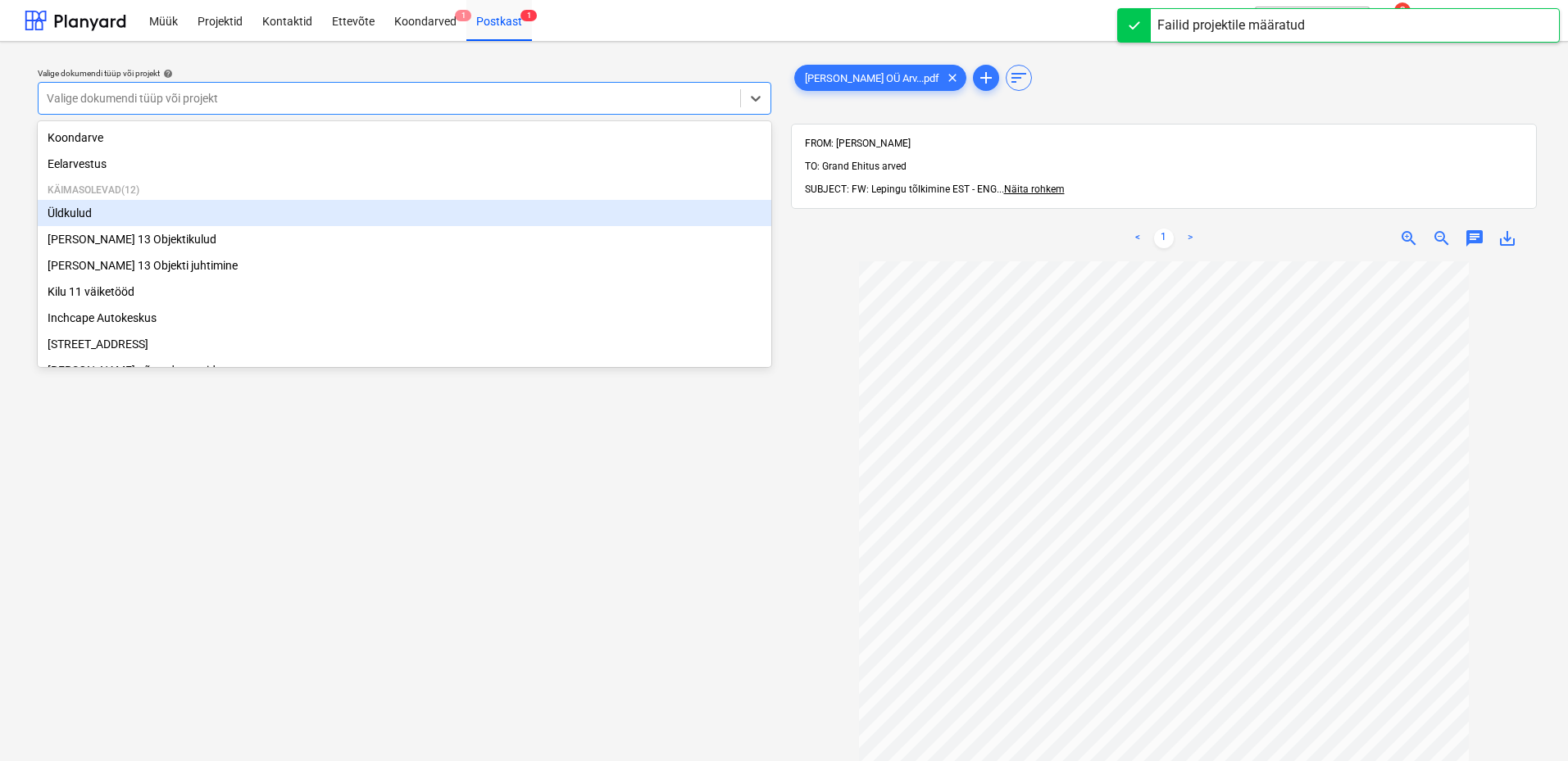
click at [147, 216] on div "Üldkulud" at bounding box center [405, 213] width 734 height 27
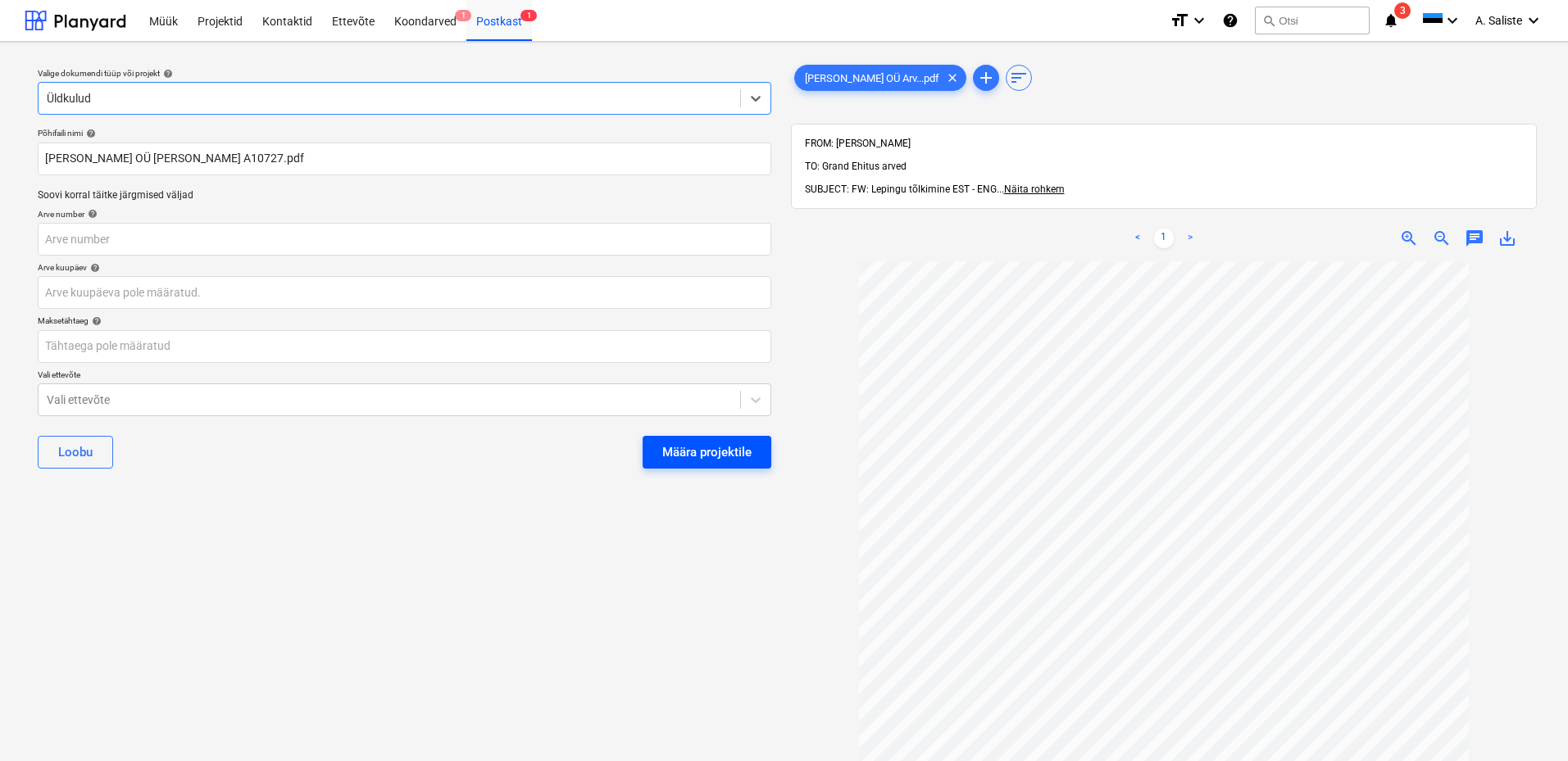
click at [713, 449] on div "Määra projektile" at bounding box center [707, 452] width 89 height 21
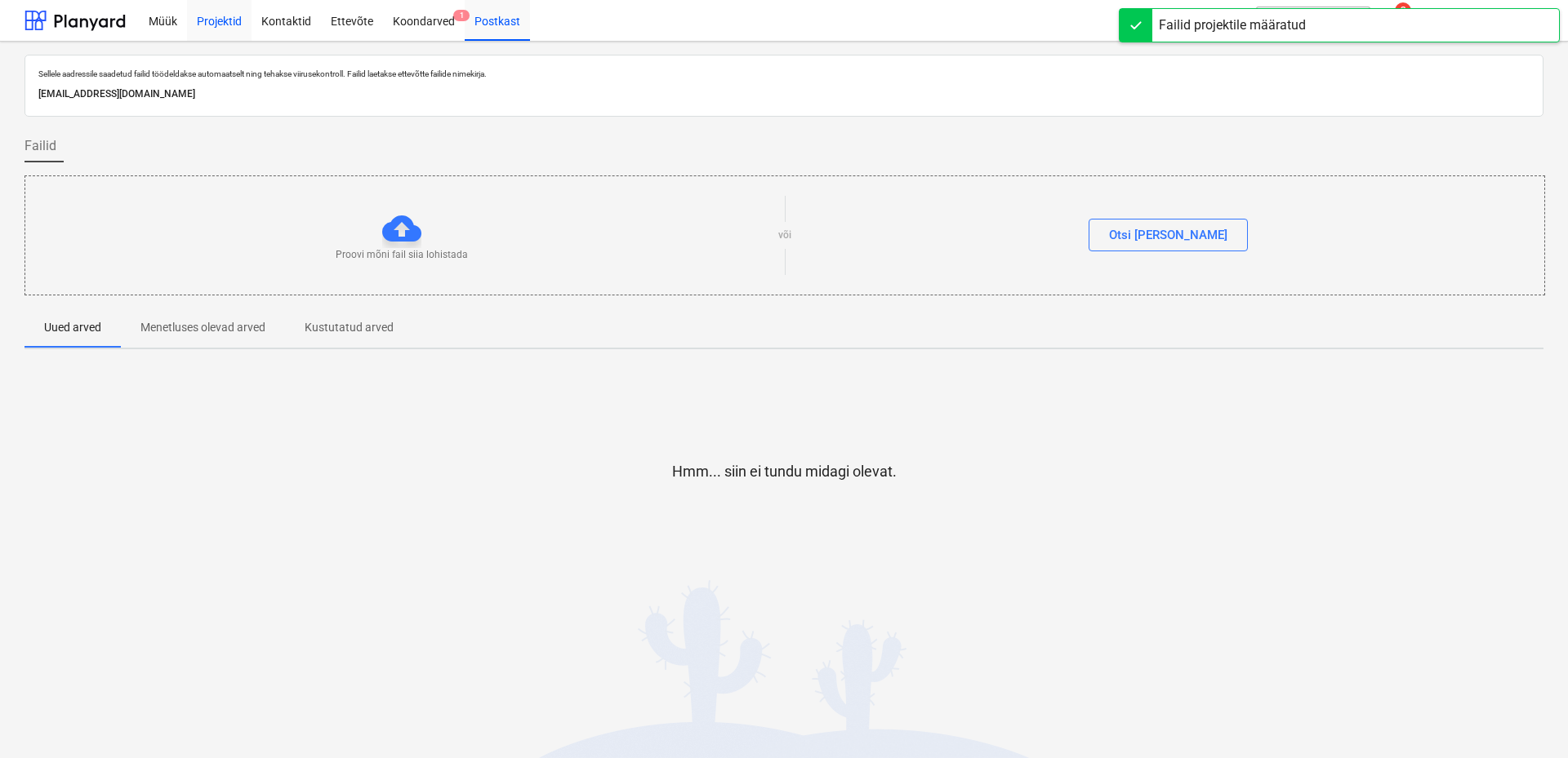
click at [198, 18] on div "Projektid" at bounding box center [219, 19] width 64 height 41
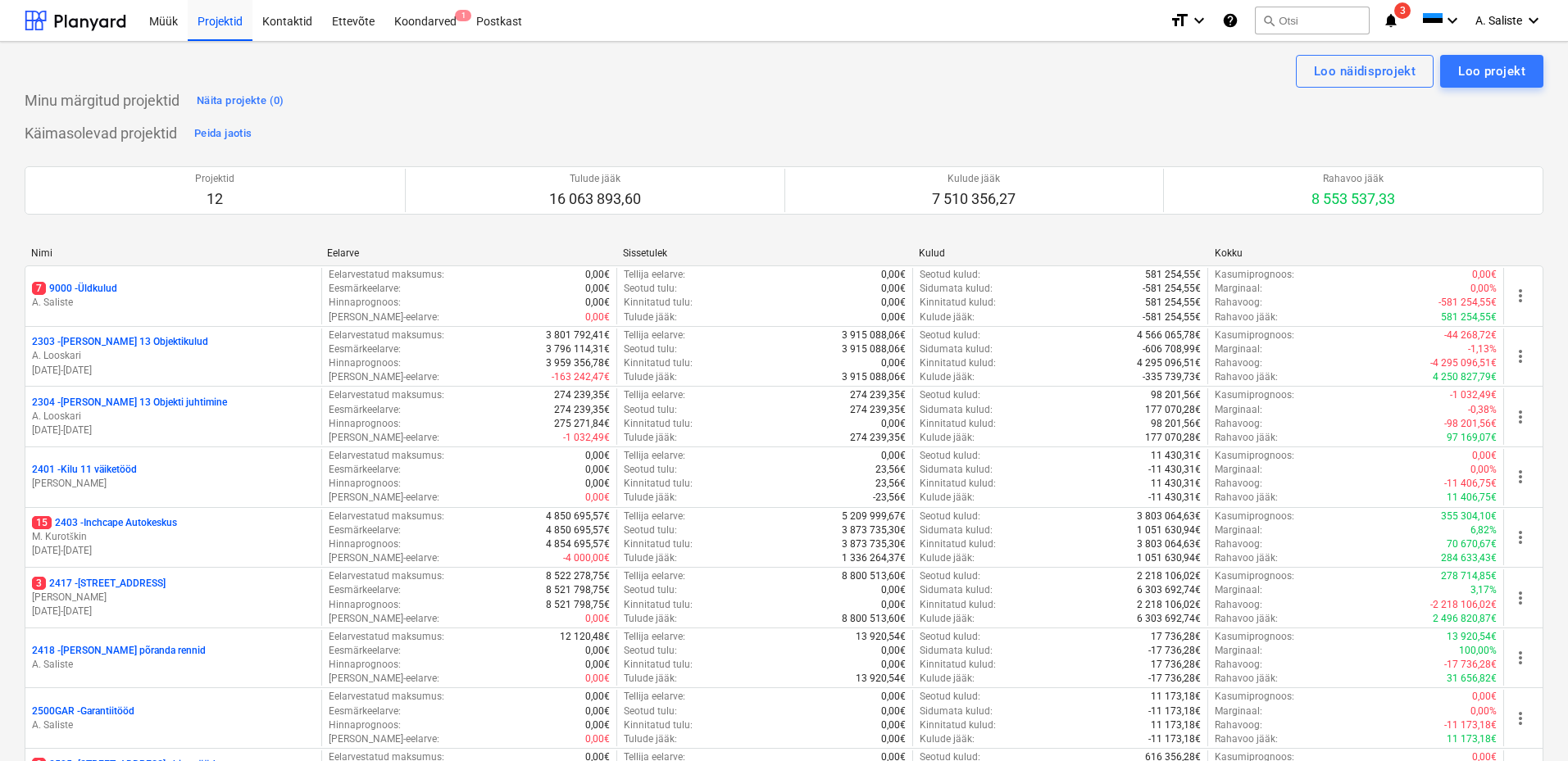
click at [1299, 25] on div "Eelarveridade importimine õnnestus" at bounding box center [1261, 17] width 207 height 19
click at [1272, 10] on div "Eelarveridade importimine õnnestus" at bounding box center [1261, 17] width 207 height 19
click at [1300, 23] on div "Eelarveridade importimine õnnestus" at bounding box center [1261, 17] width 207 height 19
click at [435, 23] on div "Koondarved 1" at bounding box center [425, 19] width 82 height 42
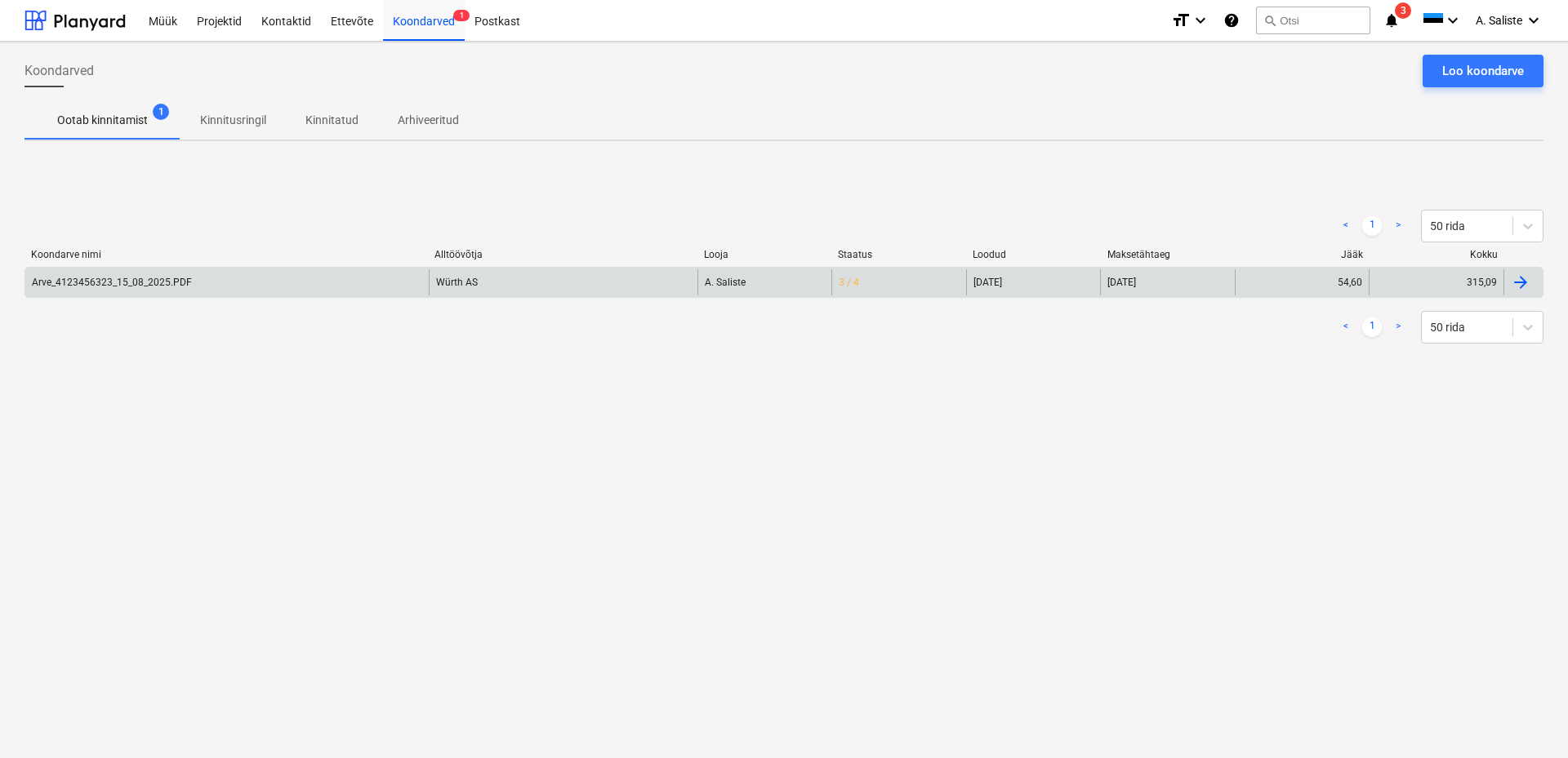
click at [295, 287] on div "Arve_4123456323_15_08_2025.PDF" at bounding box center [227, 283] width 403 height 26
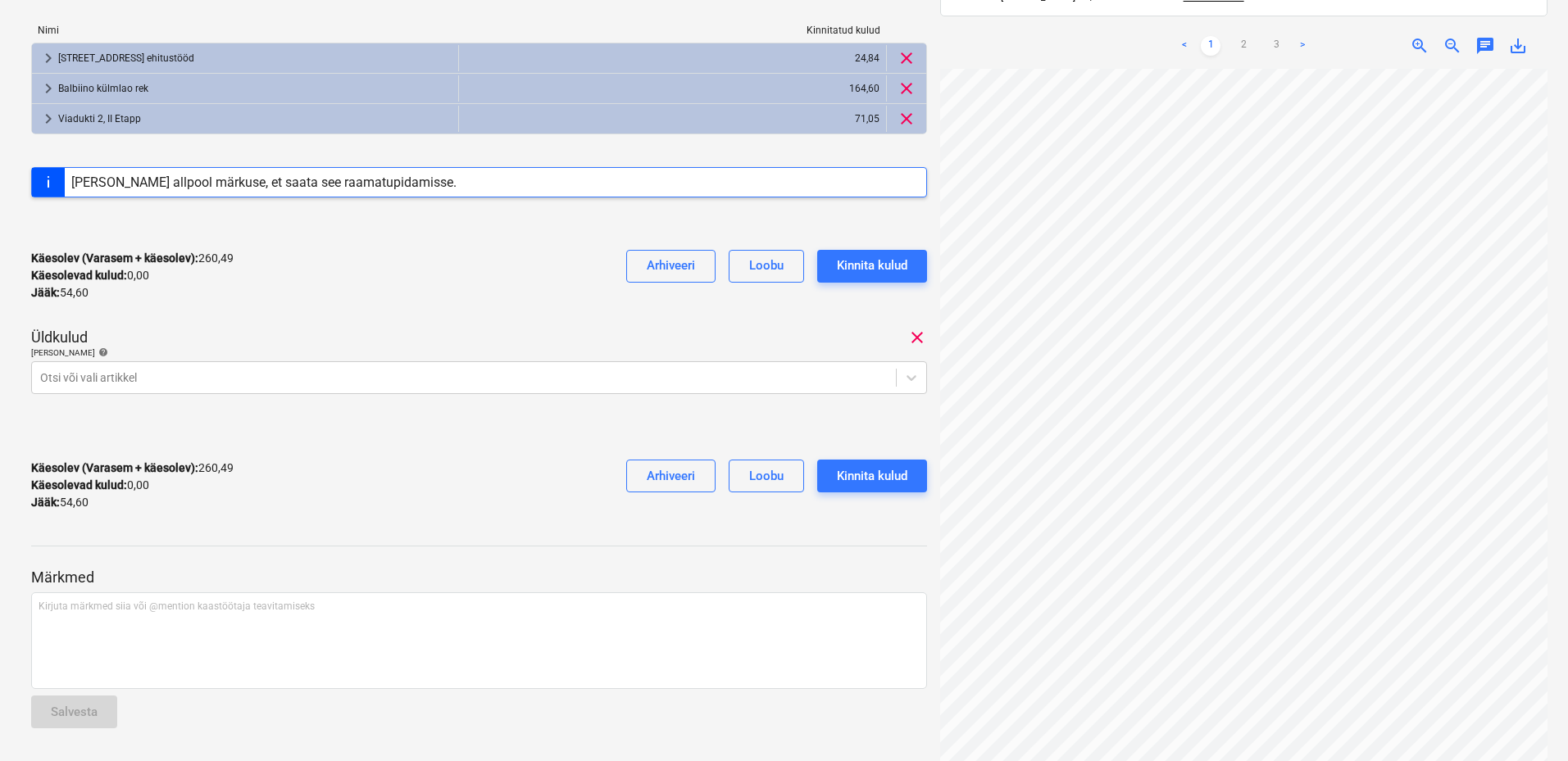
scroll to position [159, 0]
click at [1240, 12] on div "Eelarveridade importimine õnnestus" at bounding box center [1261, 17] width 207 height 19
click at [1245, 24] on div "Eelarveridade importimine õnnestus" at bounding box center [1261, 17] width 207 height 19
click at [1242, 19] on div "Eelarveridade importimine õnnestus" at bounding box center [1261, 17] width 207 height 19
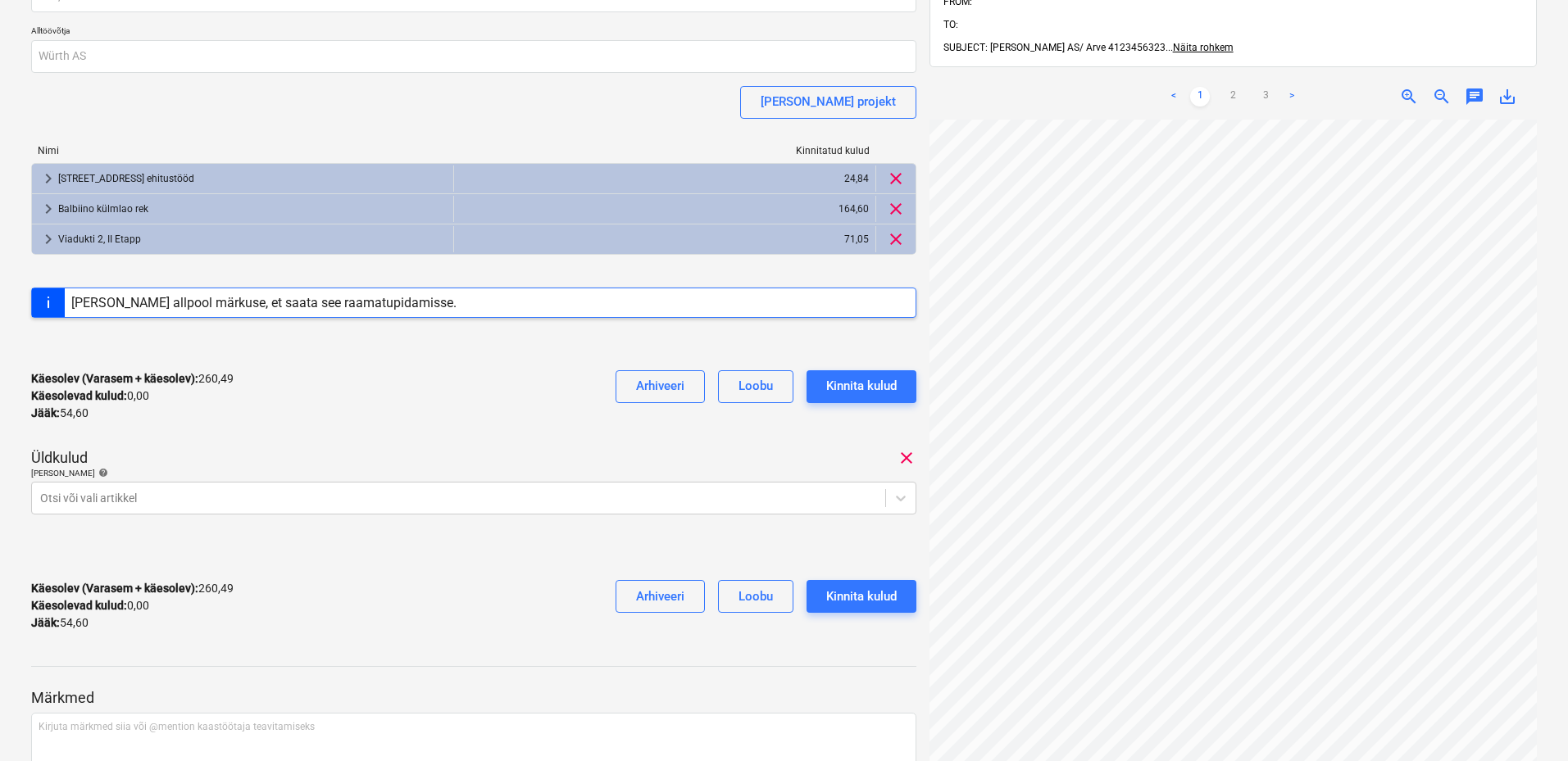
scroll to position [0, 0]
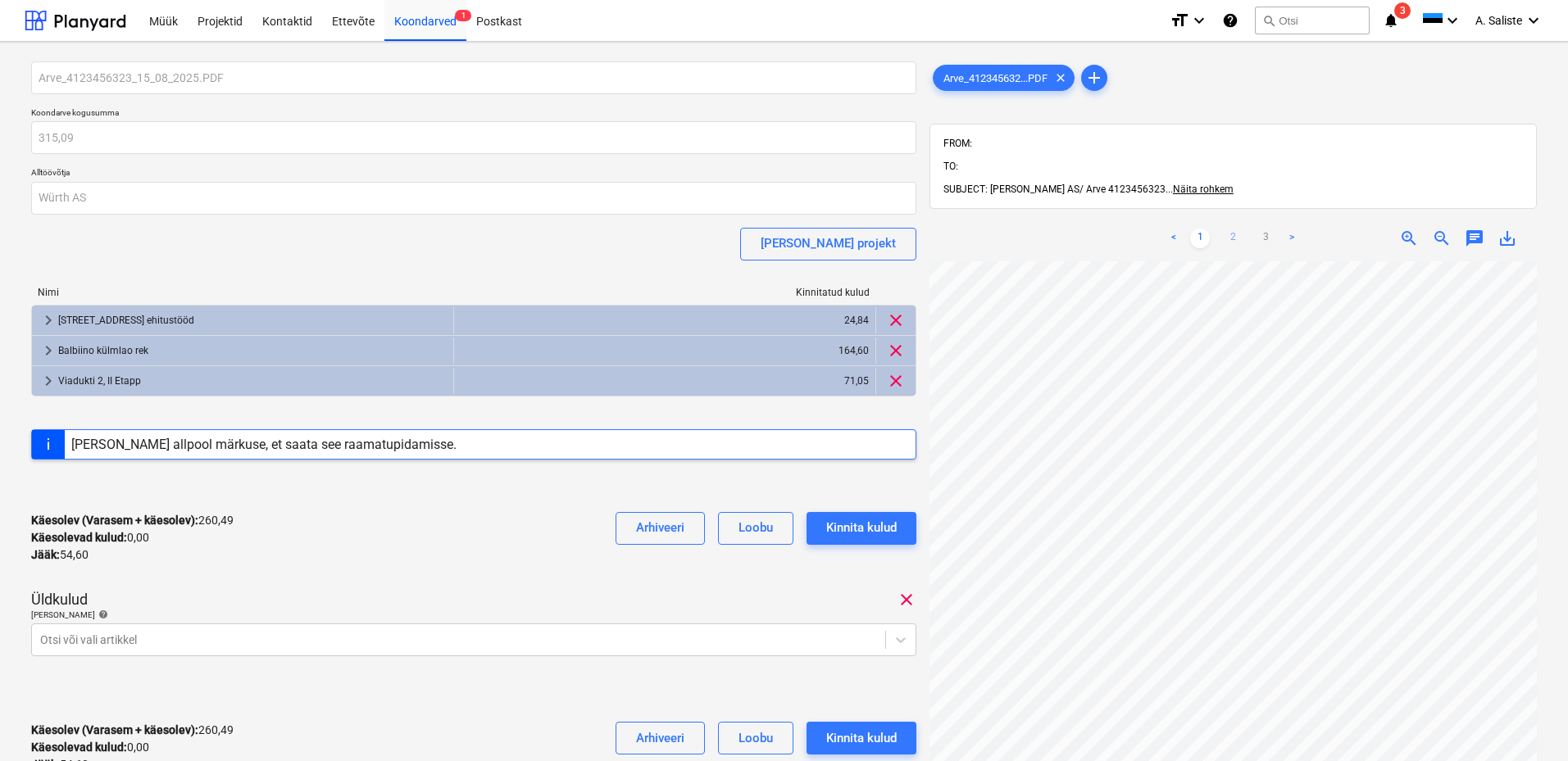
click at [1233, 228] on link "2" at bounding box center [1232, 238] width 19 height 19
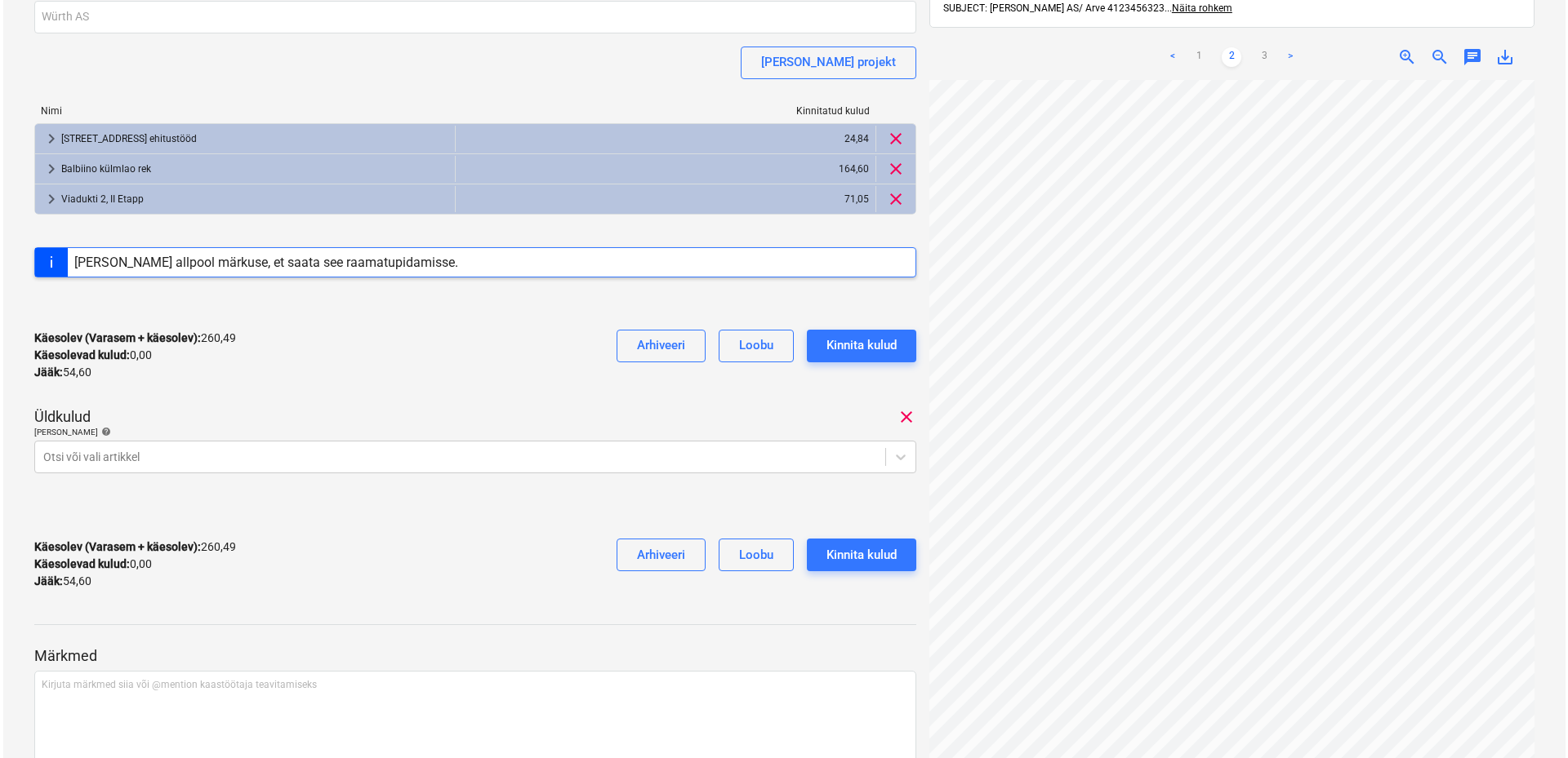
scroll to position [245, 0]
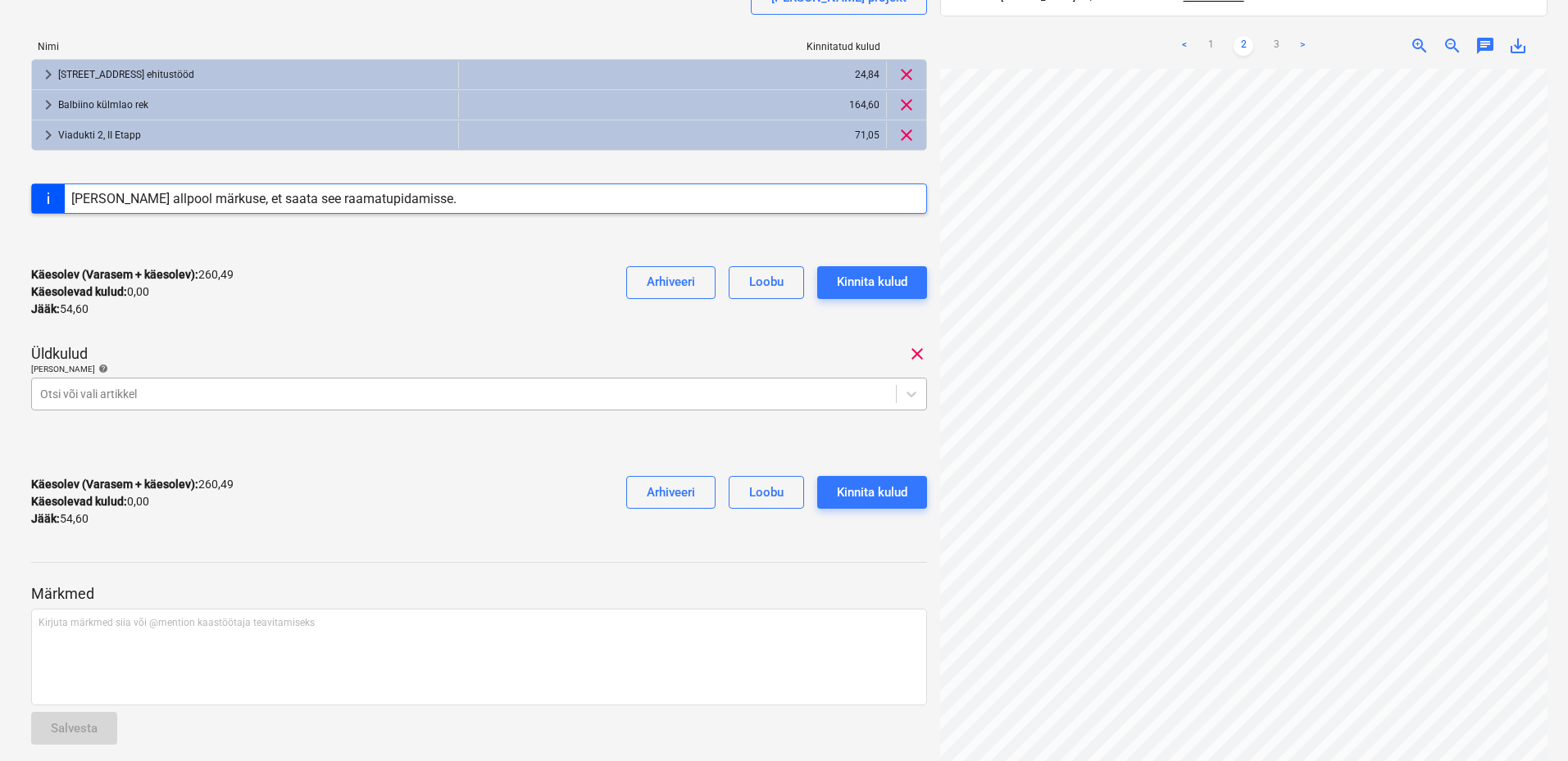
click at [313, 391] on div at bounding box center [463, 394] width 847 height 17
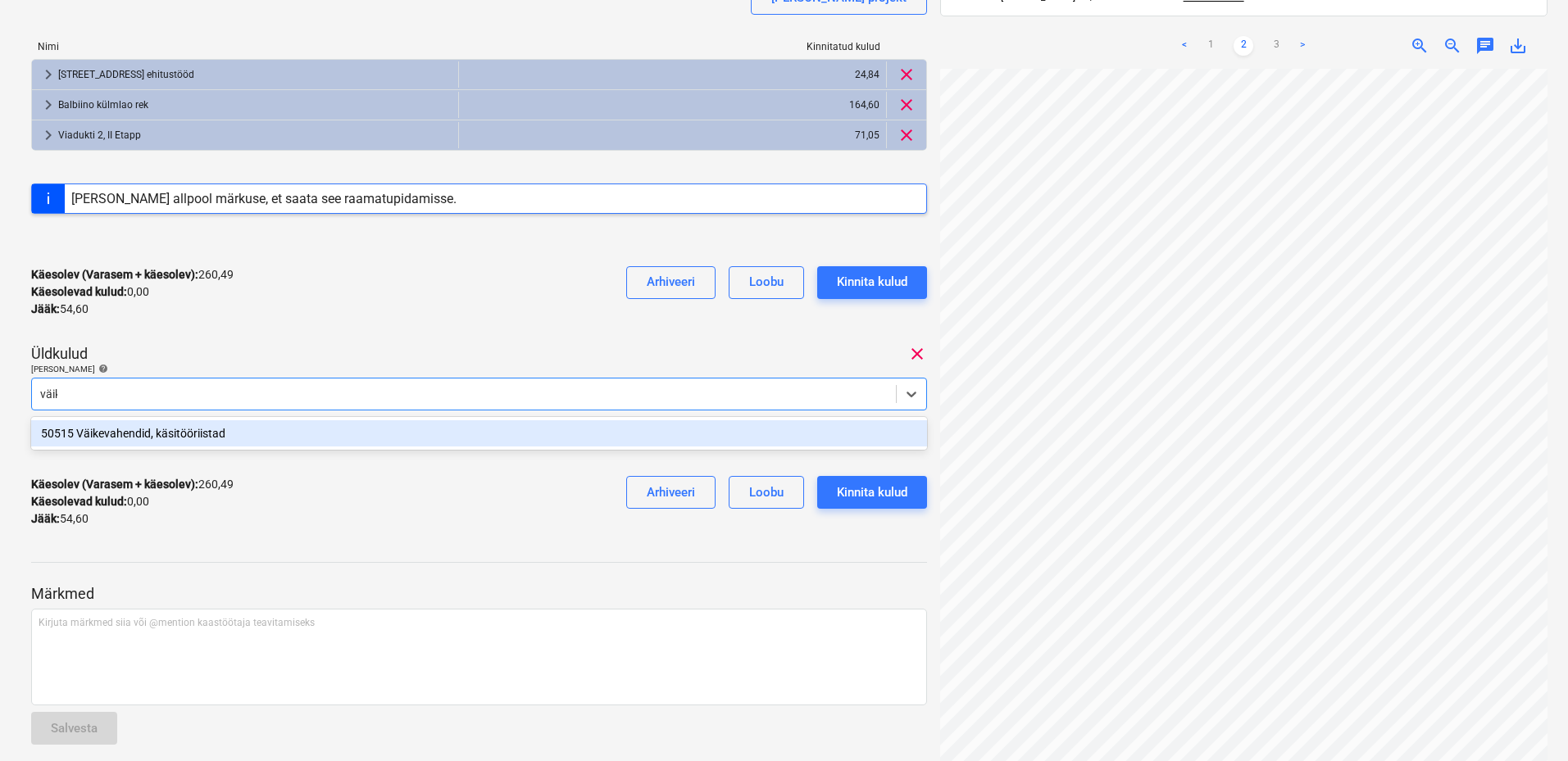
type input "väike"
click at [320, 442] on div "50515 Väikevahendid, käsitööriistad" at bounding box center [479, 434] width 896 height 27
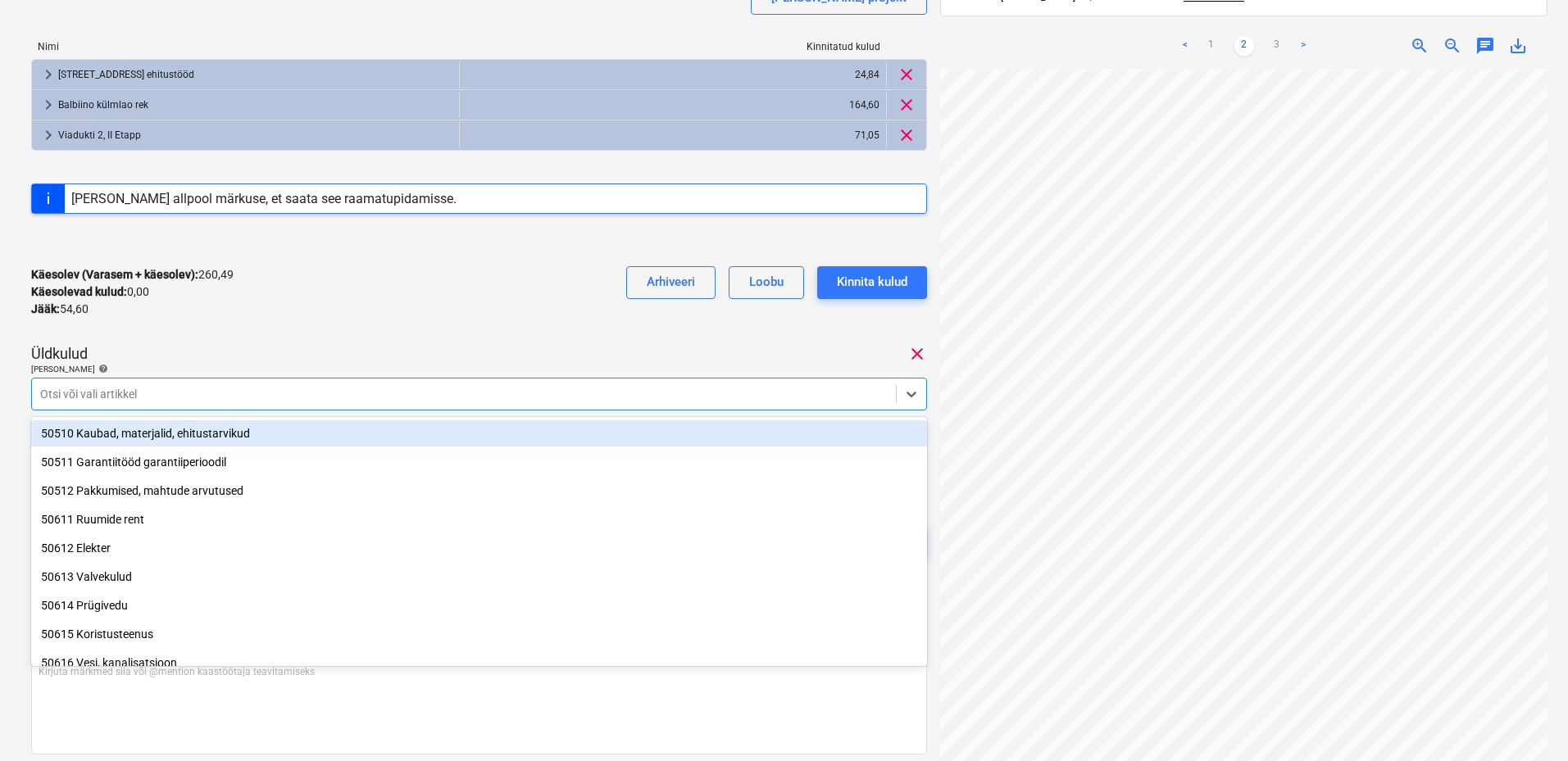
click at [419, 247] on div at bounding box center [479, 240] width 896 height 27
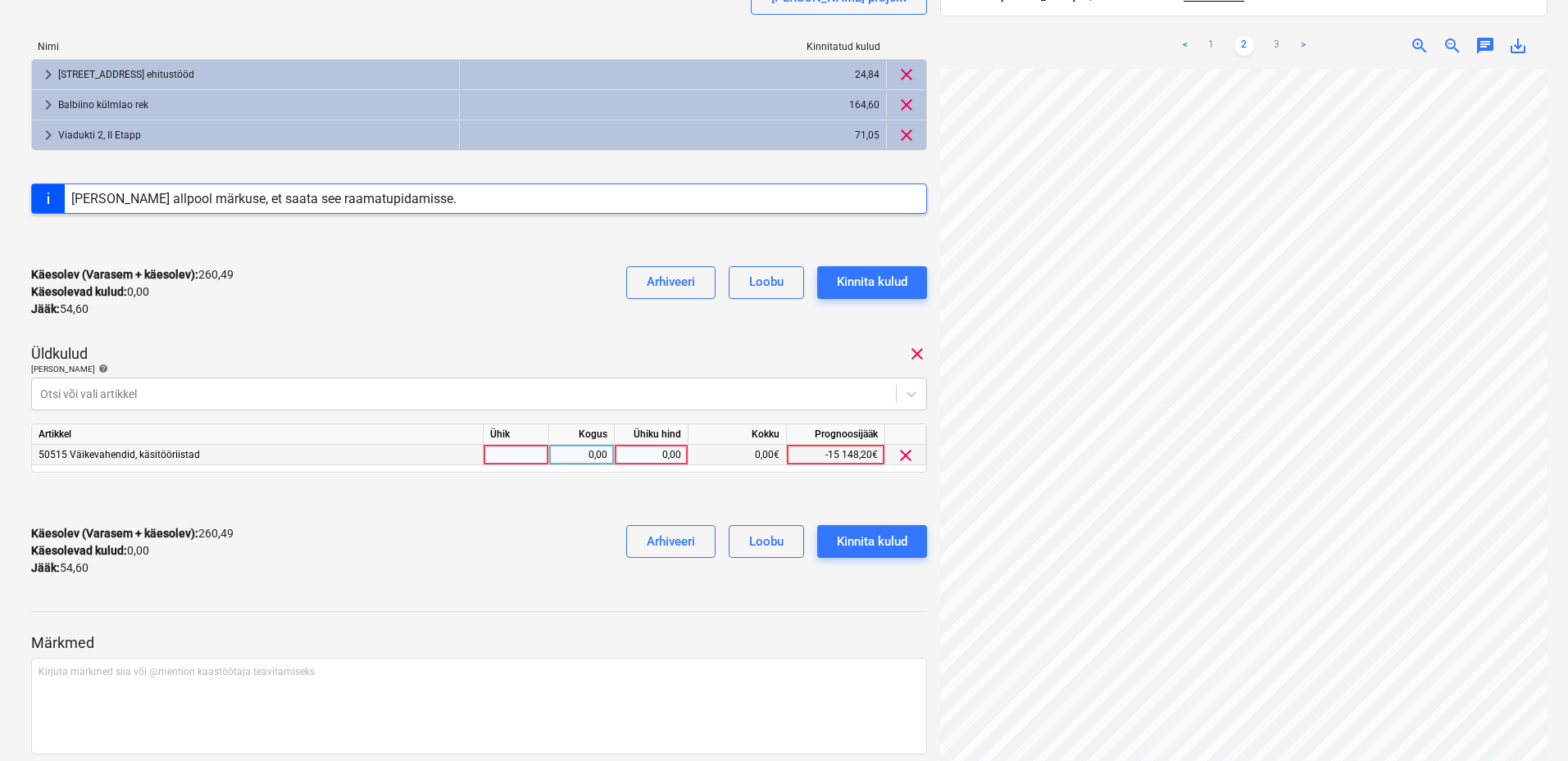
click at [538, 457] on div at bounding box center [516, 455] width 66 height 20
type input "kmpl"
drag, startPoint x: 603, startPoint y: 453, endPoint x: 620, endPoint y: 452, distance: 17.0
click at [602, 454] on div "0,00" at bounding box center [582, 455] width 51 height 20
click at [654, 457] on div "0,00" at bounding box center [652, 455] width 60 height 20
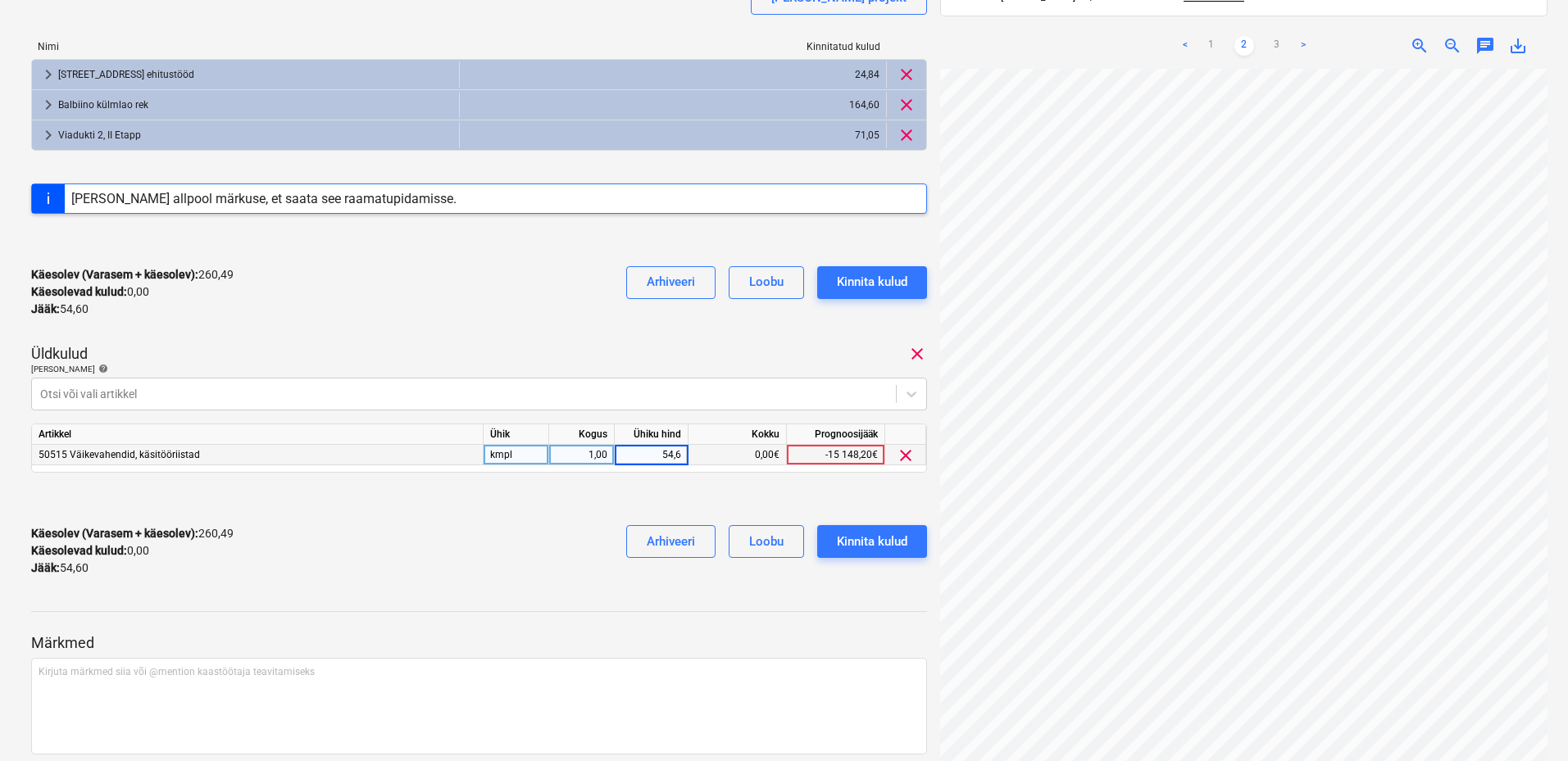
type input "54,60"
click at [568, 527] on div "Käesolev (Varasem + käesolev) : 315,09 Käesolevad kulud : 54,60 Jääk : 0,00 Arh…" at bounding box center [479, 551] width 896 height 78
click at [881, 542] on div "Kinnita kulud" at bounding box center [872, 542] width 71 height 21
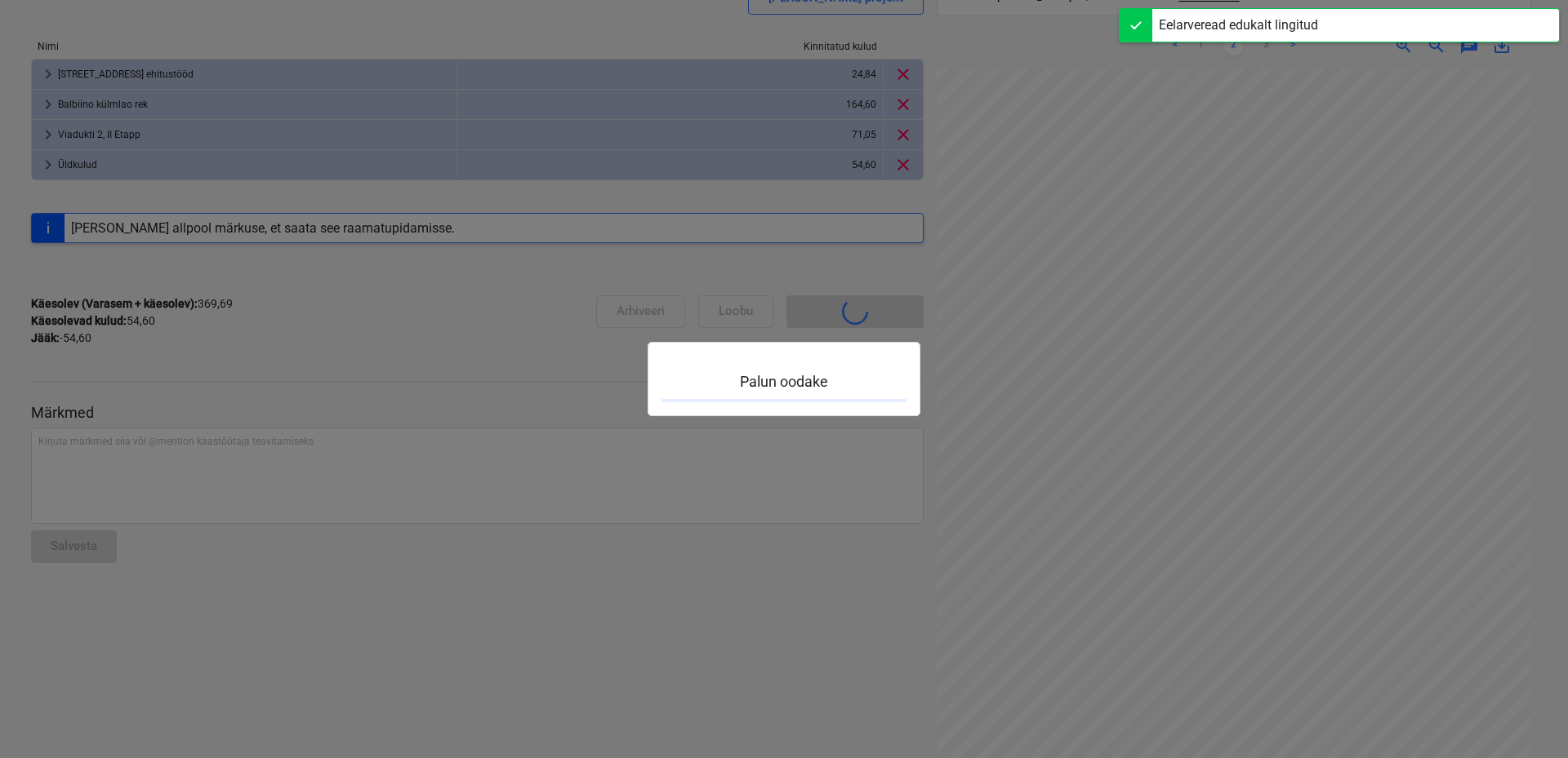
scroll to position [212, 0]
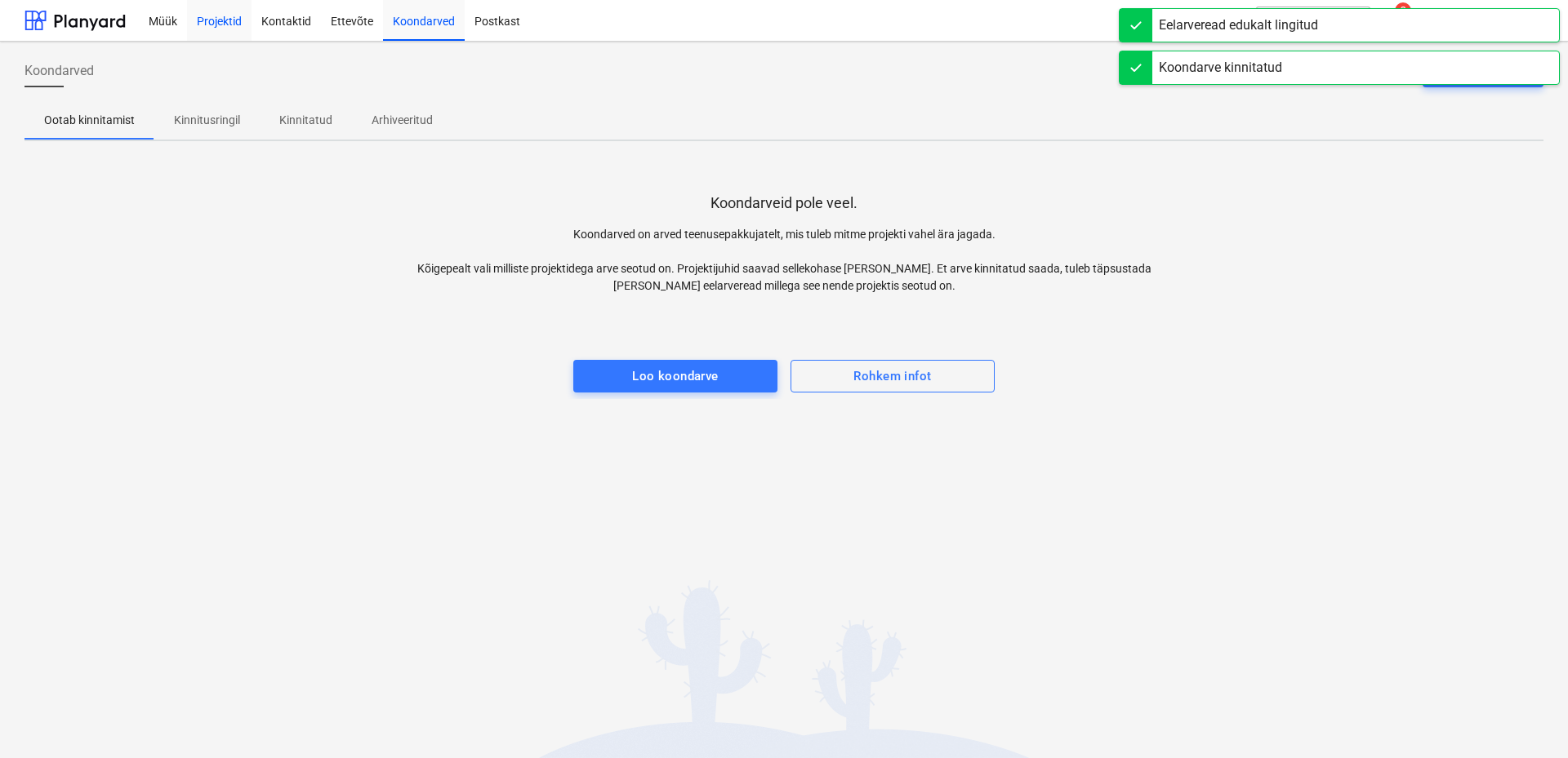
click at [206, 21] on div "Projektid" at bounding box center [219, 19] width 64 height 41
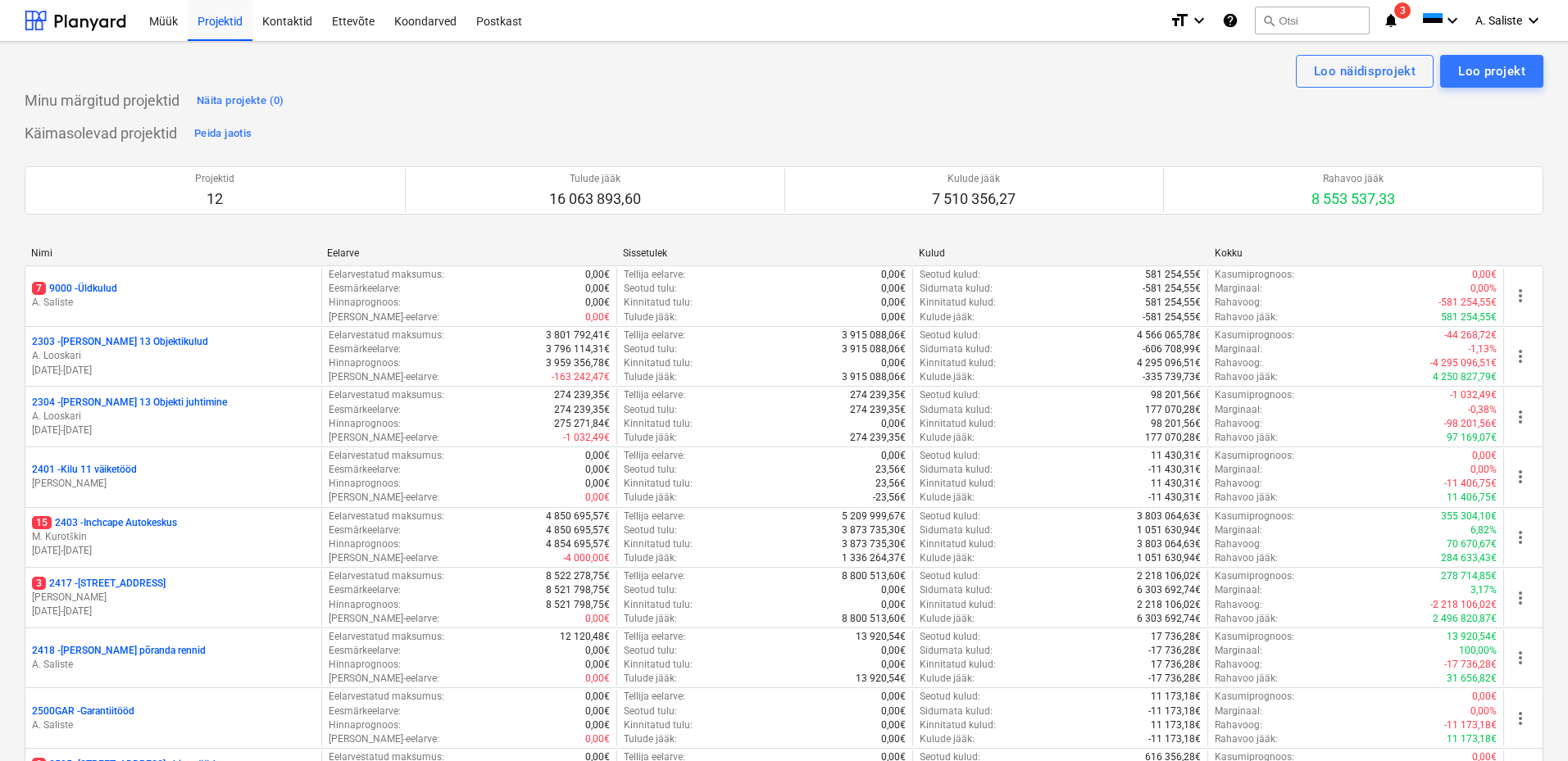
drag, startPoint x: 1281, startPoint y: 13, endPoint x: 1274, endPoint y: 19, distance: 9.2
click at [1282, 13] on div "Eelarveridade importimine õnnestus" at bounding box center [1261, 17] width 207 height 19
click at [1286, 18] on div "Eelarveridade importimine õnnestus" at bounding box center [1261, 17] width 207 height 19
click at [238, 19] on div "Projektid" at bounding box center [220, 19] width 65 height 42
click at [1302, 23] on button "search Otsi" at bounding box center [1313, 19] width 115 height 27
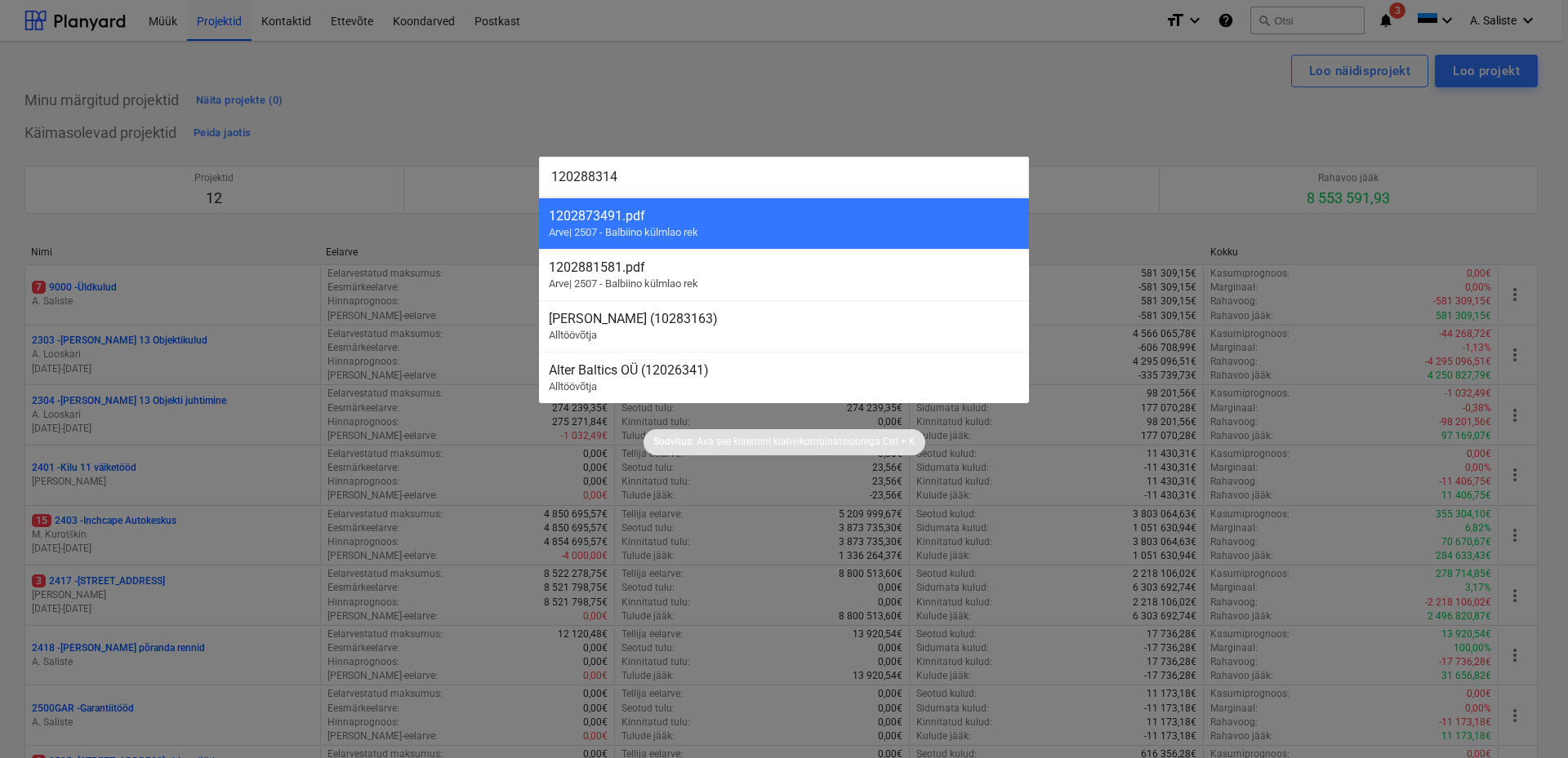
type input "1202883143"
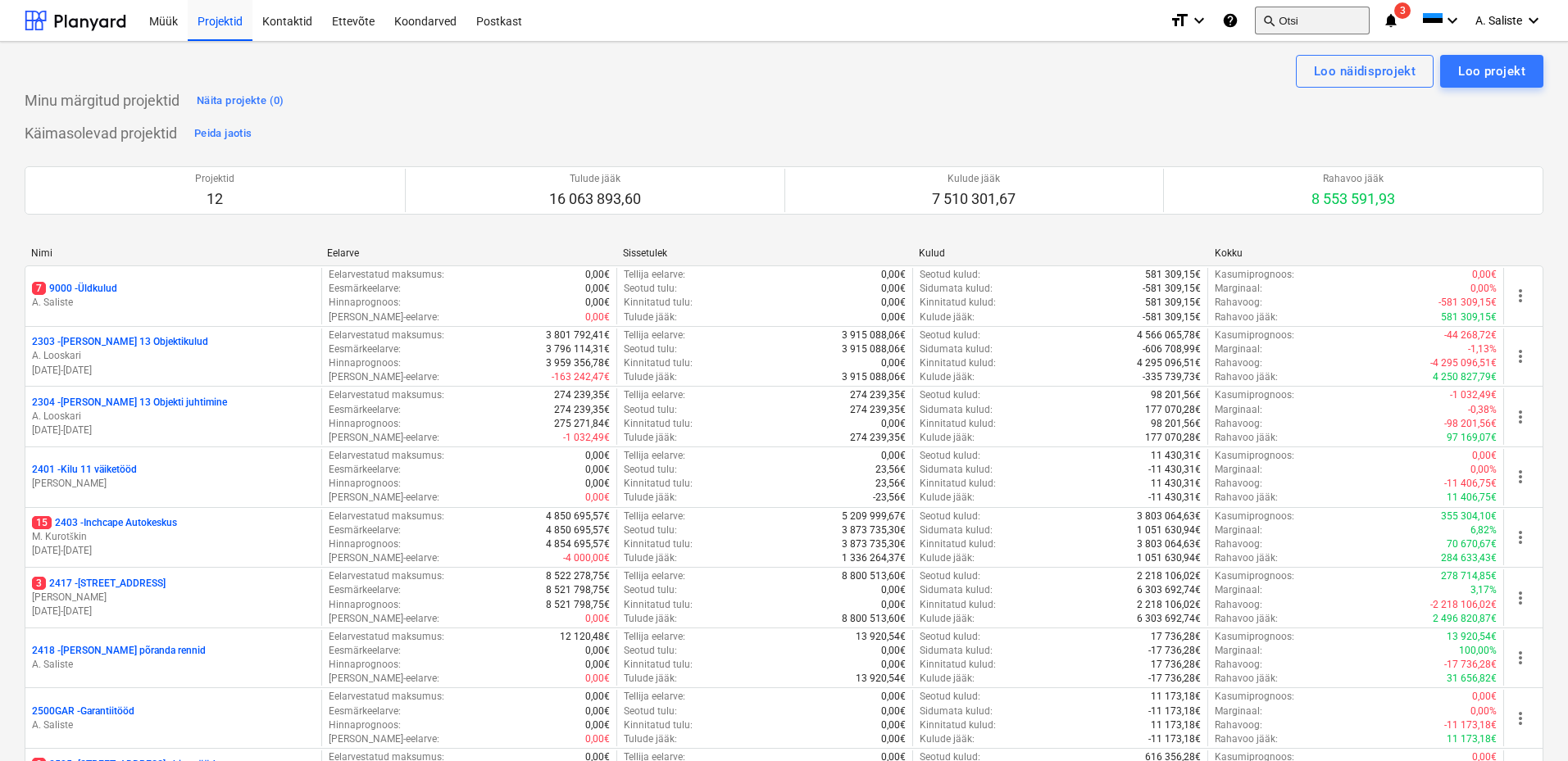
click at [1299, 19] on button "search Otsi" at bounding box center [1313, 19] width 115 height 27
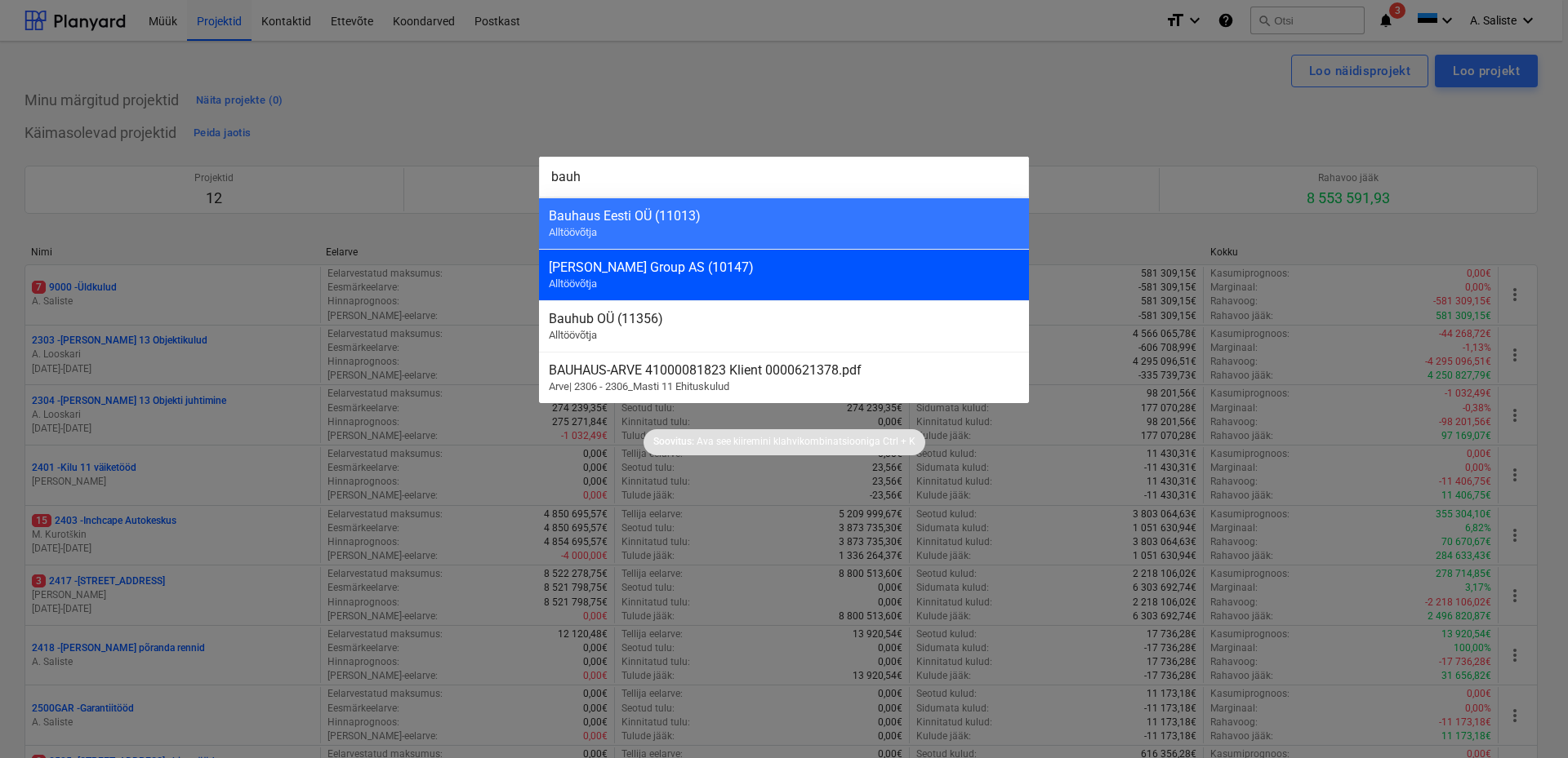
type input "bauh"
click at [653, 271] on div "[PERSON_NAME] Group AS (10147)" at bounding box center [783, 267] width 470 height 16
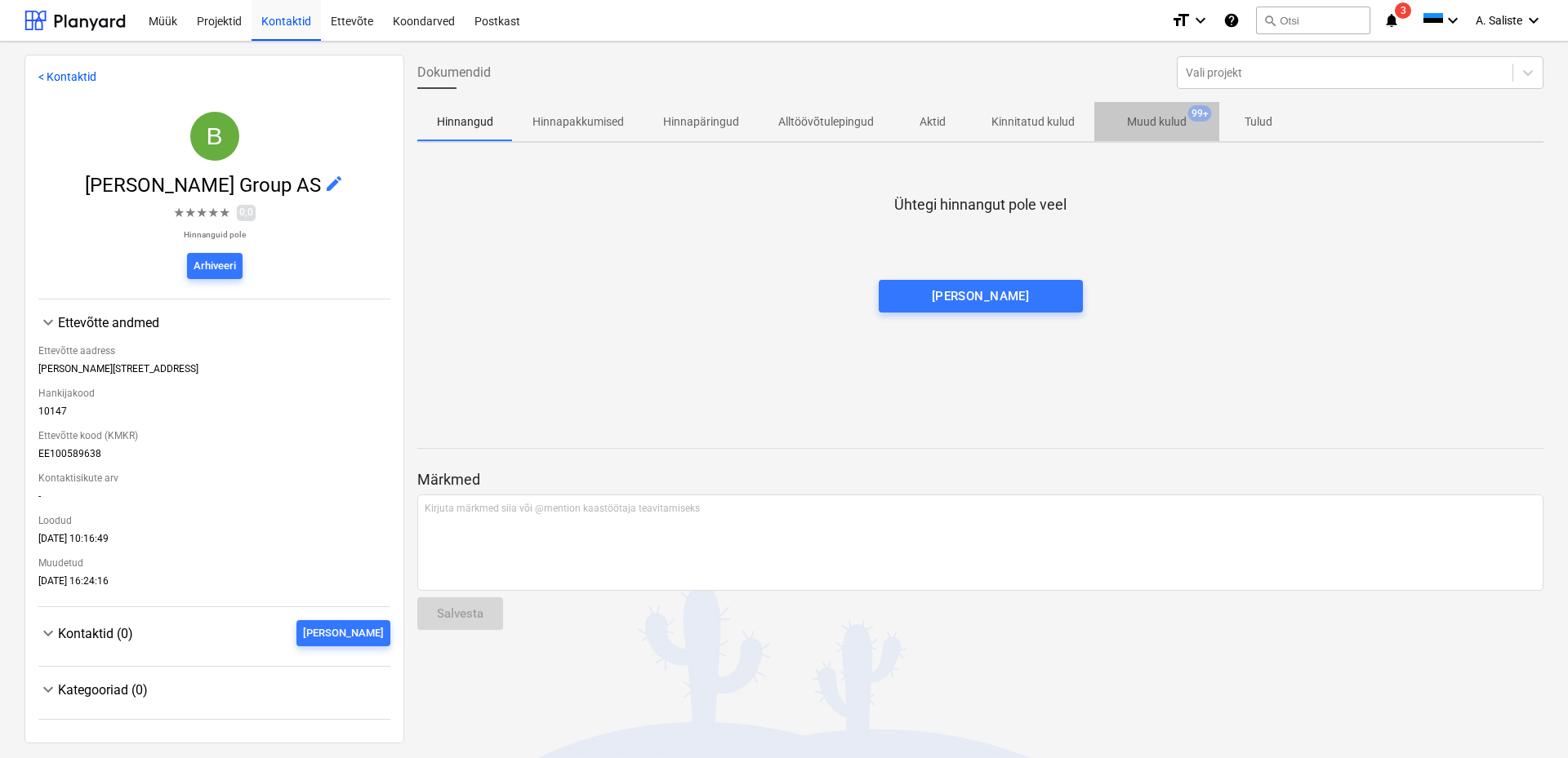
click at [1154, 118] on p "Muud kulud" at bounding box center [1157, 122] width 60 height 17
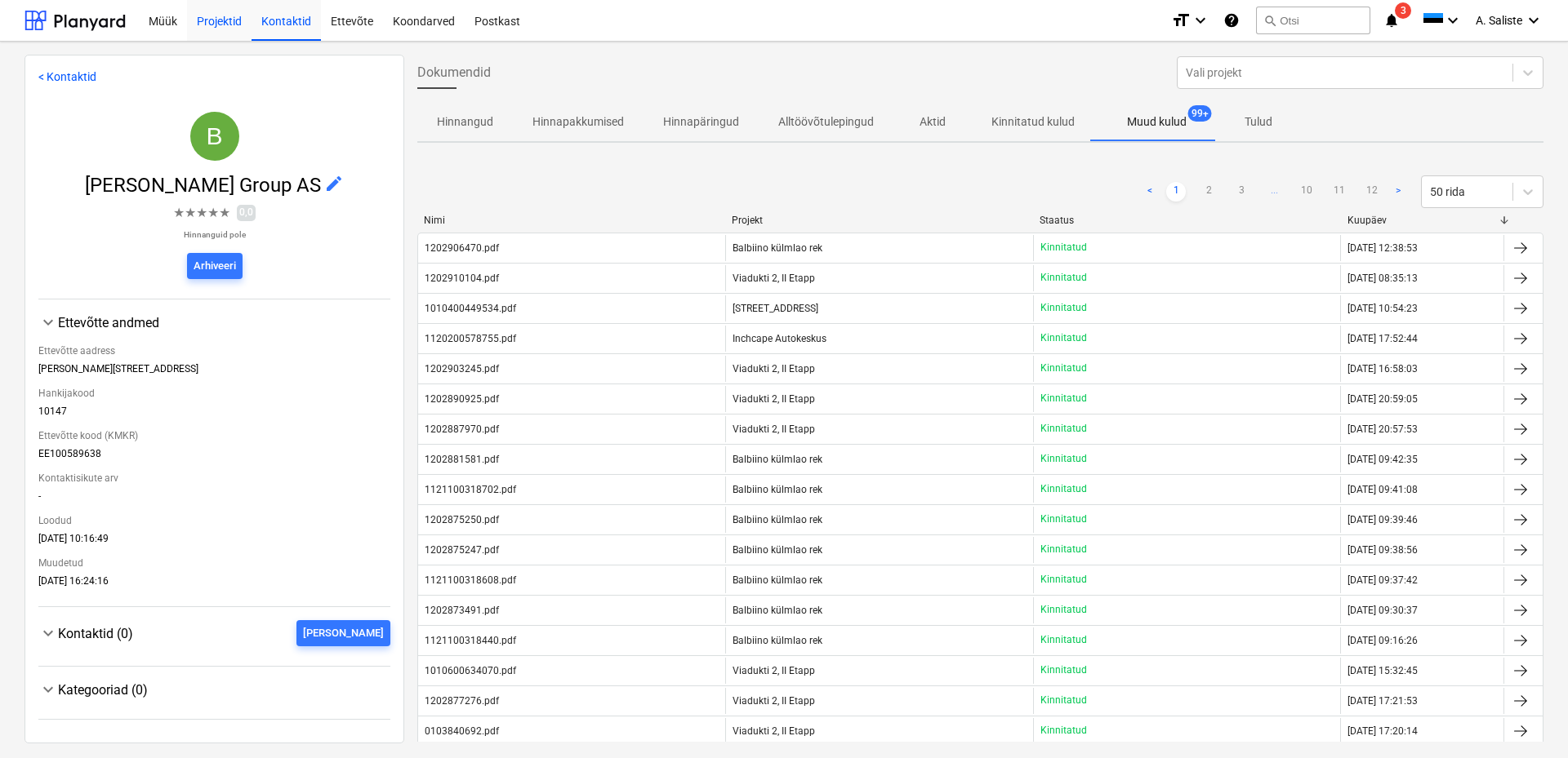
click at [230, 13] on div "Projektid" at bounding box center [219, 19] width 64 height 41
